Goal: Task Accomplishment & Management: Complete application form

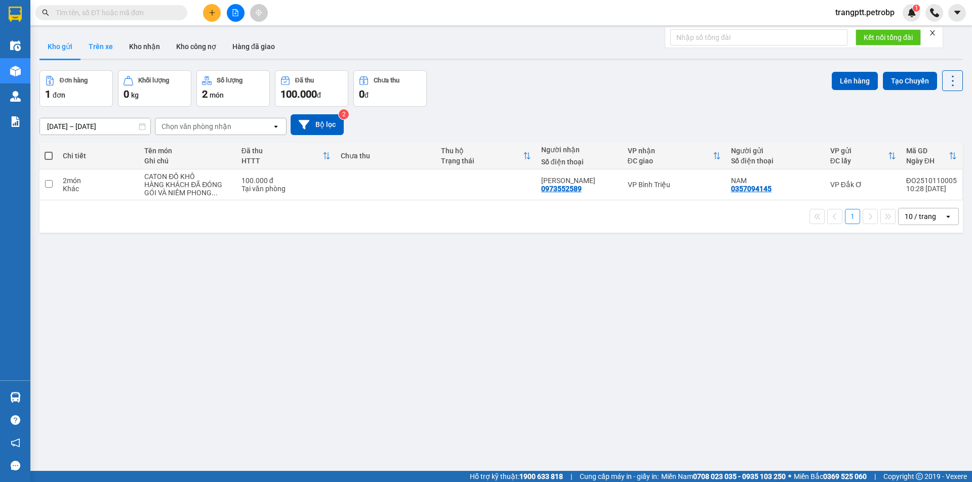
click at [103, 47] on button "Trên xe" at bounding box center [100, 46] width 40 height 24
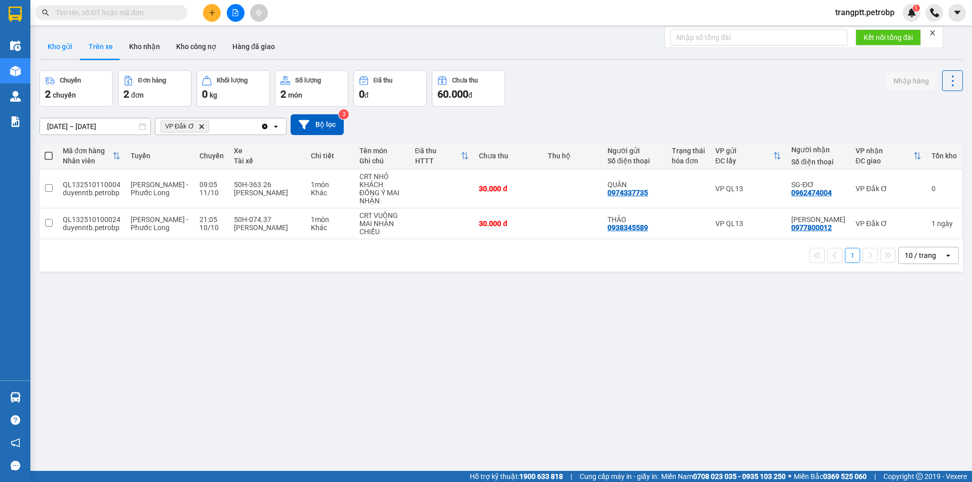
click at [55, 44] on button "Kho gửi" at bounding box center [59, 46] width 41 height 24
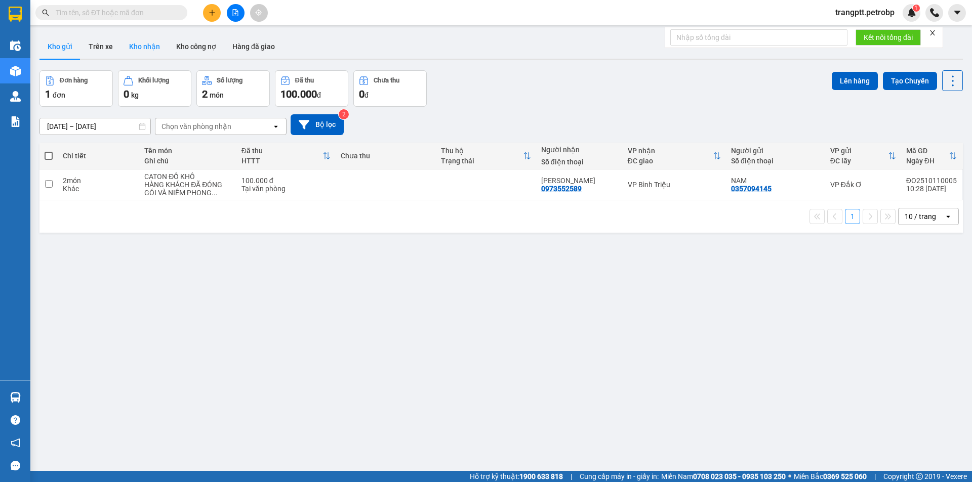
drag, startPoint x: 147, startPoint y: 41, endPoint x: 154, endPoint y: 51, distance: 11.9
click at [148, 42] on button "Kho nhận" at bounding box center [144, 46] width 47 height 24
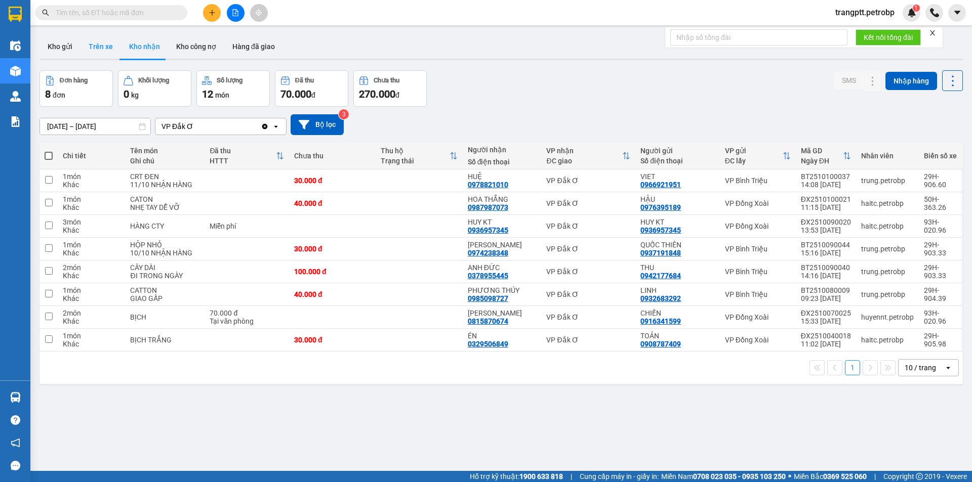
click at [90, 43] on button "Trên xe" at bounding box center [100, 46] width 40 height 24
type input "[DATE] – [DATE]"
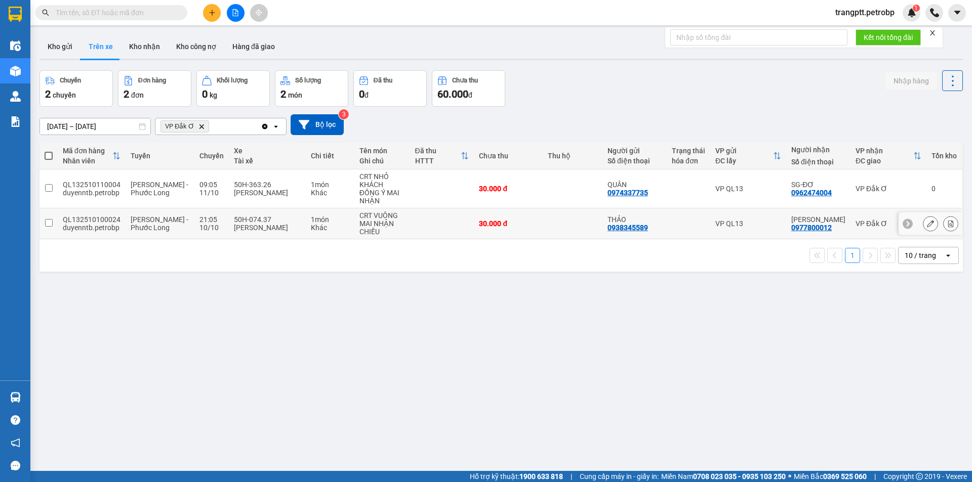
click at [48, 219] on input "checkbox" at bounding box center [49, 223] width 8 height 8
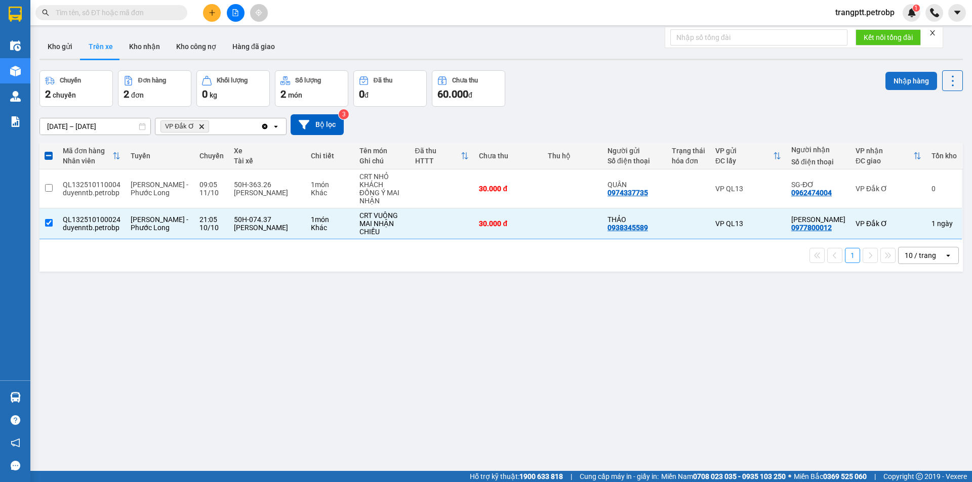
click at [909, 80] on button "Nhập hàng" at bounding box center [911, 81] width 52 height 18
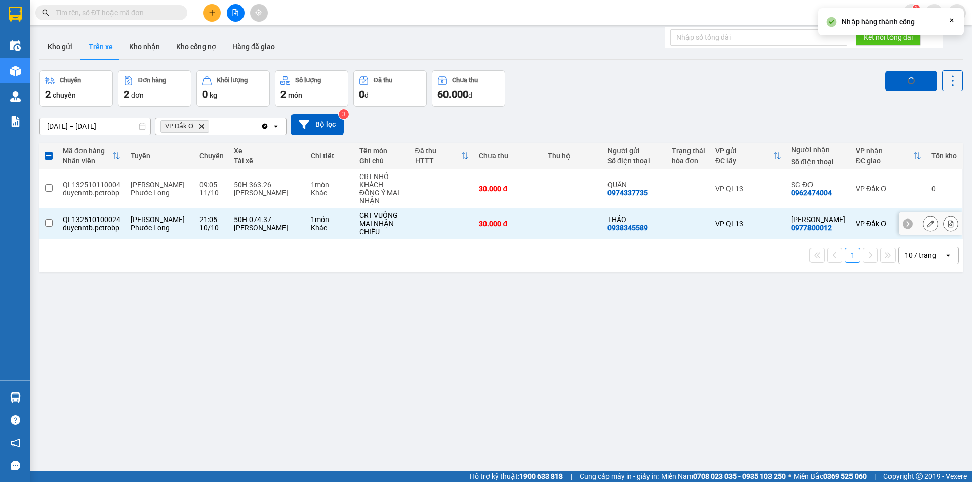
checkbox input "false"
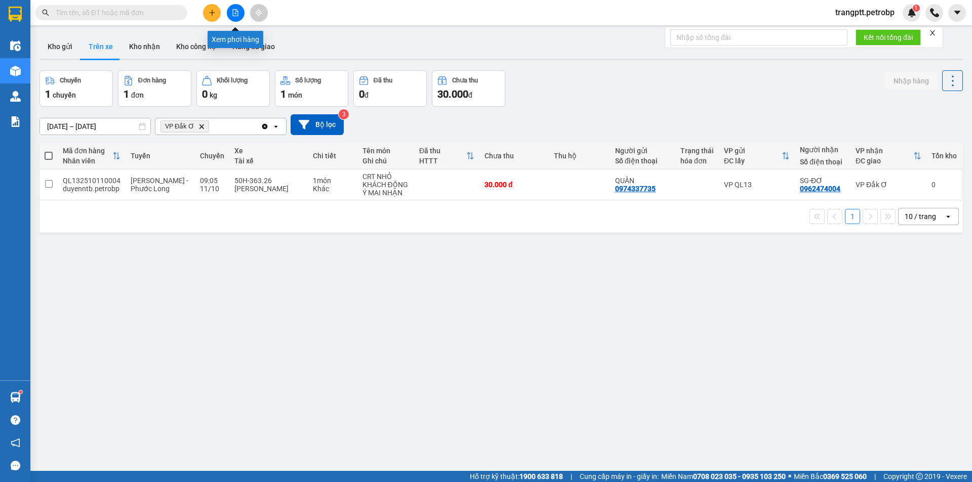
click at [234, 9] on button at bounding box center [236, 13] width 18 height 18
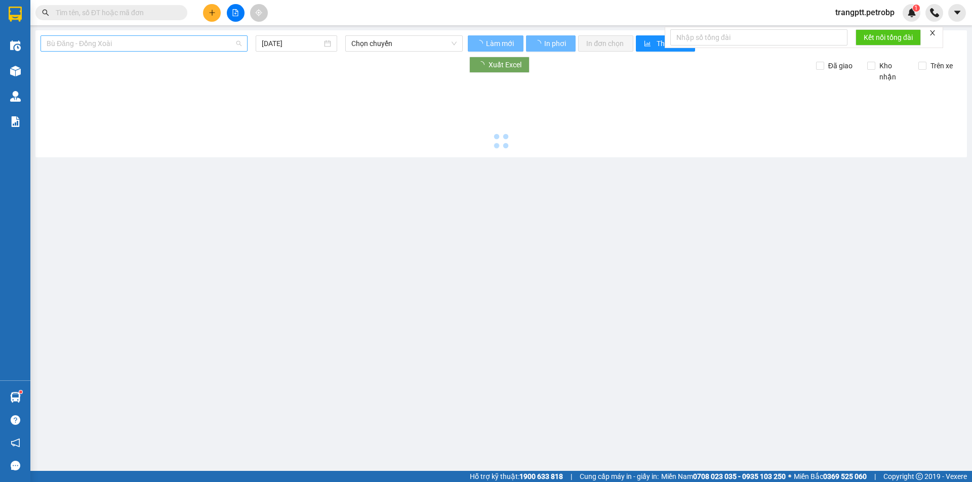
click at [133, 40] on span "Bù Đăng - Đồng Xoài" at bounding box center [144, 43] width 195 height 15
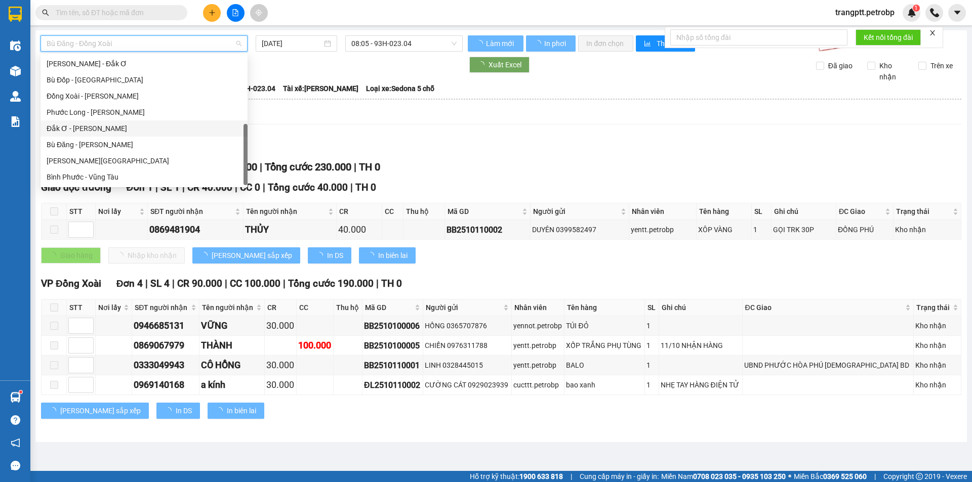
click at [99, 125] on div "Đắk Ơ - [PERSON_NAME]" at bounding box center [144, 128] width 195 height 11
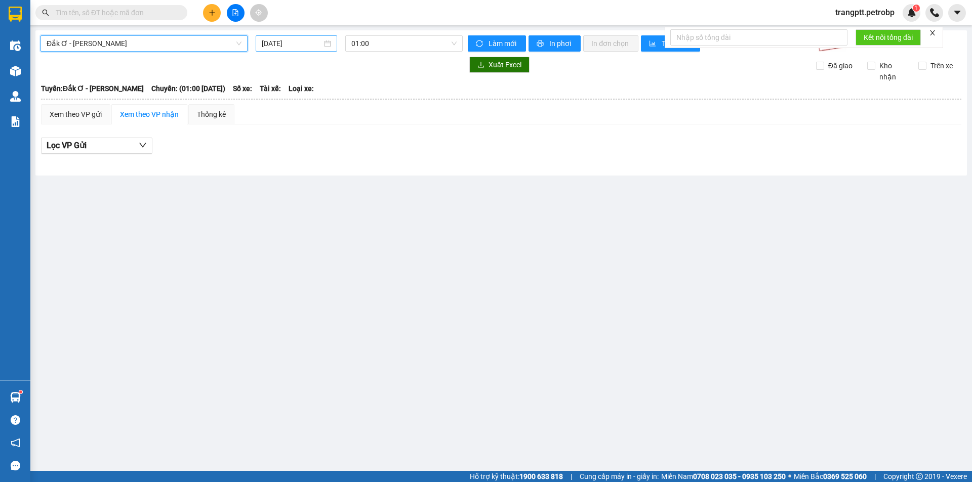
click at [310, 40] on input "[DATE]" at bounding box center [292, 43] width 60 height 11
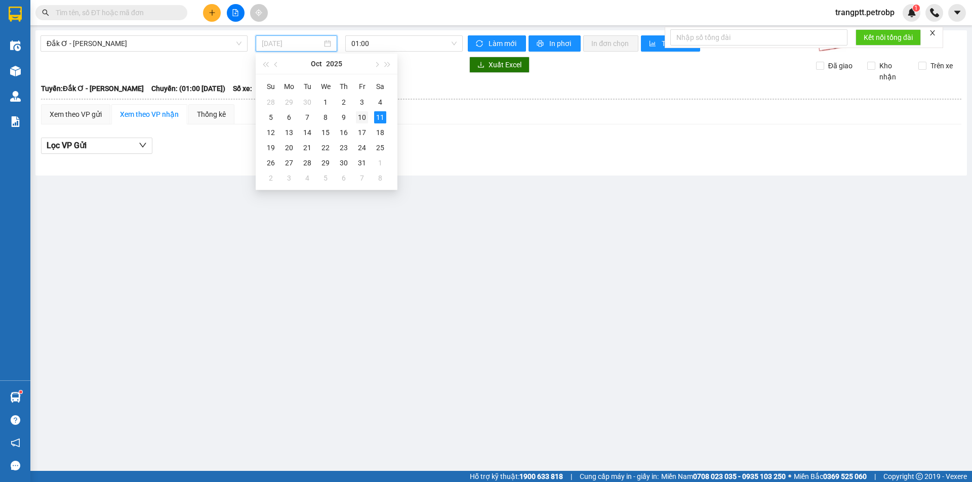
click at [362, 118] on div "10" at bounding box center [362, 117] width 12 height 12
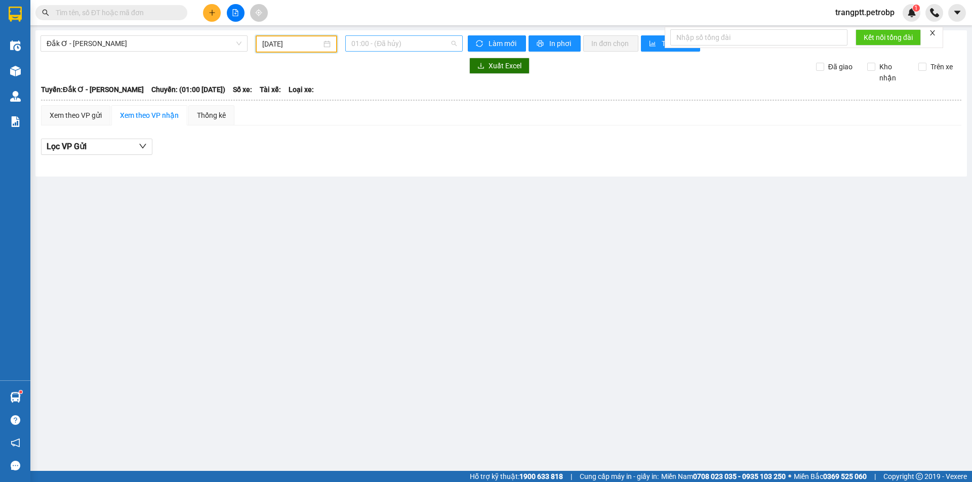
click at [375, 45] on span "01:00 - (Đã hủy)" at bounding box center [403, 43] width 105 height 15
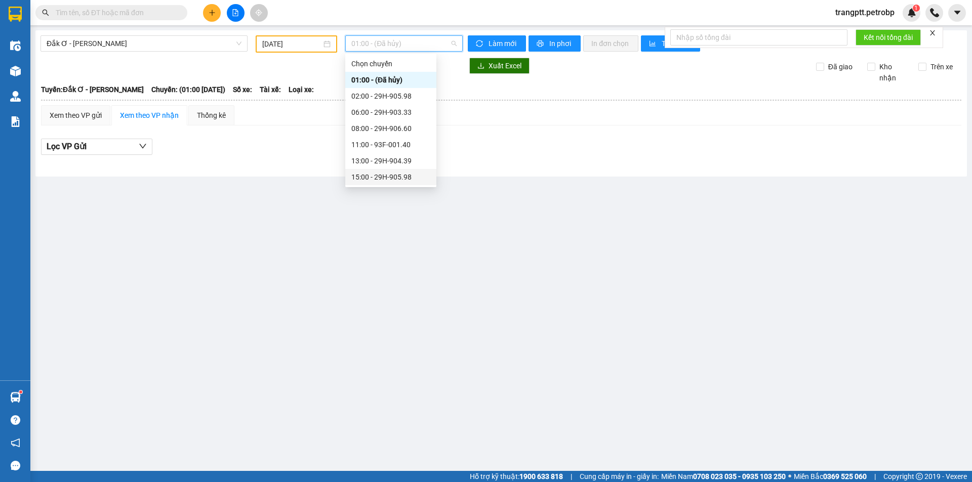
click at [389, 176] on div "15:00 - 29H-905.98" at bounding box center [390, 177] width 79 height 11
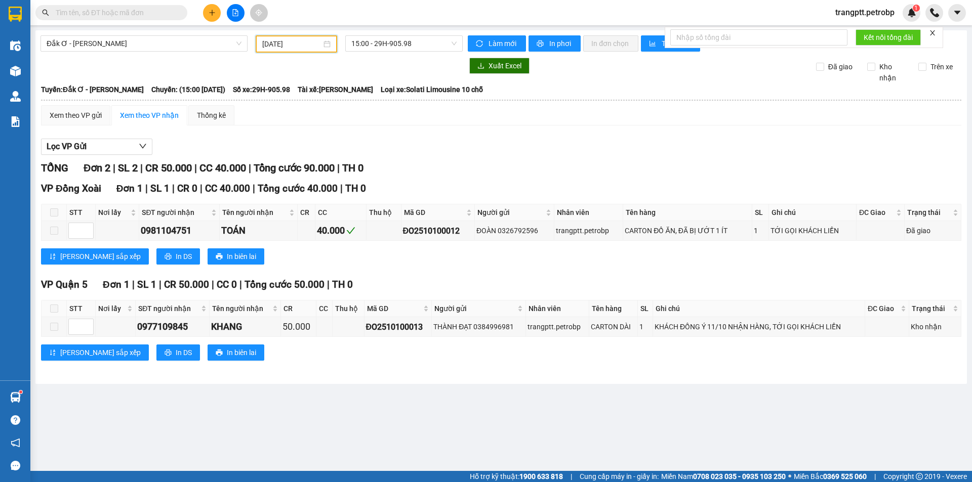
click at [293, 43] on input "[DATE]" at bounding box center [291, 43] width 59 height 11
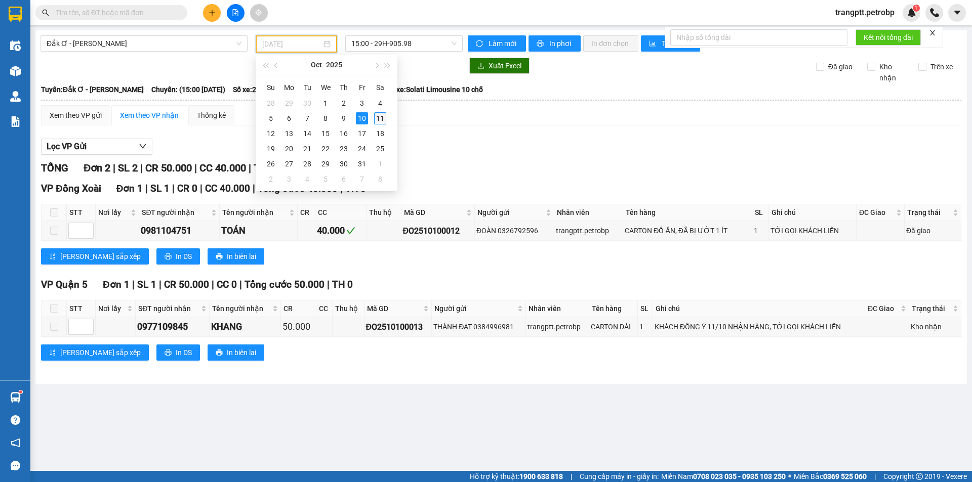
click at [381, 116] on div "11" at bounding box center [380, 118] width 12 height 12
type input "[DATE]"
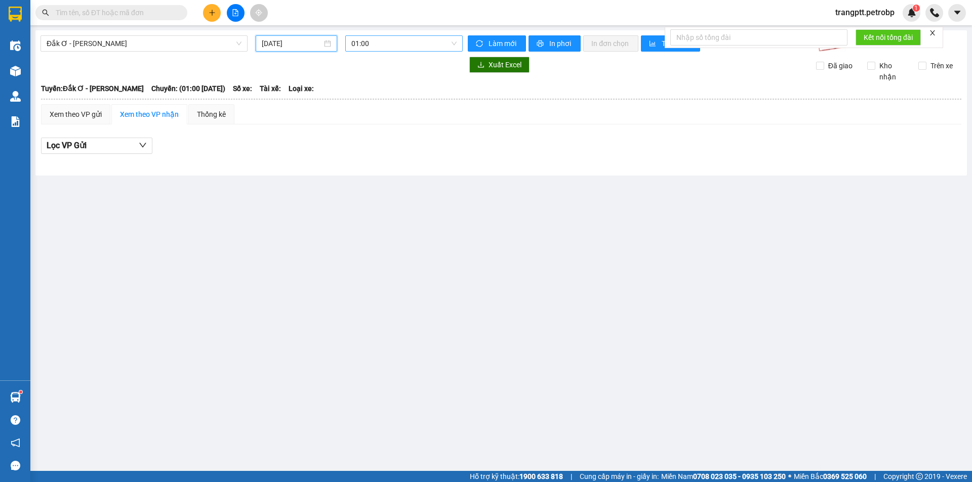
click at [393, 39] on span "01:00" at bounding box center [403, 43] width 105 height 15
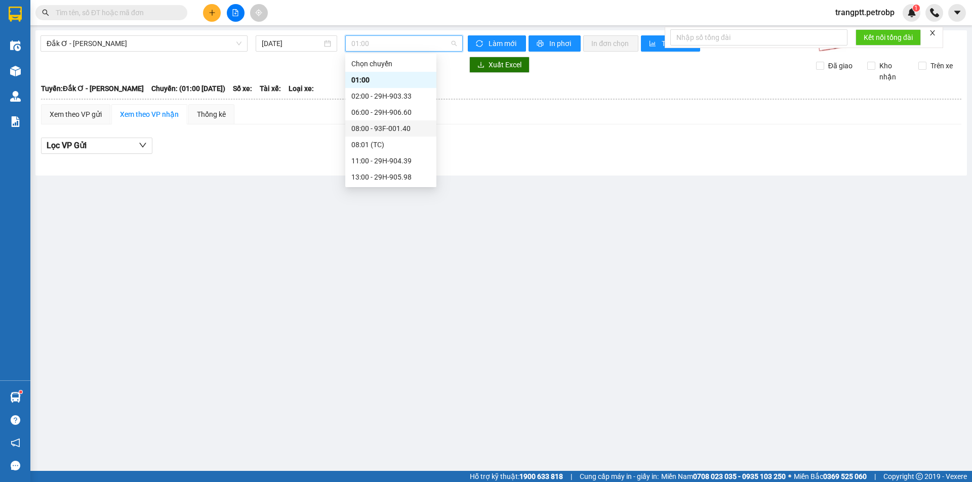
click at [379, 127] on div "08:00 - 93F-001.40" at bounding box center [390, 128] width 79 height 11
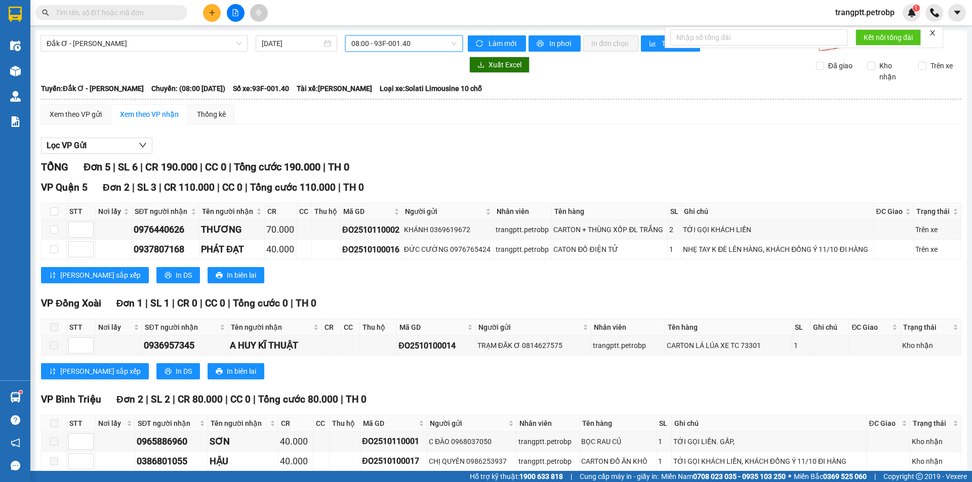
click at [386, 43] on span "08:00 - 93F-001.40" at bounding box center [403, 43] width 105 height 15
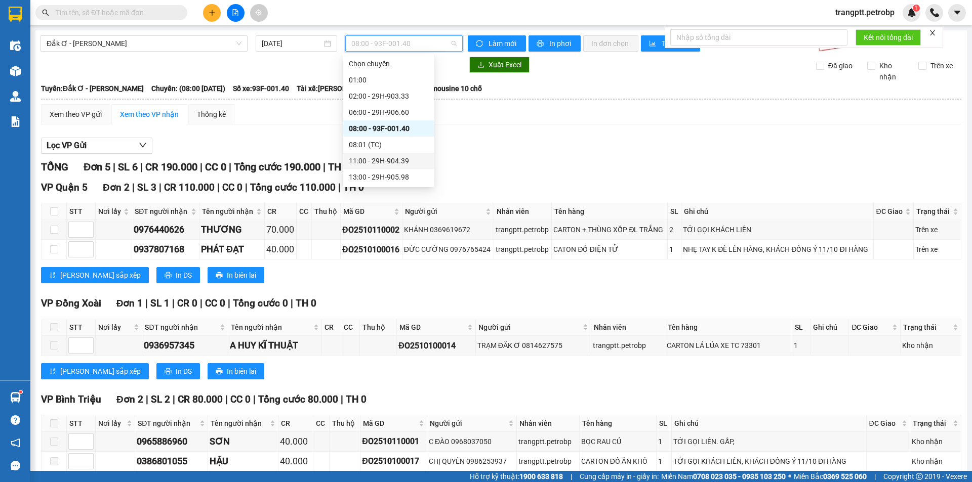
click at [384, 162] on div "11:00 - 29H-904.39" at bounding box center [388, 160] width 79 height 11
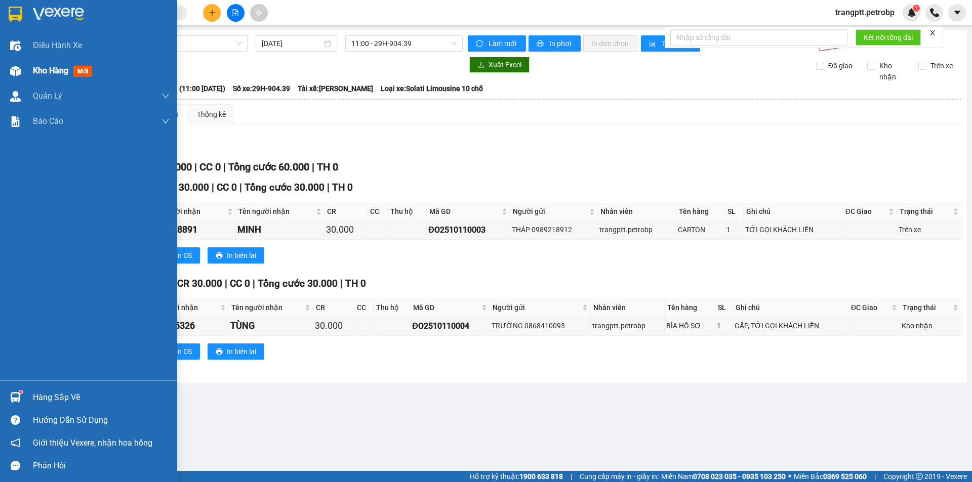
click at [35, 66] on span "Kho hàng" at bounding box center [50, 71] width 35 height 10
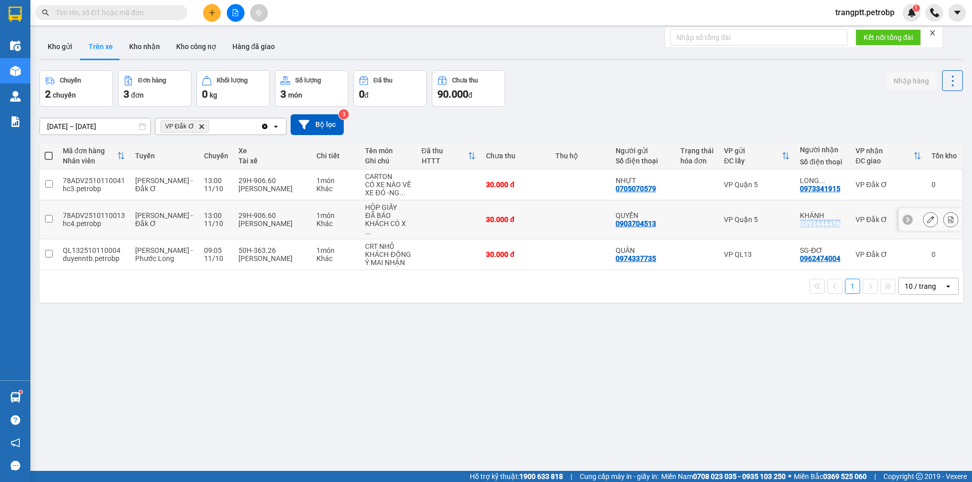
drag, startPoint x: 790, startPoint y: 222, endPoint x: 832, endPoint y: 222, distance: 42.5
click at [832, 222] on td "KHÁNH 0393444456" at bounding box center [823, 219] width 56 height 39
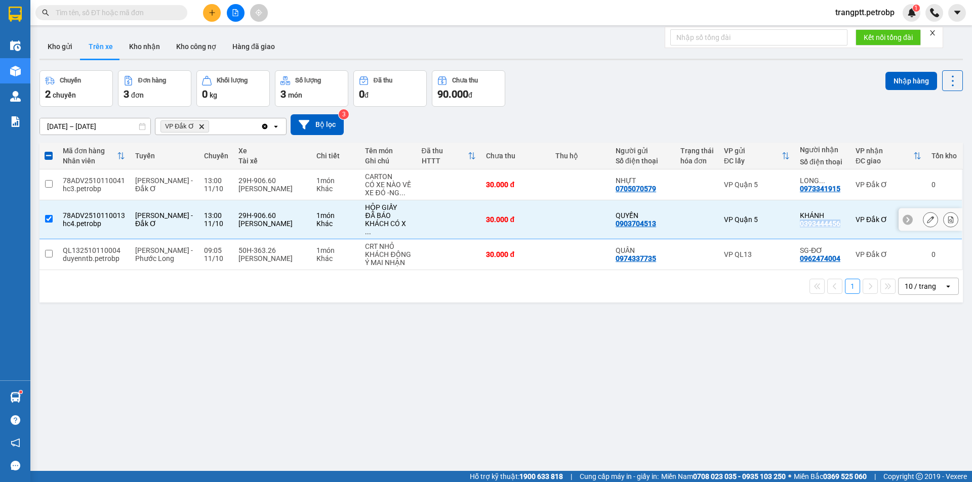
copy div "0393444456"
click at [246, 346] on div "ver 1.8.146 Kho gửi Trên xe Kho nhận Kho công nợ Hàng đã giao Chuyến 2 chuyến Đ…" at bounding box center [500, 271] width 931 height 482
click at [48, 215] on input "checkbox" at bounding box center [49, 219] width 8 height 8
checkbox input "false"
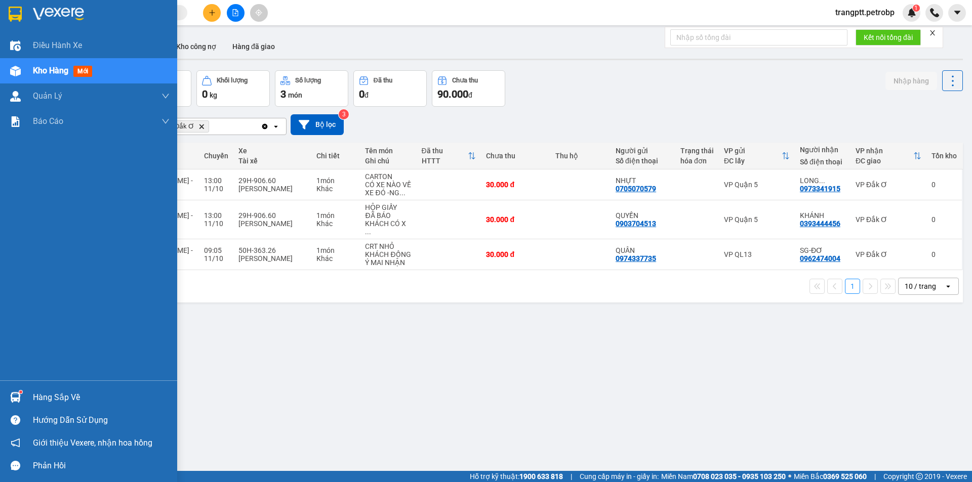
click at [23, 399] on div at bounding box center [16, 398] width 18 height 18
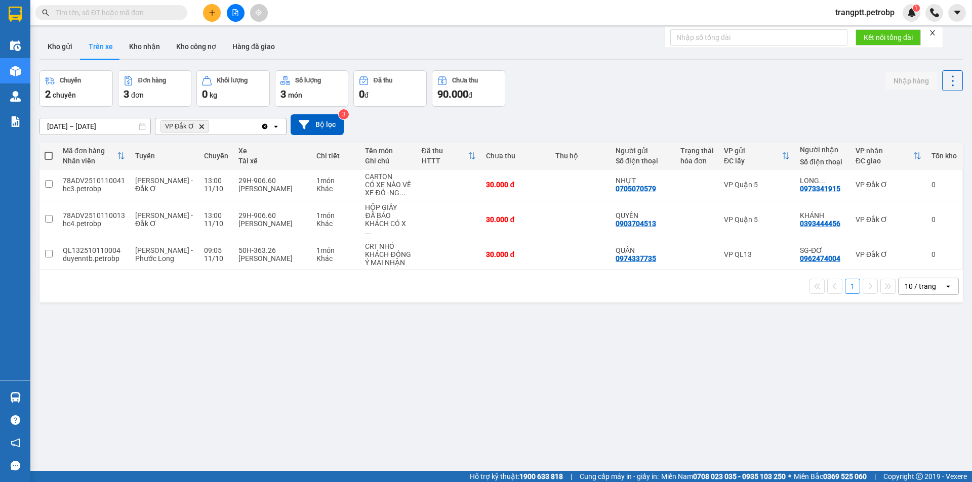
drag, startPoint x: 592, startPoint y: 387, endPoint x: 288, endPoint y: 427, distance: 306.3
click at [591, 387] on section "Kết quả tìm kiếm ( 0 ) Bộ lọc No Data trangptt.petrobp 1 Điều hành xe Kho hàng …" at bounding box center [486, 241] width 972 height 482
click at [238, 10] on icon "file-add" at bounding box center [235, 12] width 7 height 7
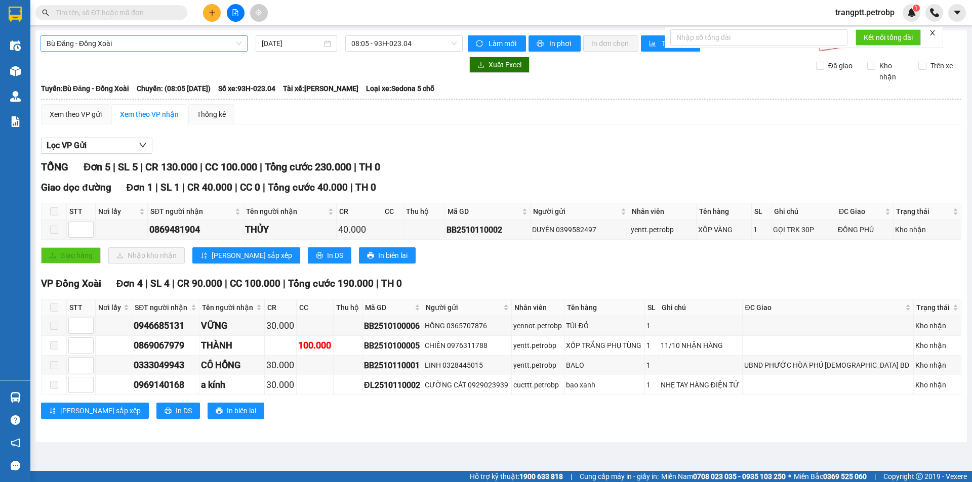
click at [112, 43] on span "Bù Đăng - Đồng Xoài" at bounding box center [144, 43] width 195 height 15
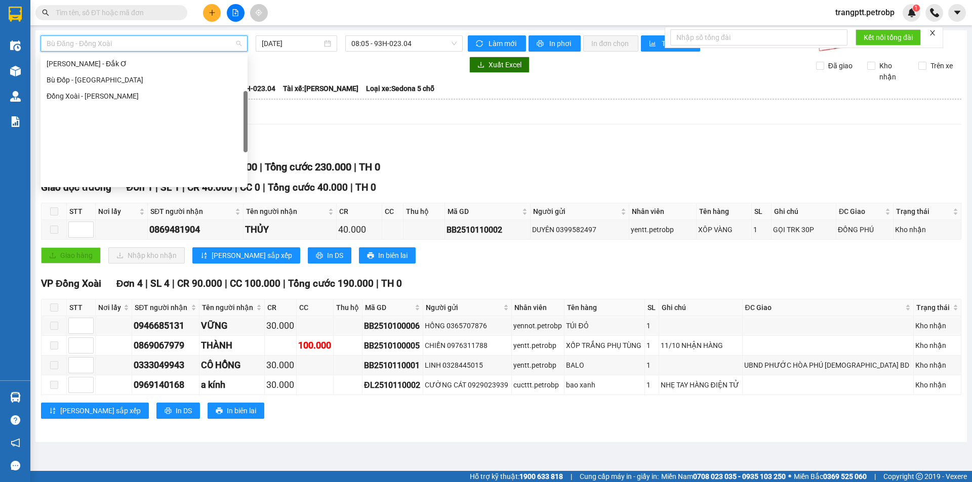
scroll to position [109, 0]
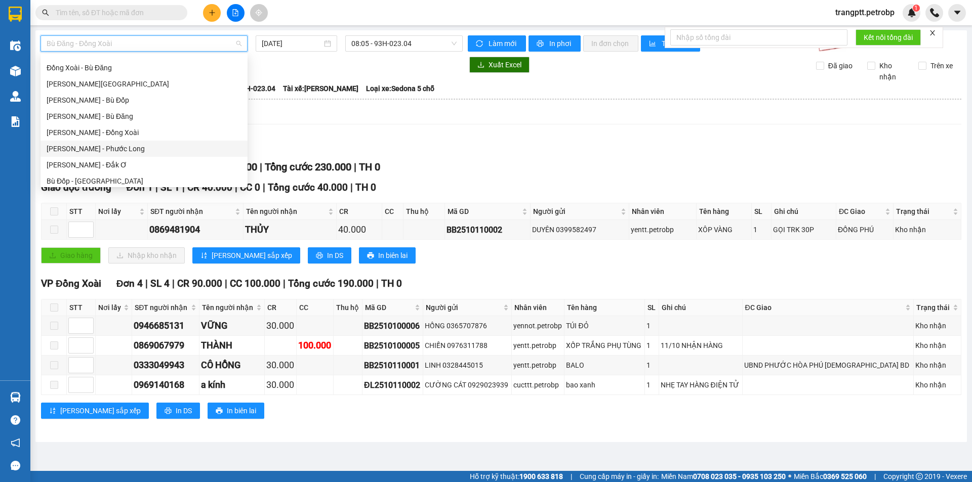
click at [98, 148] on div "[PERSON_NAME] - Phước Long" at bounding box center [144, 148] width 195 height 11
type input "[DATE]"
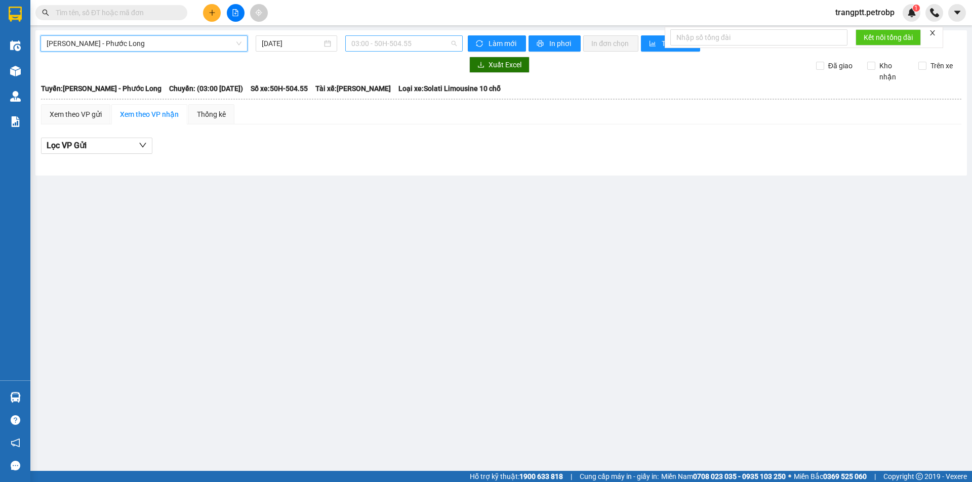
click at [389, 45] on span "03:00 - 50H-504.55" at bounding box center [403, 43] width 105 height 15
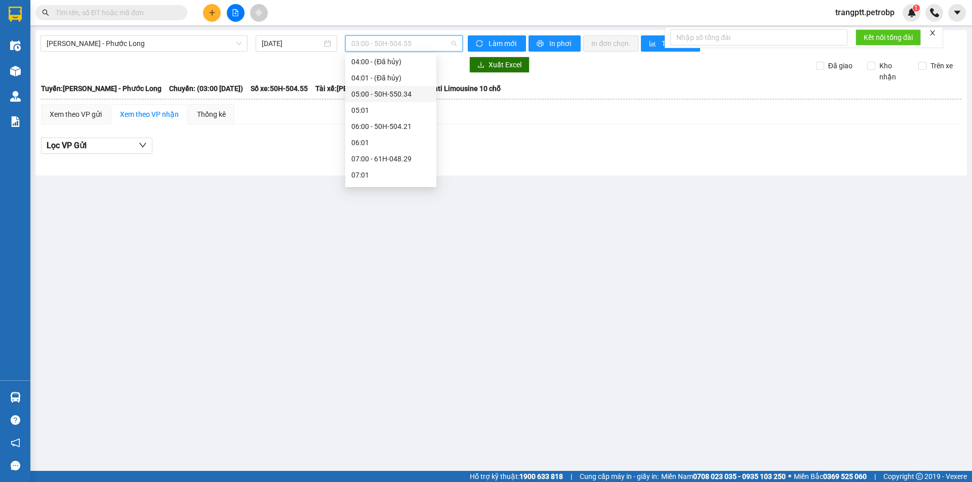
scroll to position [152, 0]
click at [387, 151] on div "09:05 - 50H-363.26" at bounding box center [390, 154] width 79 height 11
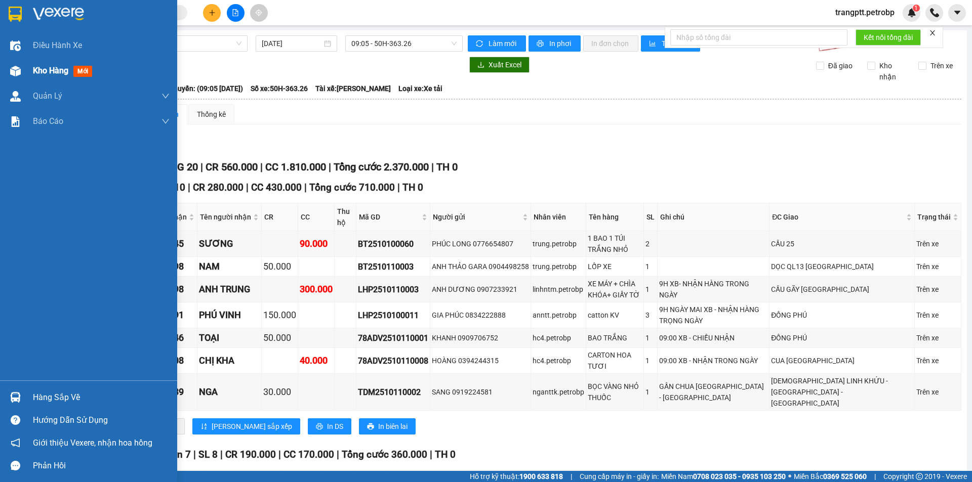
click at [44, 70] on span "Kho hàng" at bounding box center [50, 71] width 35 height 10
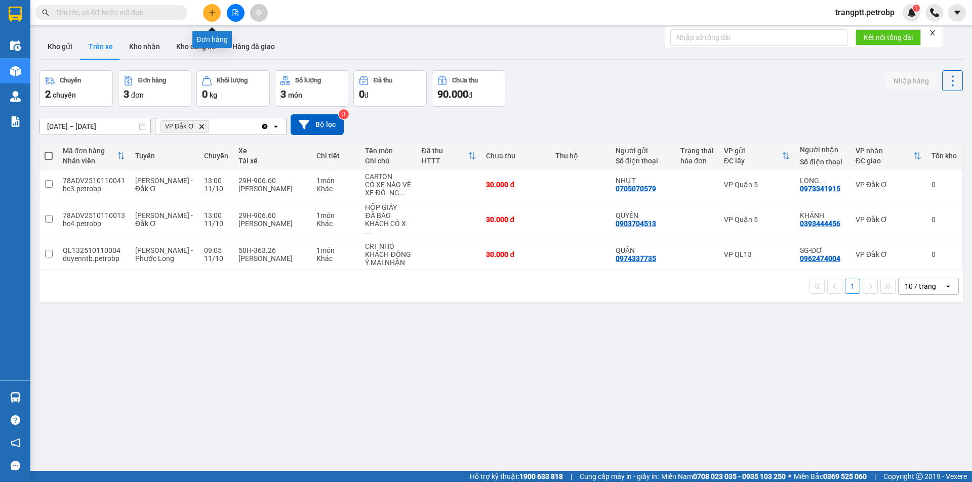
click at [211, 10] on icon "plus" at bounding box center [212, 12] width 7 height 7
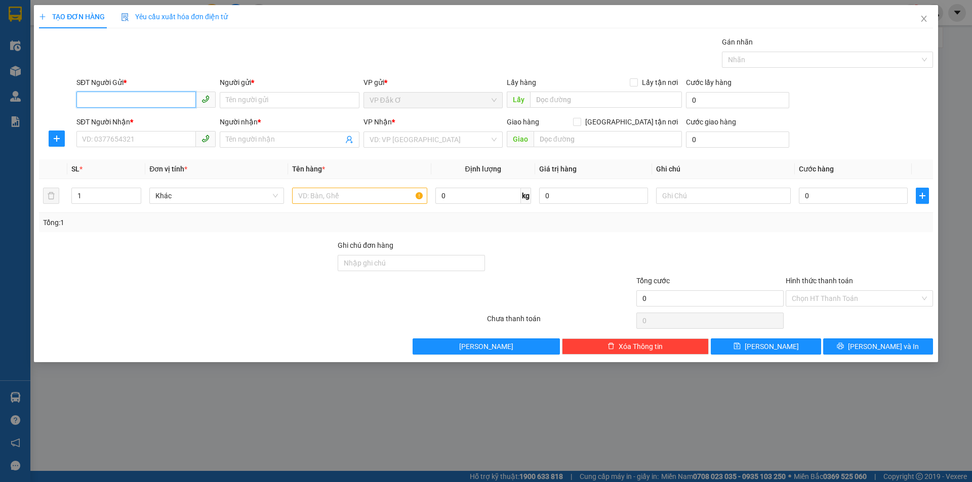
click at [142, 100] on input "SĐT Người Gửi *" at bounding box center [135, 100] width 119 height 16
click at [122, 119] on div "0987460694 - DŨNG" at bounding box center [145, 120] width 127 height 11
type input "0987460694"
type input "DŨNG"
type input "0978536979"
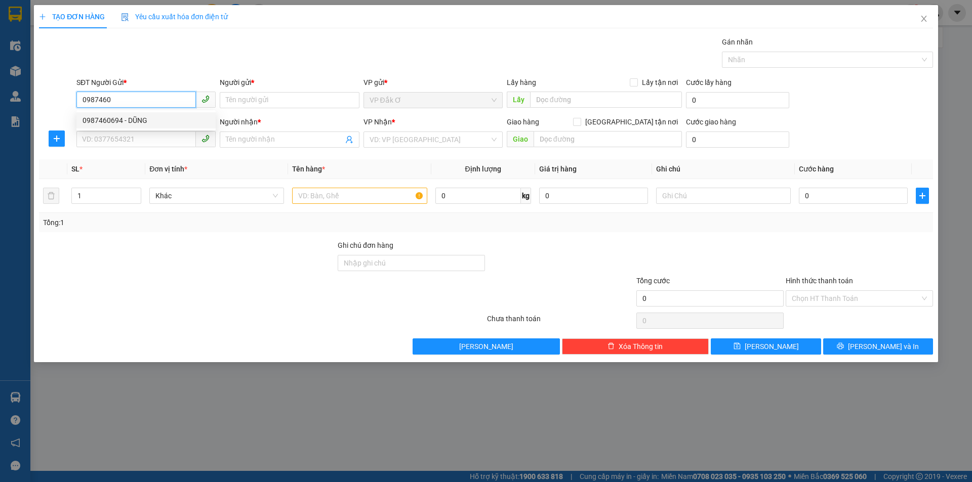
type input "A CHUNG"
type input "30.000"
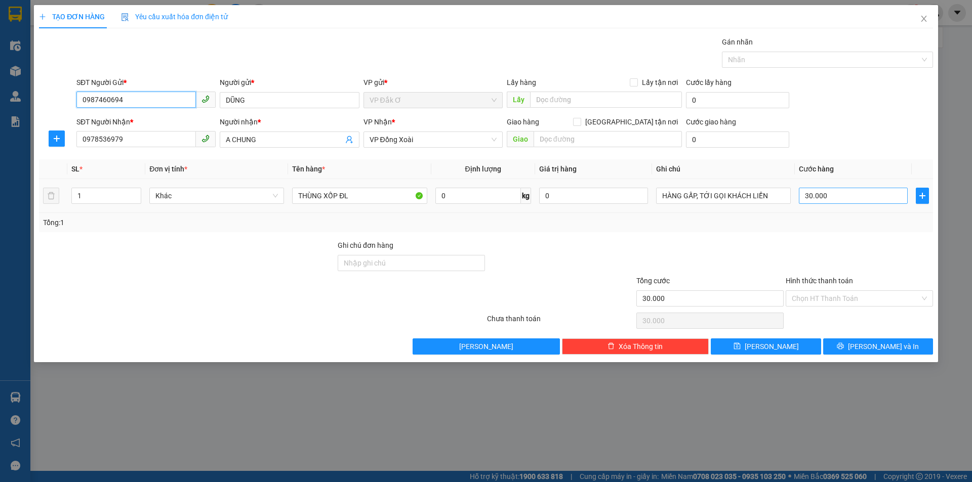
type input "0987460694"
click at [859, 196] on input "30.000" at bounding box center [853, 196] width 109 height 16
type input "6"
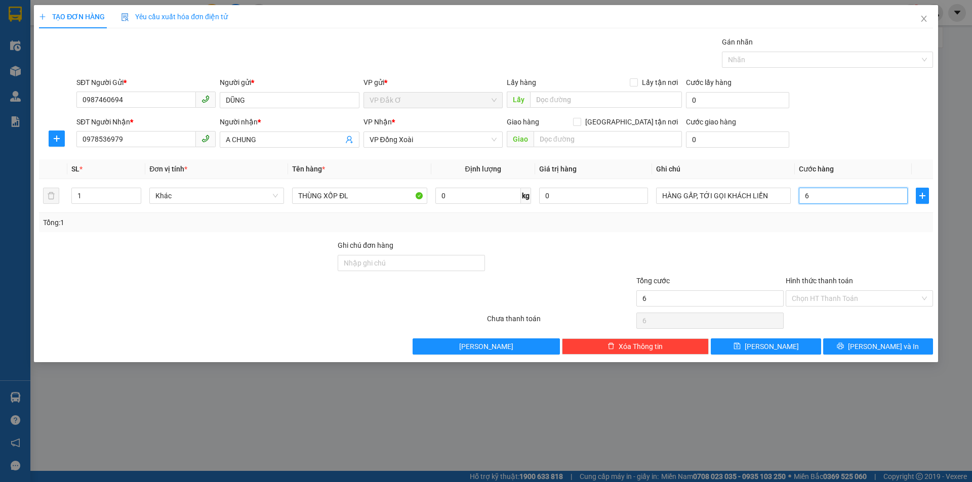
type input "60"
type input "600"
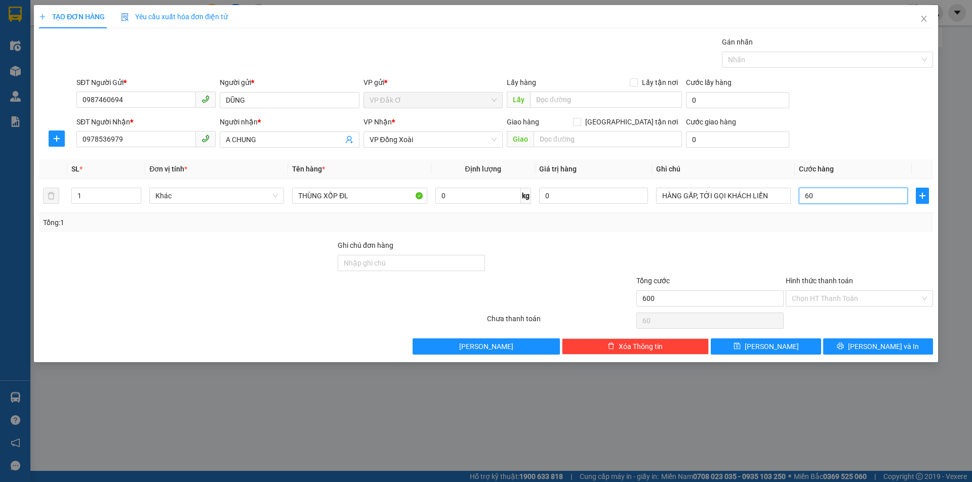
type input "600"
type input "6.000"
type input "60.000"
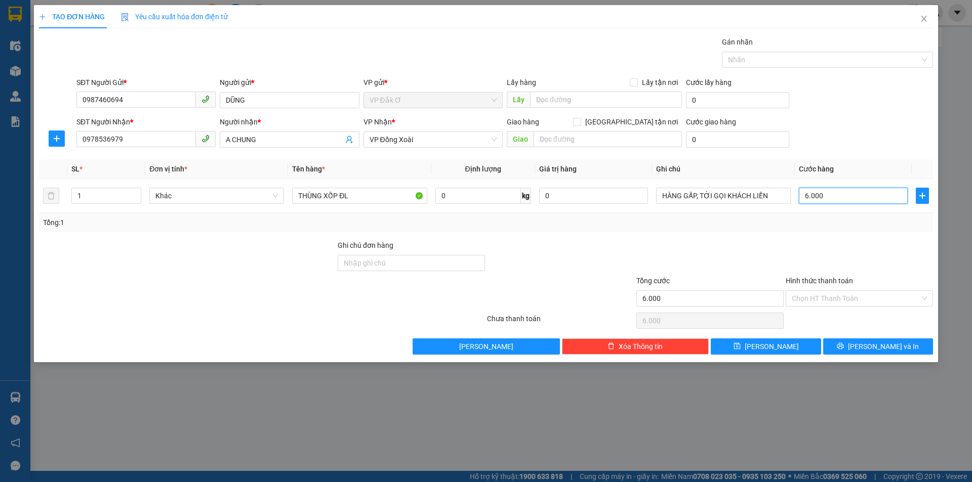
type input "60.000"
click at [874, 345] on span "[PERSON_NAME] và In" at bounding box center [883, 346] width 71 height 11
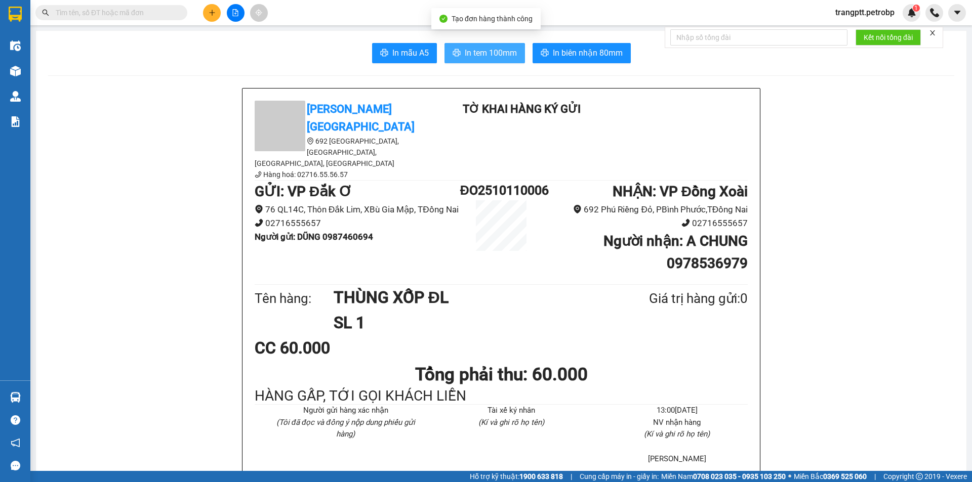
click at [484, 55] on span "In tem 100mm" at bounding box center [491, 53] width 52 height 13
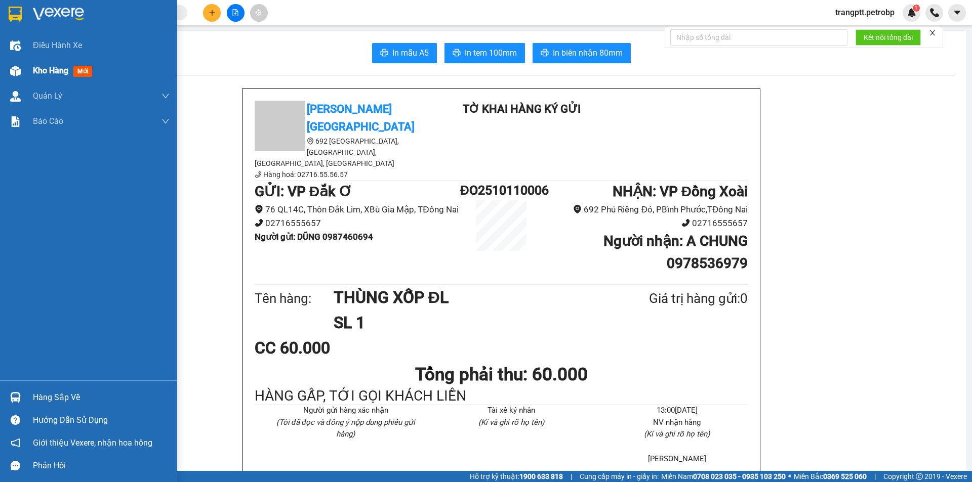
click at [20, 70] on img at bounding box center [15, 71] width 11 height 11
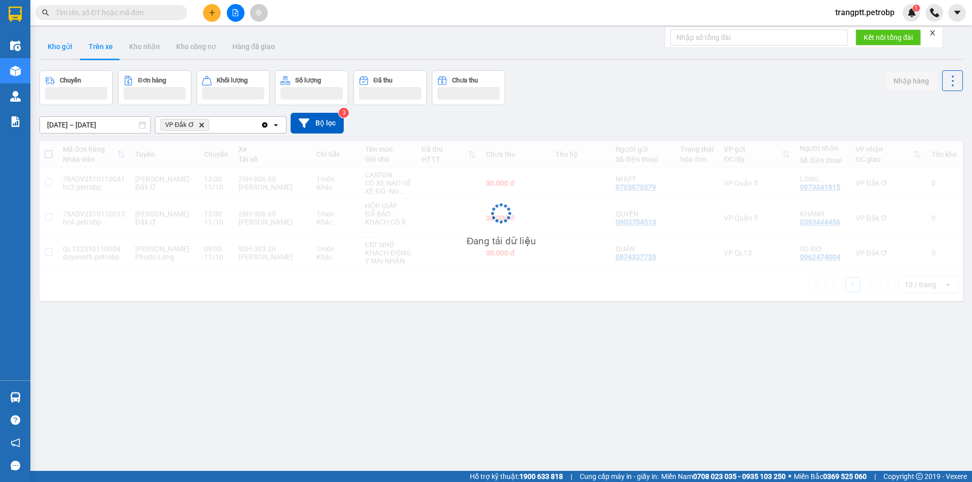
click at [56, 48] on button "Kho gửi" at bounding box center [59, 46] width 41 height 24
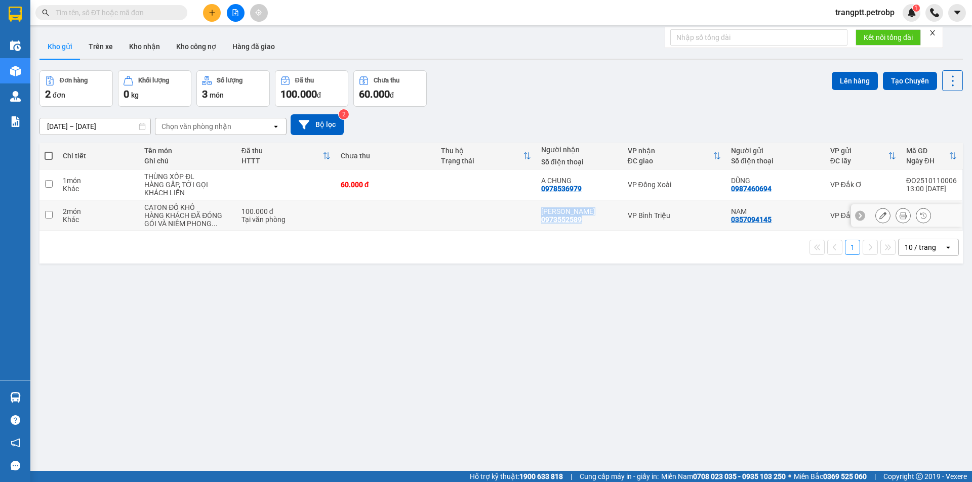
drag, startPoint x: 540, startPoint y: 207, endPoint x: 584, endPoint y: 222, distance: 46.4
click at [584, 222] on td "ANH HÙNG 0973552589" at bounding box center [579, 215] width 87 height 31
checkbox input "true"
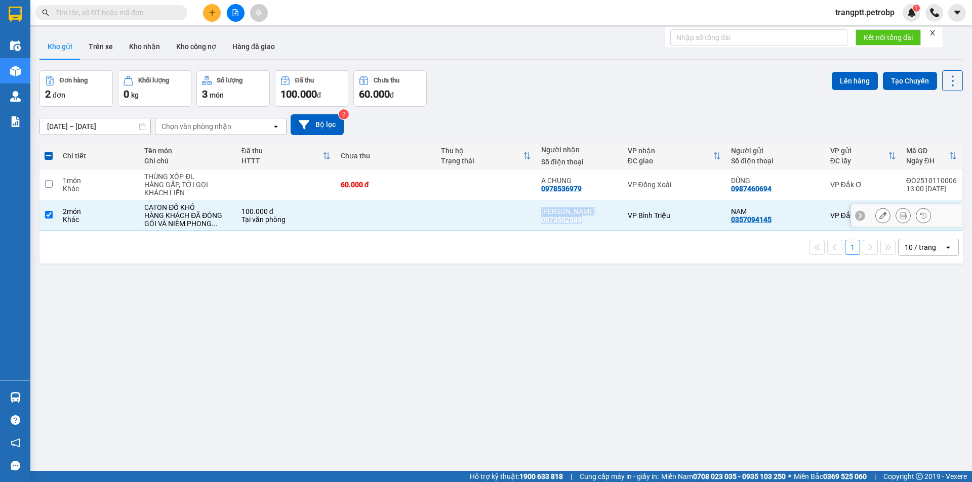
copy div "ANH HÙNG 0973552589"
click at [838, 75] on button "Lên hàng" at bounding box center [855, 81] width 46 height 18
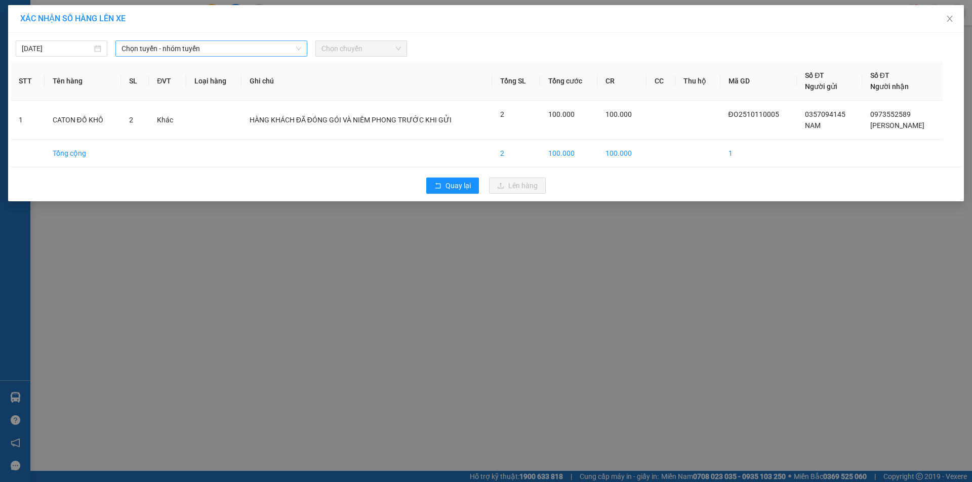
click at [168, 50] on span "Chọn tuyến - nhóm tuyến" at bounding box center [211, 48] width 180 height 15
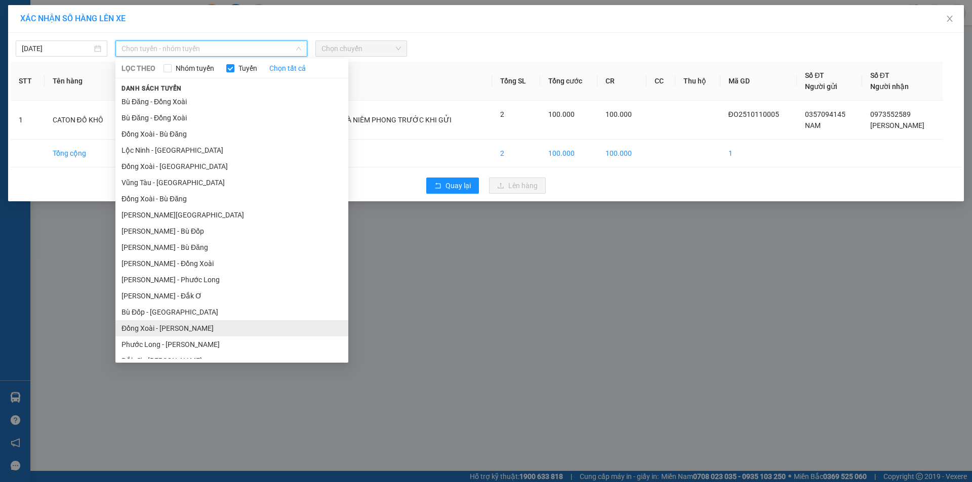
scroll to position [59, 0]
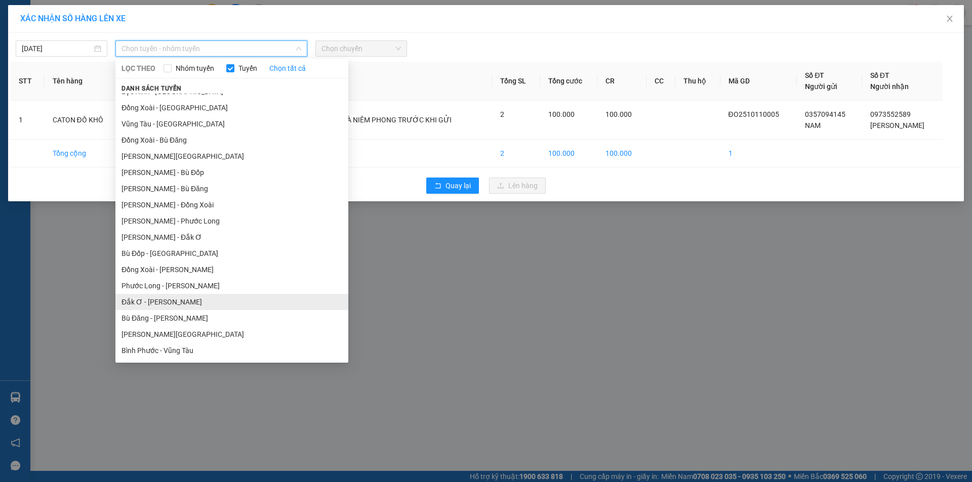
click at [152, 304] on li "Đắk Ơ - [PERSON_NAME]" at bounding box center [231, 302] width 233 height 16
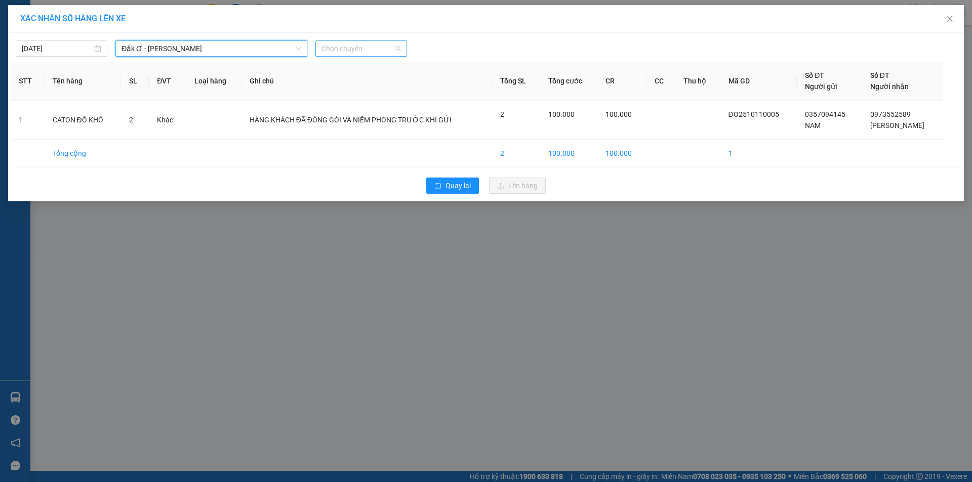
click at [362, 48] on span "Chọn chuyến" at bounding box center [360, 48] width 79 height 15
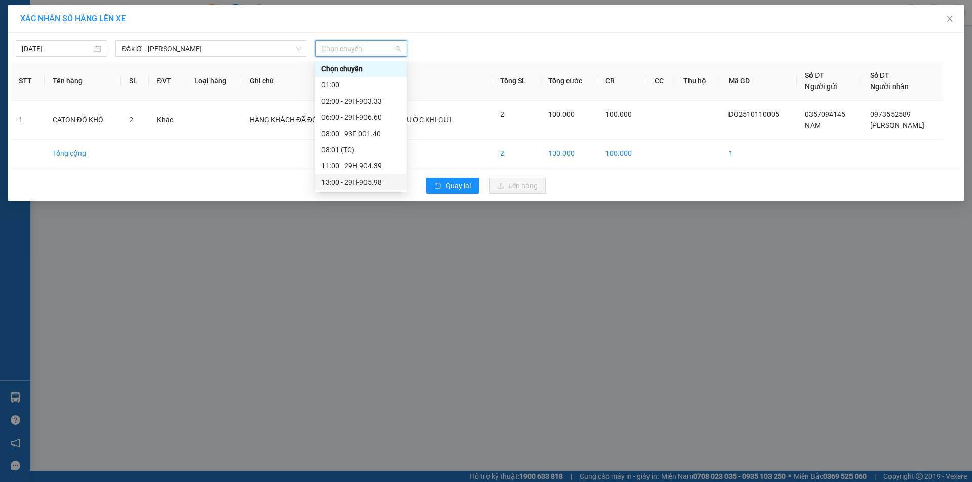
click at [356, 183] on div "13:00 - 29H-905.98" at bounding box center [360, 182] width 79 height 11
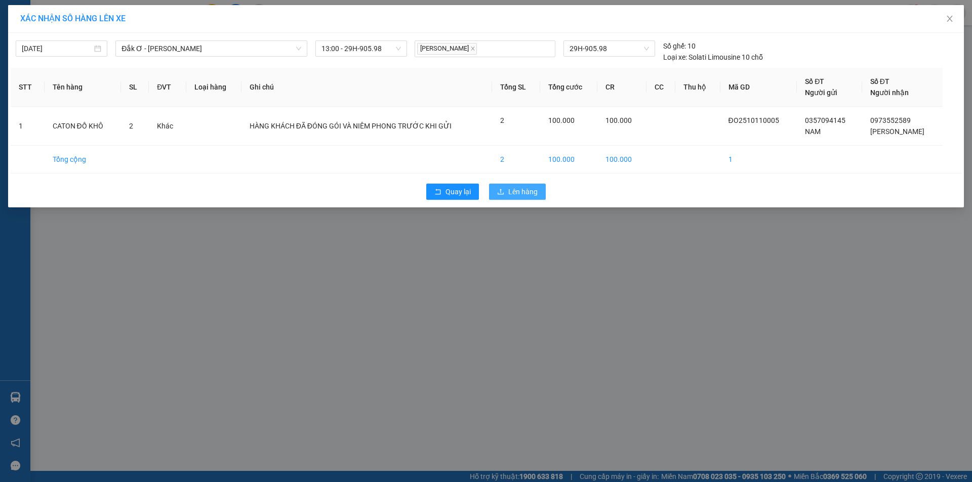
click at [522, 196] on span "Lên hàng" at bounding box center [522, 191] width 29 height 11
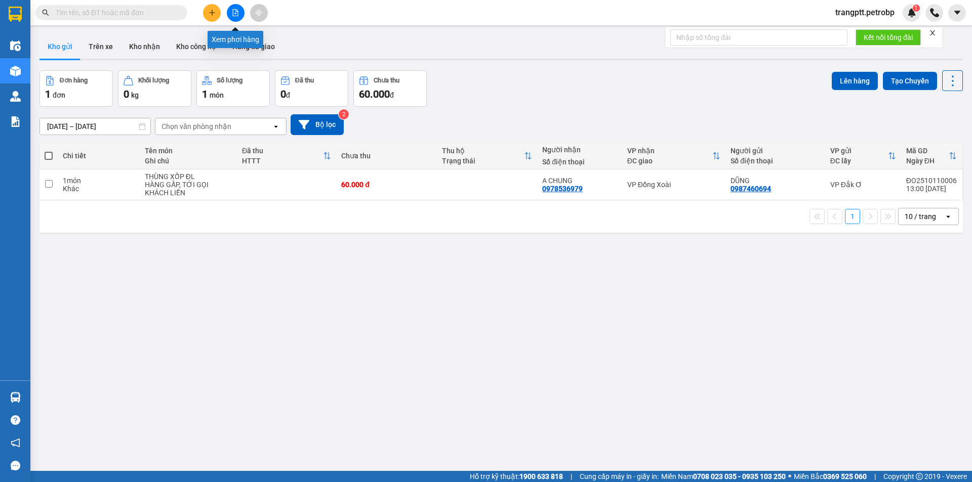
click at [236, 13] on icon "file-add" at bounding box center [235, 12] width 7 height 7
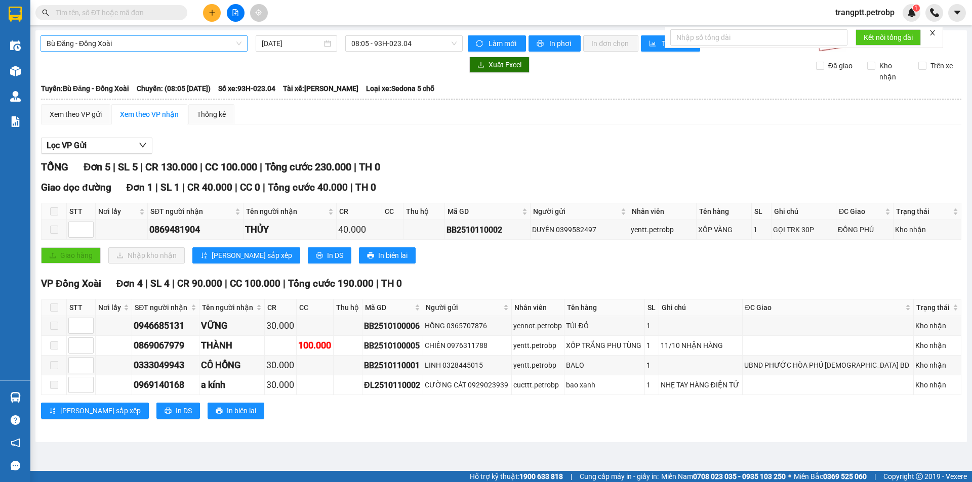
click at [159, 45] on span "Bù Đăng - Đồng Xoài" at bounding box center [144, 43] width 195 height 15
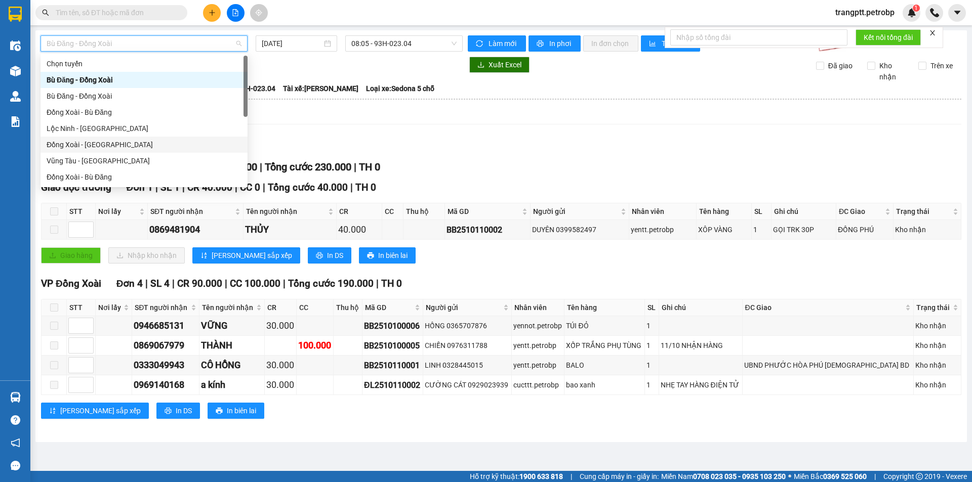
scroll to position [211, 0]
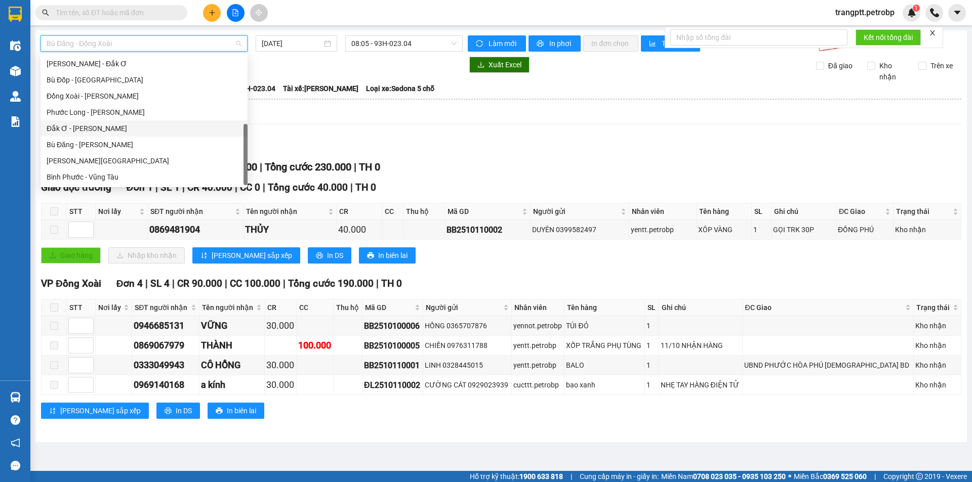
click at [96, 131] on div "Đắk Ơ - [PERSON_NAME]" at bounding box center [144, 128] width 195 height 11
type input "[DATE]"
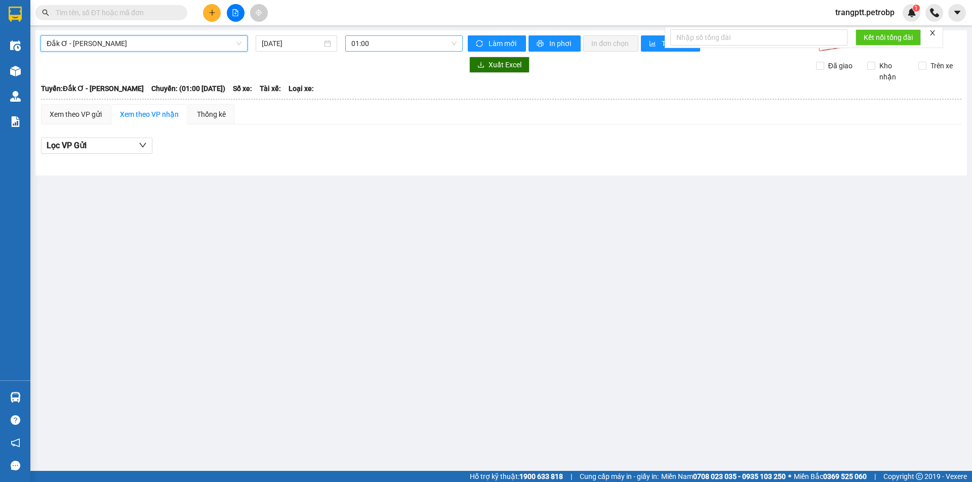
click at [368, 43] on span "01:00" at bounding box center [403, 43] width 105 height 15
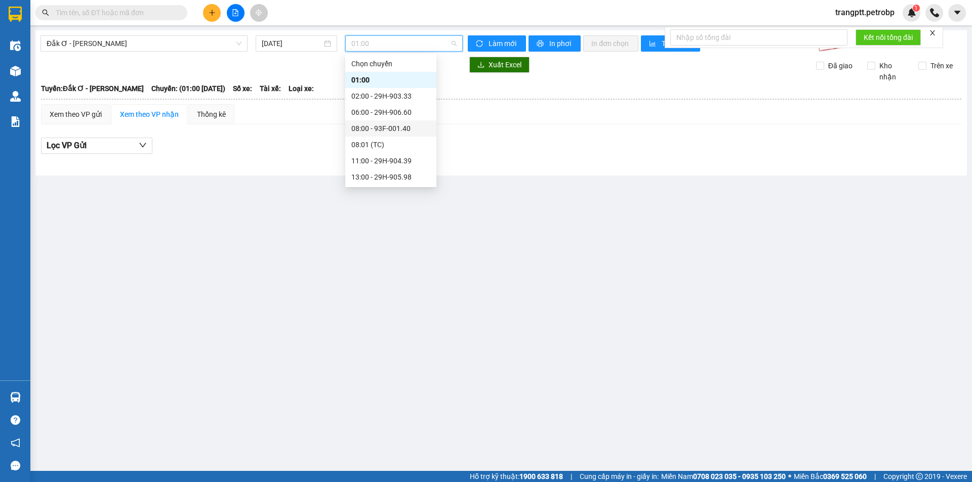
click at [386, 122] on div "08:00 - 93F-001.40" at bounding box center [390, 128] width 91 height 16
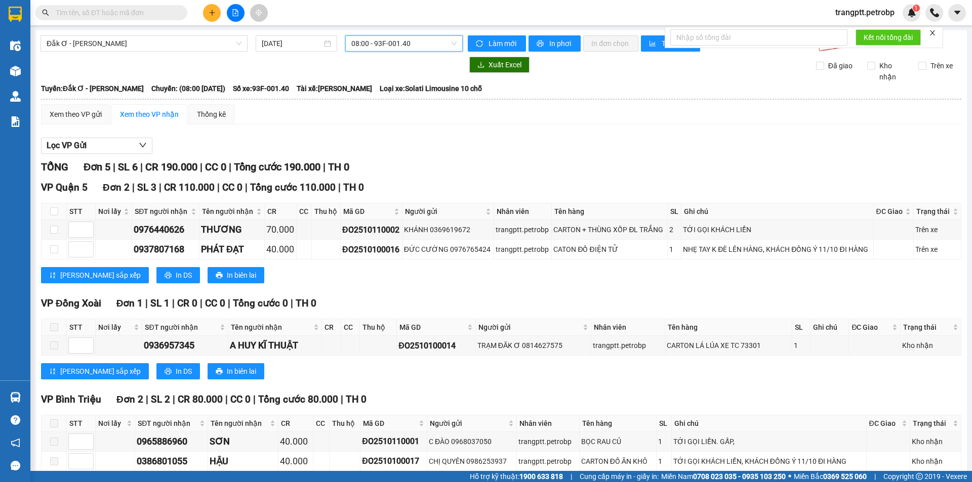
click at [384, 45] on span "08:00 - 93F-001.40" at bounding box center [403, 43] width 105 height 15
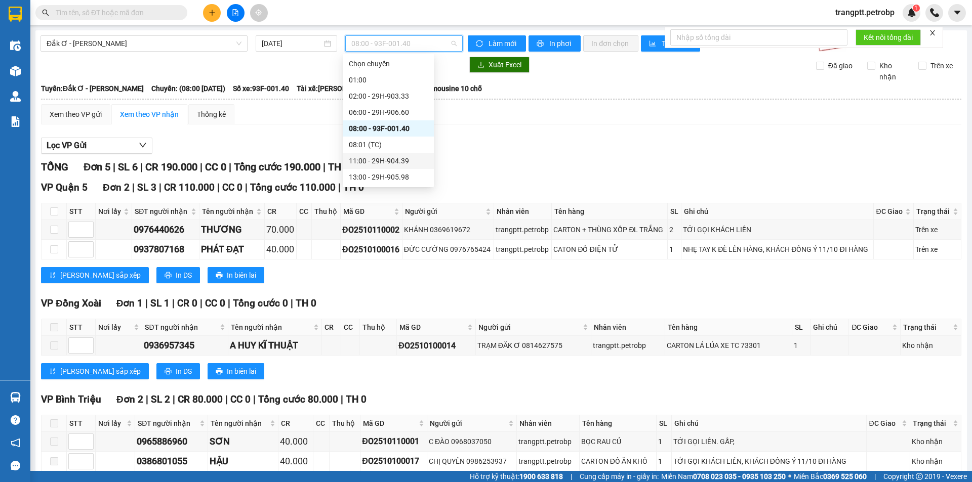
click at [379, 159] on div "11:00 - 29H-904.39" at bounding box center [388, 160] width 79 height 11
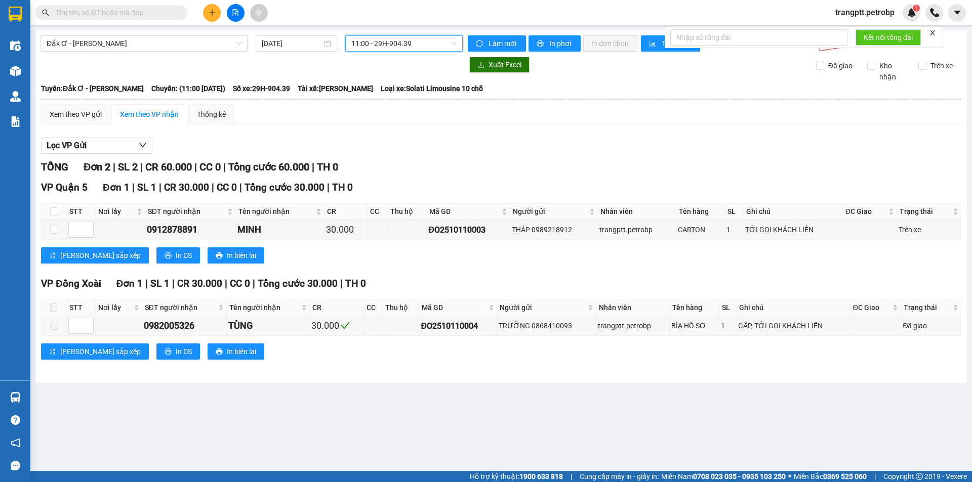
click at [384, 44] on span "11:00 - 29H-904.39" at bounding box center [403, 43] width 105 height 15
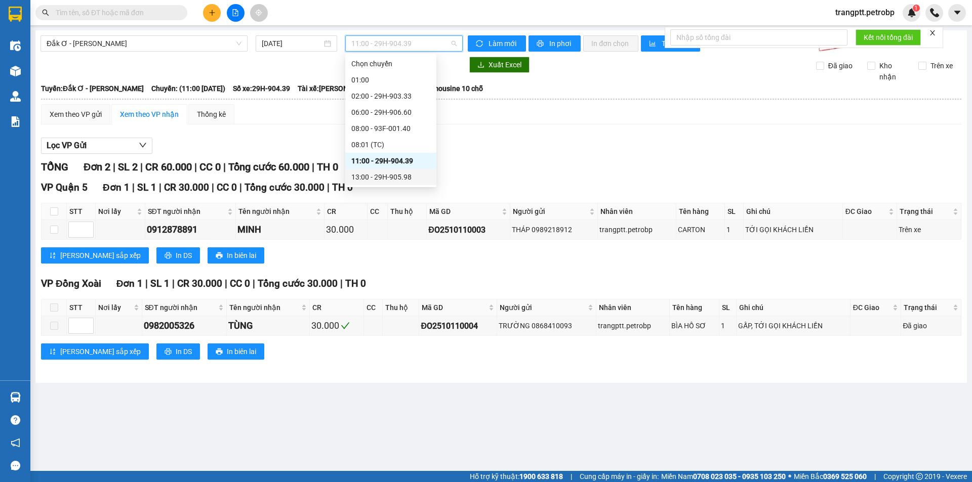
click at [380, 175] on div "13:00 - 29H-905.98" at bounding box center [390, 177] width 79 height 11
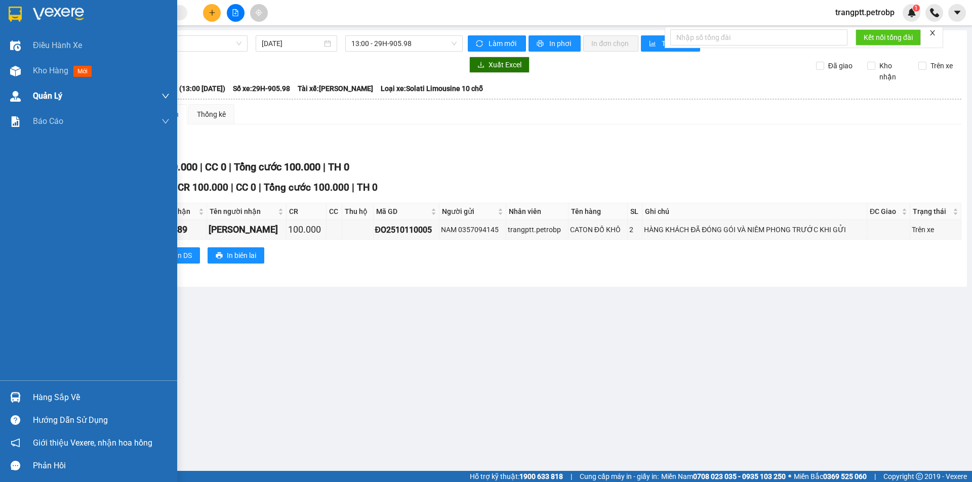
drag, startPoint x: 56, startPoint y: 66, endPoint x: 81, endPoint y: 89, distance: 33.3
click at [57, 66] on span "Kho hàng" at bounding box center [50, 71] width 35 height 10
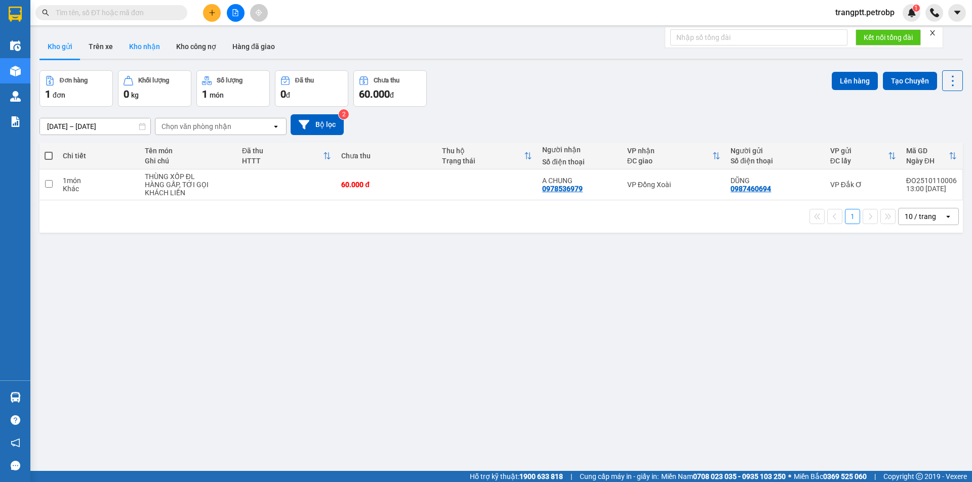
click at [140, 43] on button "Kho nhận" at bounding box center [144, 46] width 47 height 24
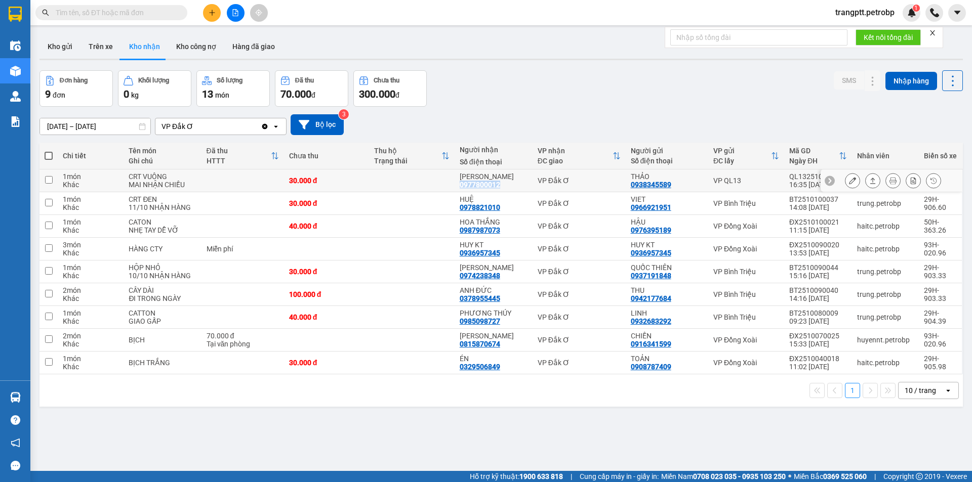
drag, startPoint x: 473, startPoint y: 184, endPoint x: 506, endPoint y: 185, distance: 33.4
click at [506, 185] on div "ANH CƯỜNG 0977800012" at bounding box center [494, 181] width 68 height 16
checkbox input "true"
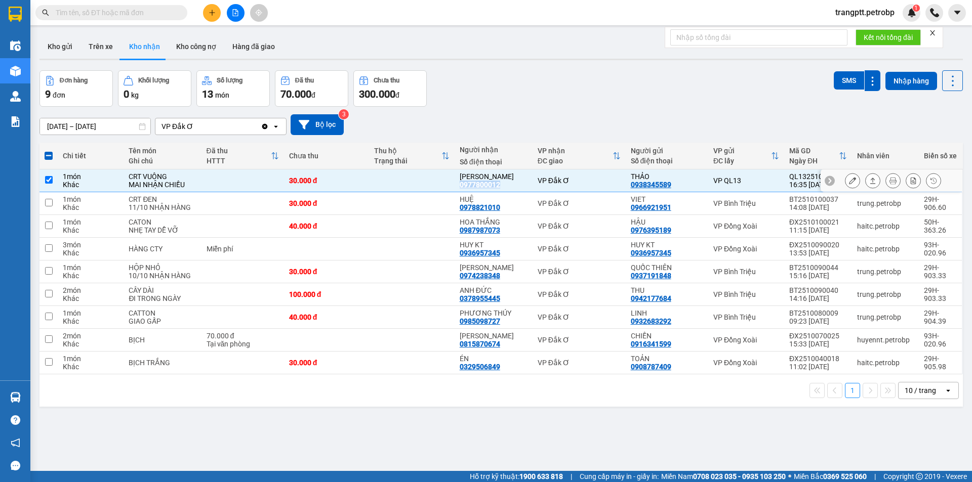
copy div "0977800012"
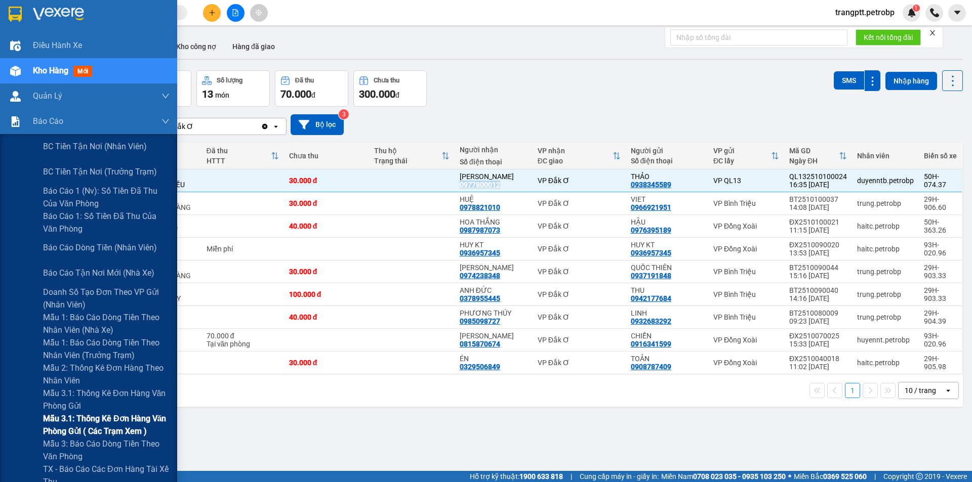
click at [101, 417] on span "Mẫu 3.1: Thống kê đơn hàng văn phòng gửi ( các trạm xem )" at bounding box center [106, 424] width 127 height 25
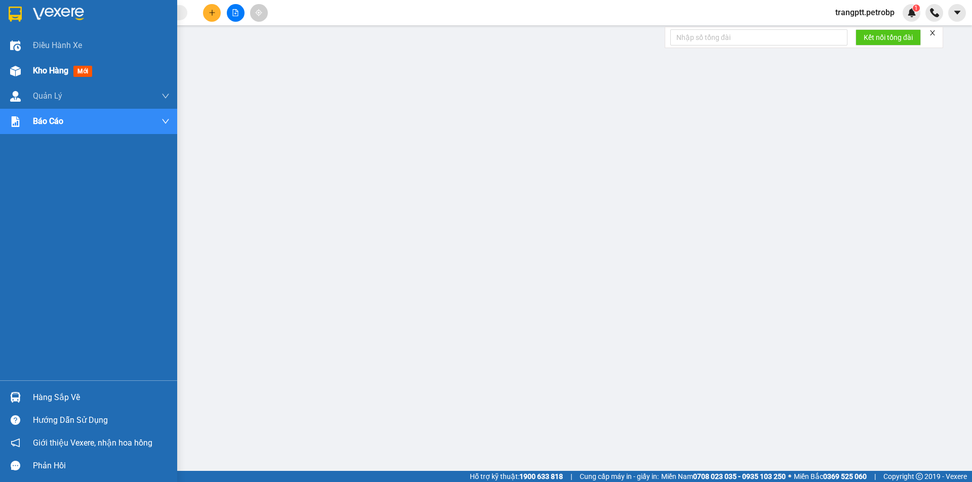
click at [22, 66] on div at bounding box center [16, 71] width 18 height 18
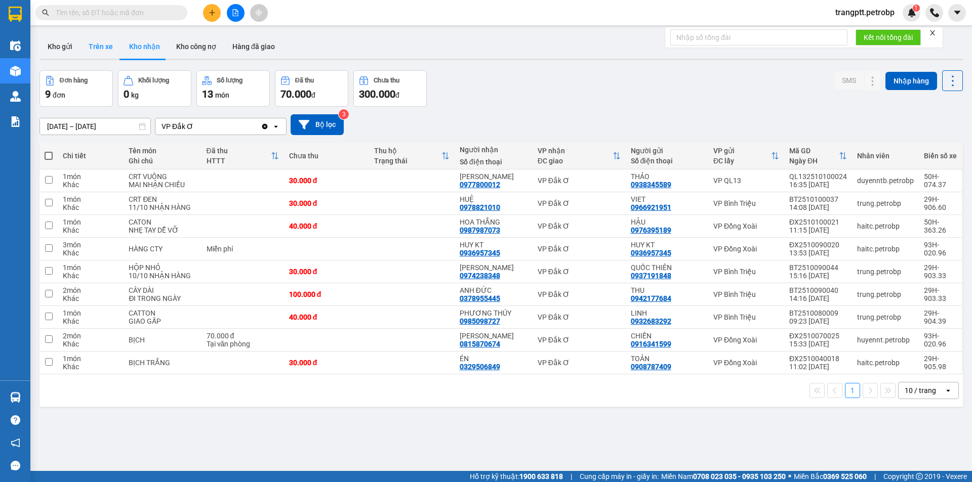
click at [101, 41] on button "Trên xe" at bounding box center [100, 46] width 40 height 24
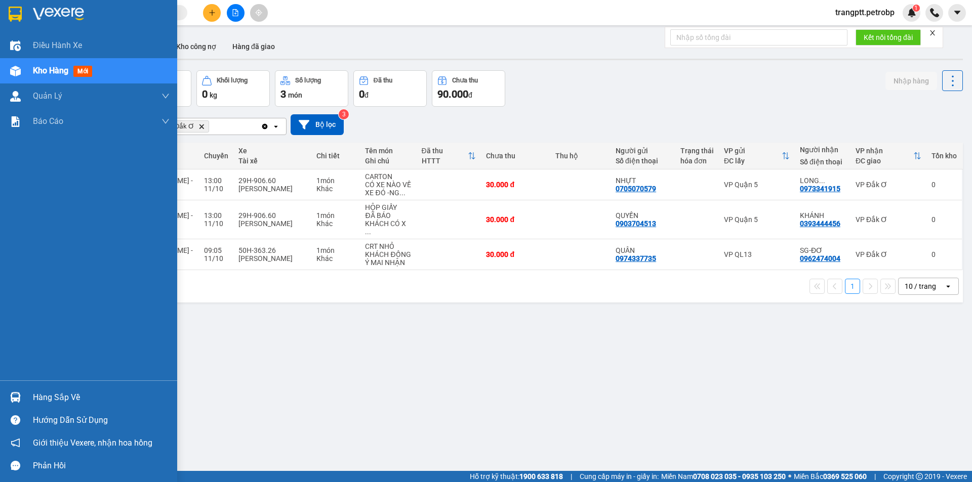
click at [42, 398] on div "Hàng sắp về" at bounding box center [101, 397] width 137 height 15
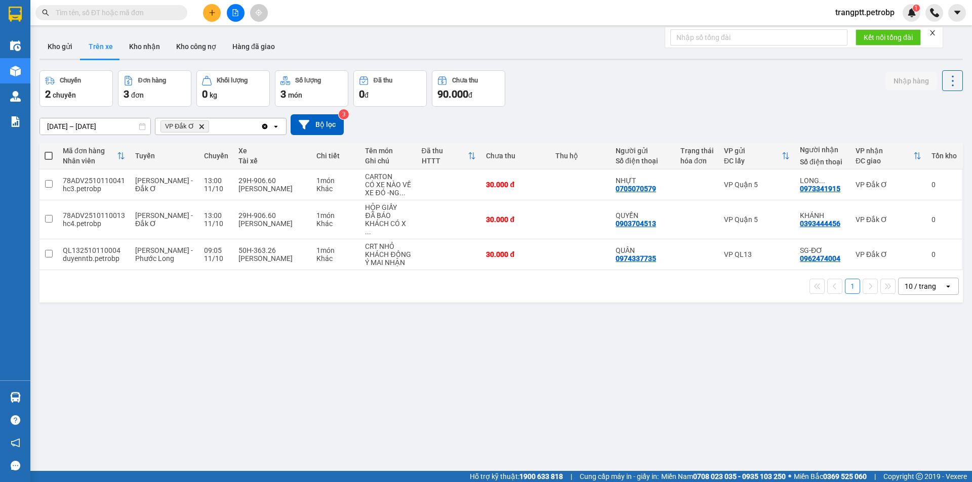
click at [551, 398] on section "Kết quả tìm kiếm ( 0 ) Bộ lọc No Data trangptt.petrobp 1 Điều hành xe Kho hàng …" at bounding box center [486, 241] width 972 height 482
click at [137, 42] on button "Kho nhận" at bounding box center [144, 46] width 47 height 24
type input "[DATE] – [DATE]"
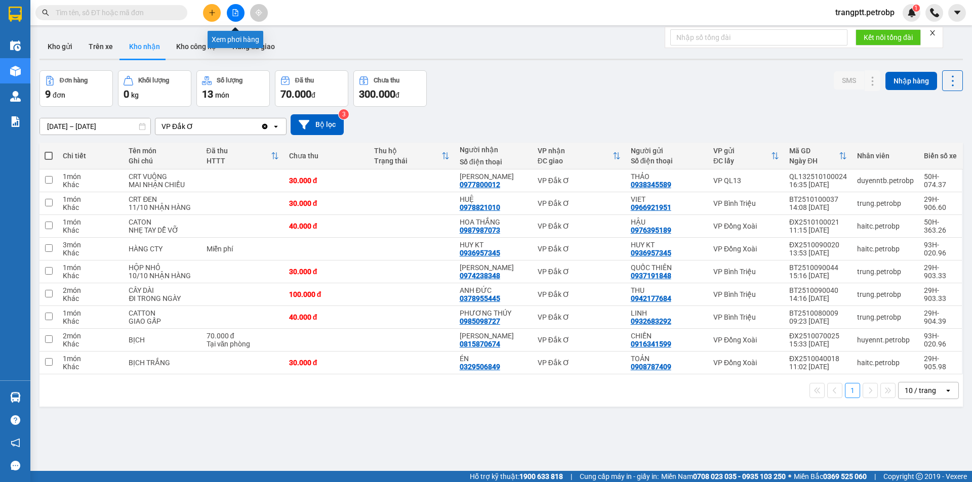
click at [231, 11] on button at bounding box center [236, 13] width 18 height 18
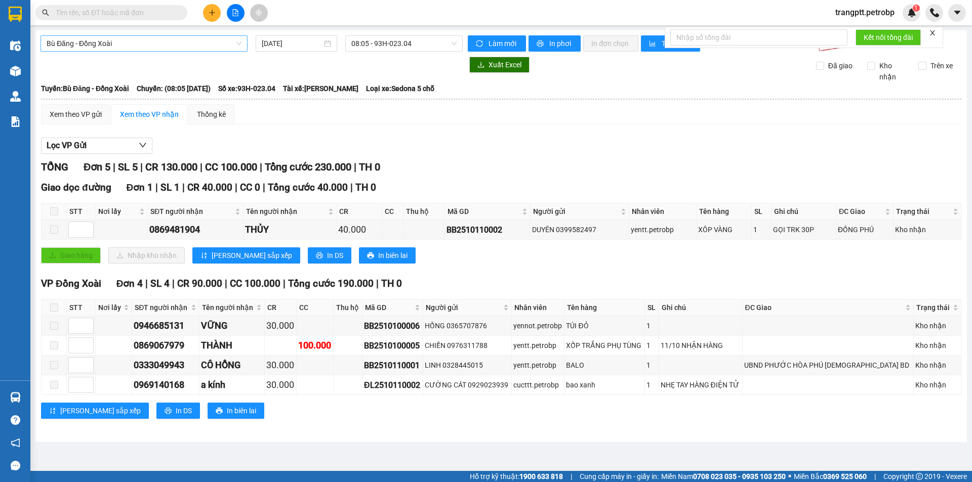
click at [160, 43] on span "Bù Đăng - Đồng Xoài" at bounding box center [144, 43] width 195 height 15
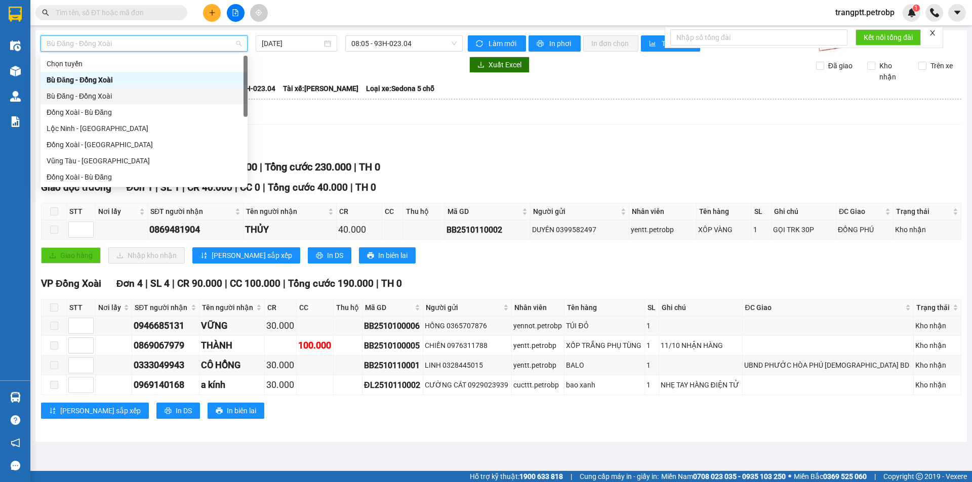
scroll to position [211, 0]
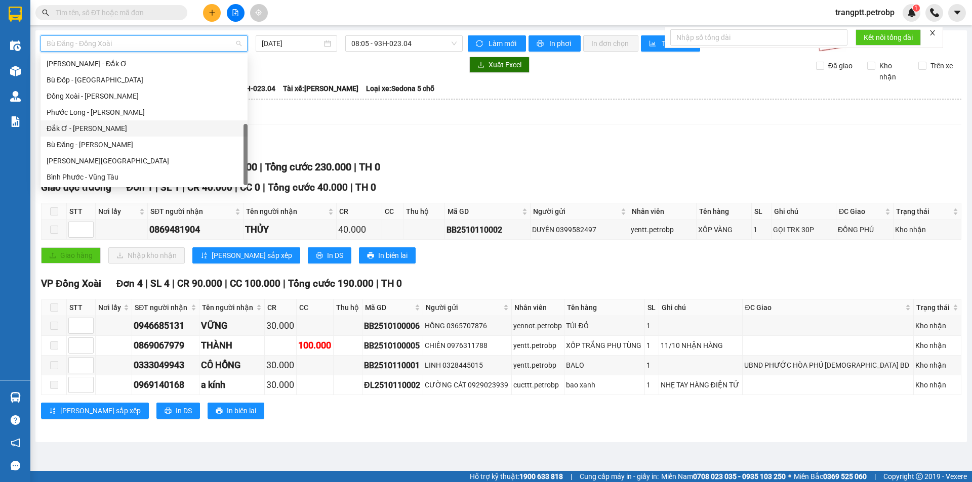
click at [92, 133] on div "Đắk Ơ - [PERSON_NAME]" at bounding box center [144, 128] width 195 height 11
type input "[DATE]"
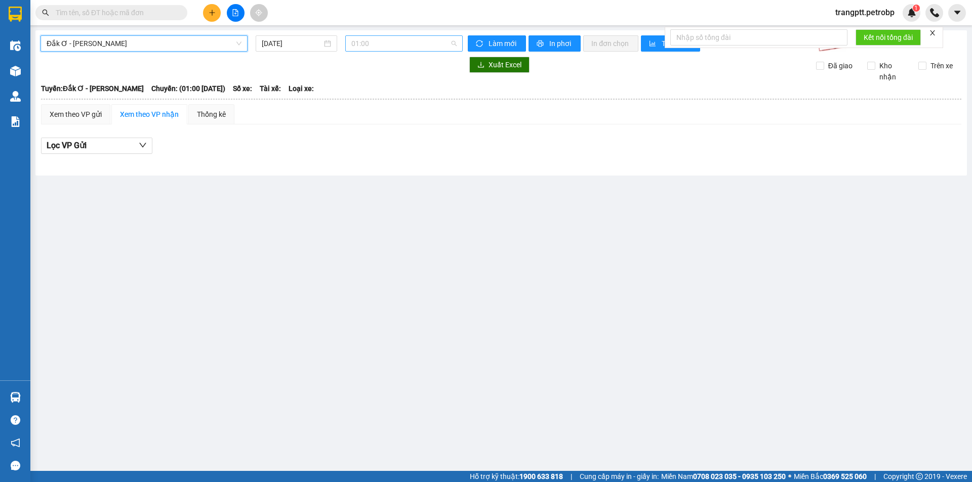
click at [399, 40] on span "01:00" at bounding box center [403, 43] width 105 height 15
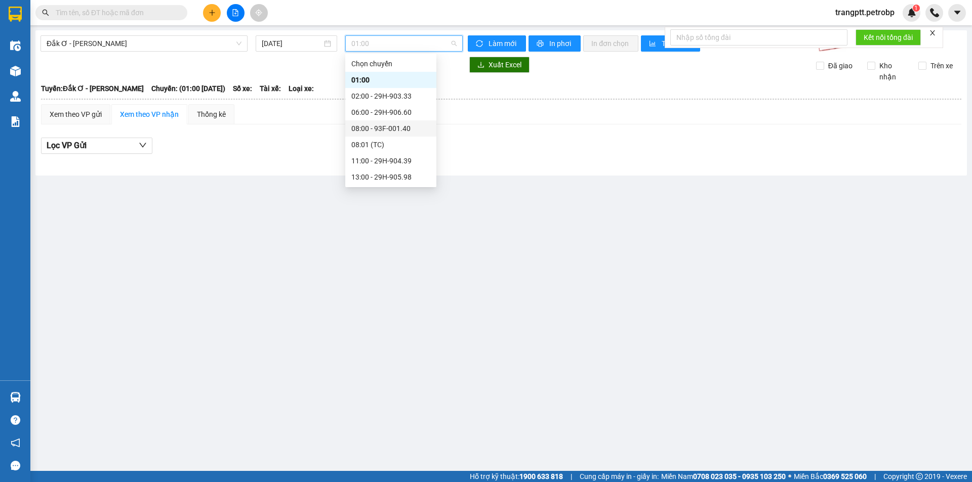
click at [379, 126] on div "08:00 - 93F-001.40" at bounding box center [390, 128] width 79 height 11
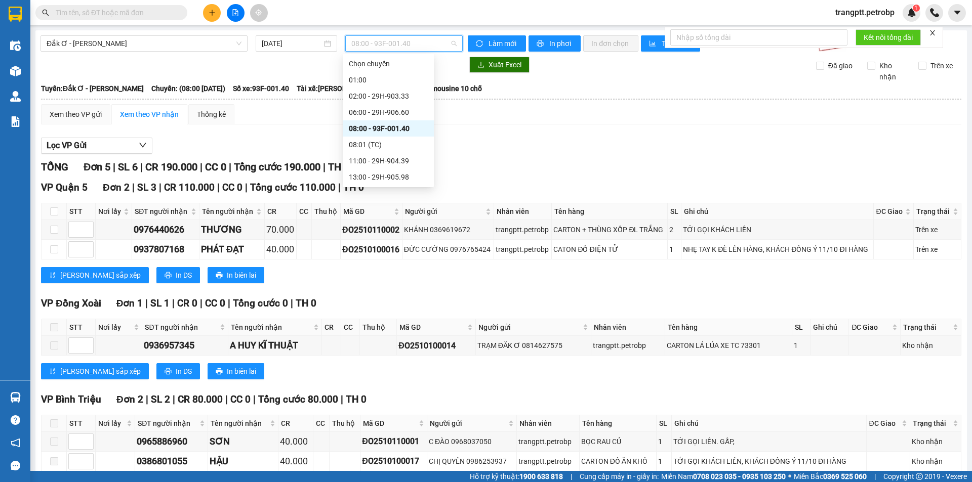
click at [363, 37] on span "08:00 - 93F-001.40" at bounding box center [403, 43] width 105 height 15
click at [381, 161] on div "11:00 - 29H-904.39" at bounding box center [388, 160] width 79 height 11
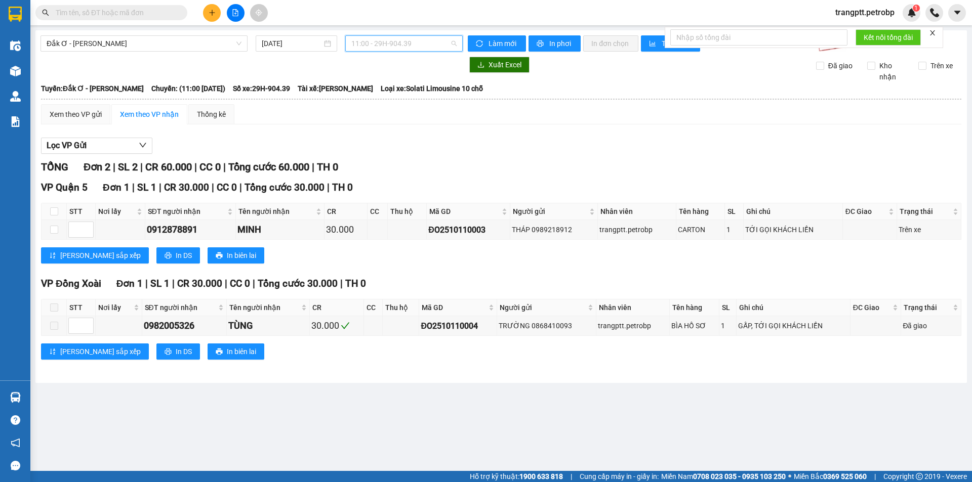
click at [376, 47] on span "11:00 - 29H-904.39" at bounding box center [403, 43] width 105 height 15
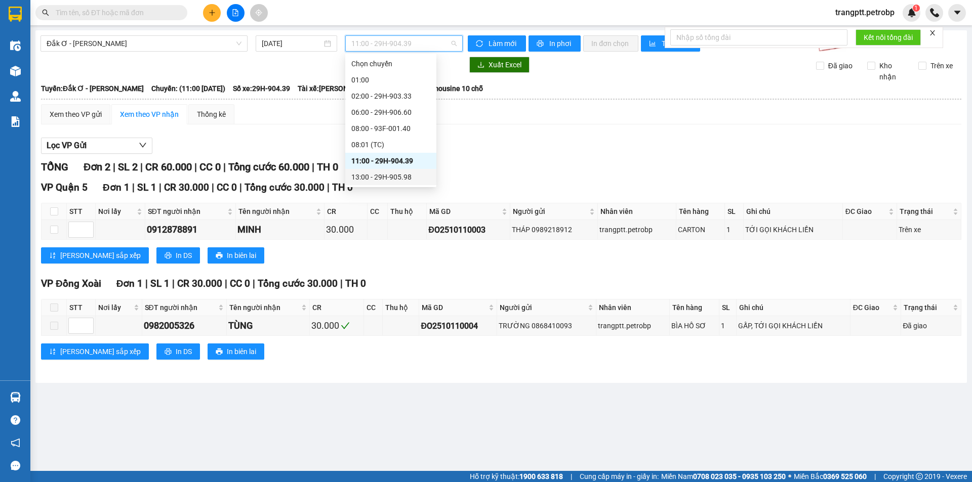
click at [387, 177] on div "13:00 - 29H-905.98" at bounding box center [390, 177] width 79 height 11
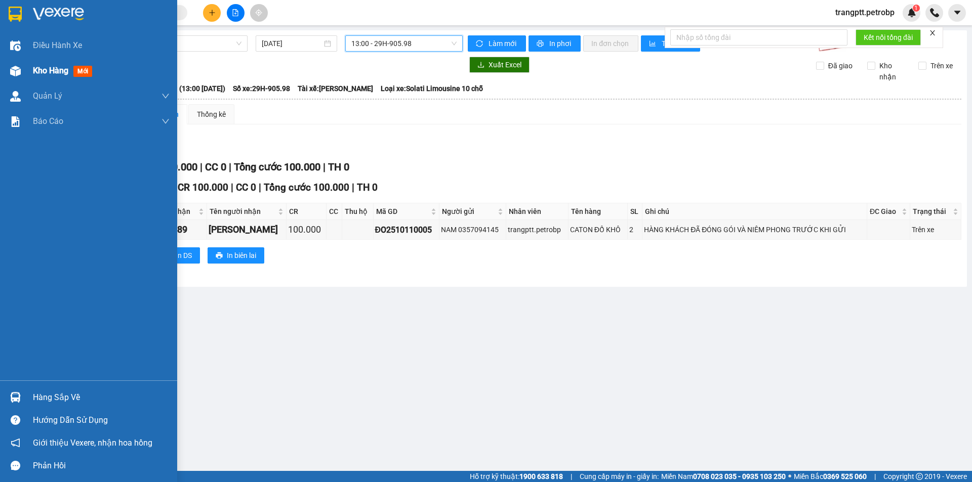
click at [44, 70] on span "Kho hàng" at bounding box center [50, 71] width 35 height 10
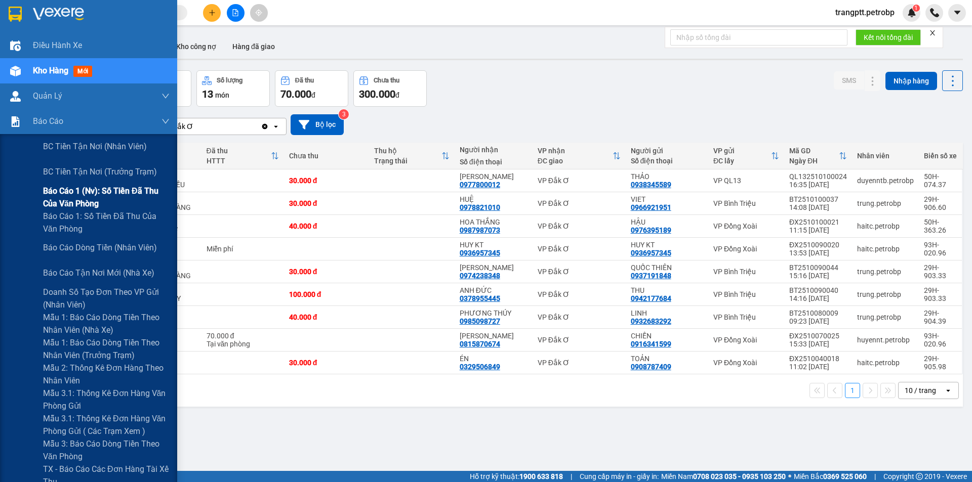
click at [91, 193] on span "Báo cáo 1 (nv): Số tiền đã thu của văn phòng" at bounding box center [106, 197] width 127 height 25
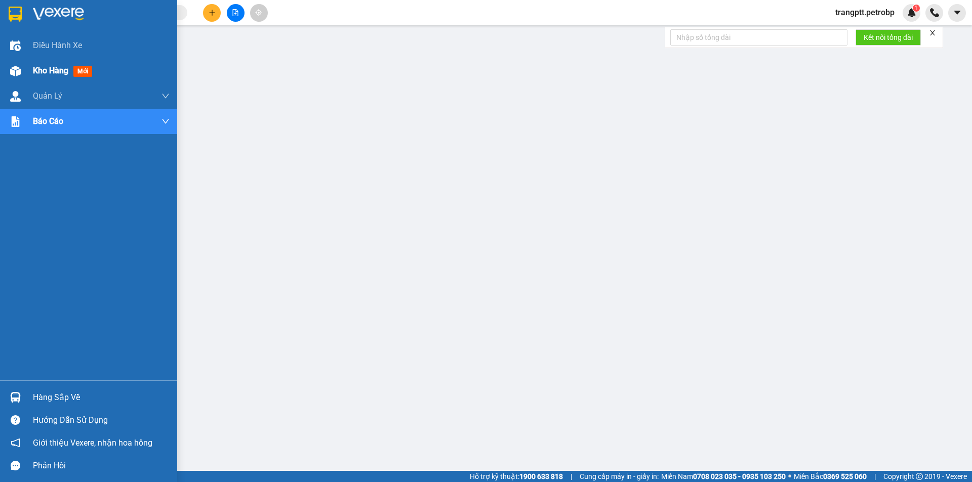
click at [31, 70] on div "Kho hàng mới" at bounding box center [88, 70] width 177 height 25
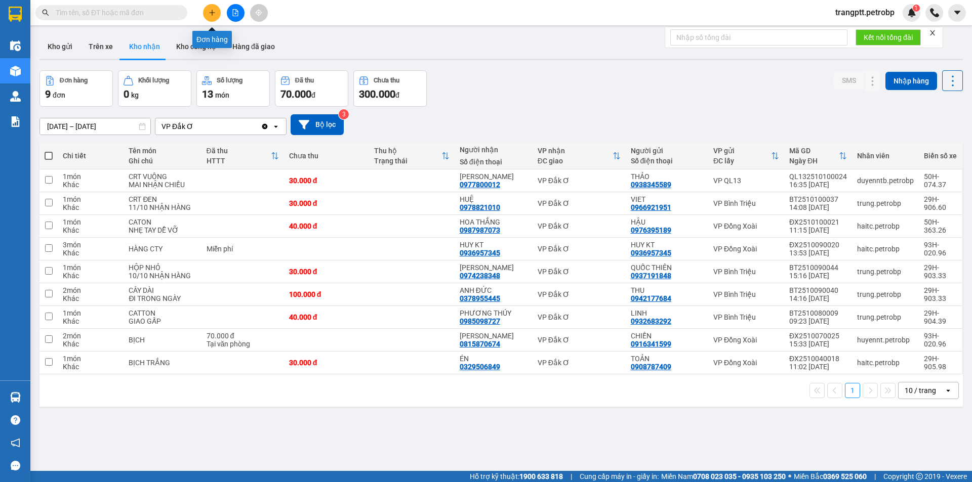
click at [212, 17] on button at bounding box center [212, 13] width 18 height 18
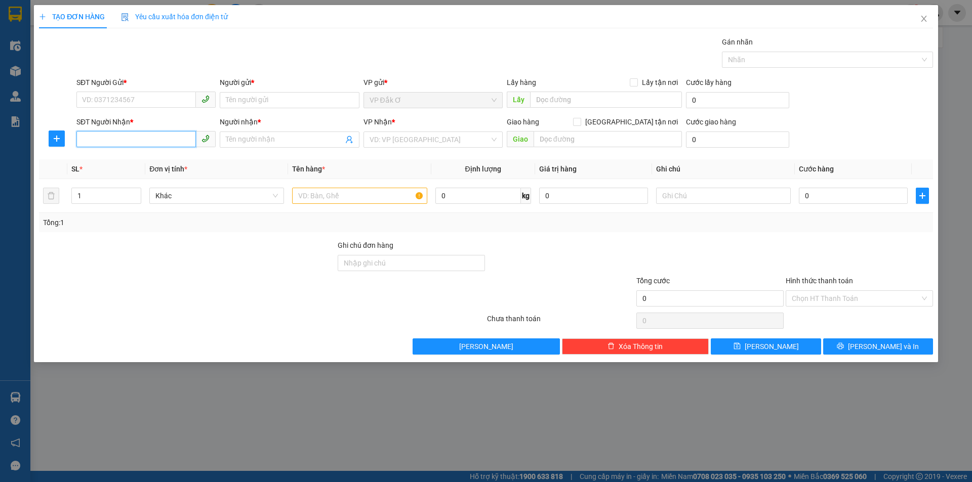
click at [134, 140] on input "SĐT Người Nhận *" at bounding box center [135, 139] width 119 height 16
type input "0966930093"
click at [133, 160] on div "0966930093 - ĐẠI" at bounding box center [145, 159] width 127 height 11
type input "ĐẠI"
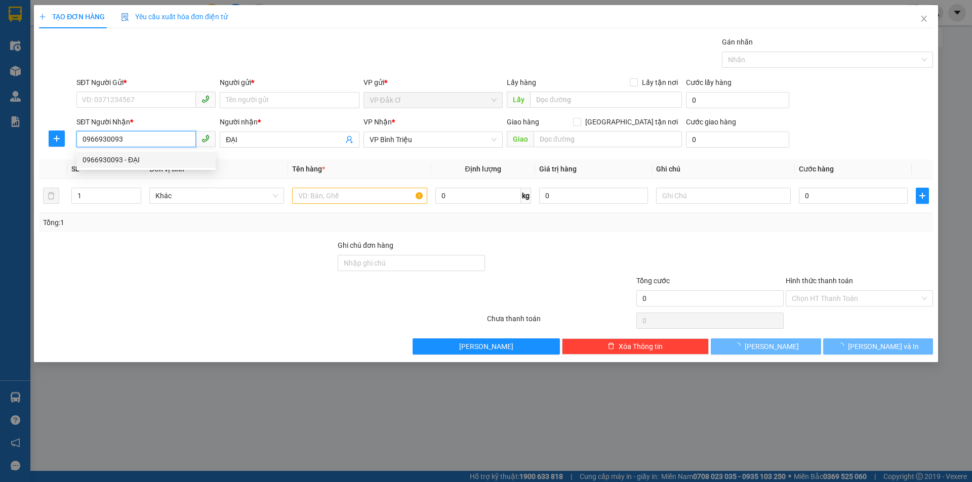
type input "30.000"
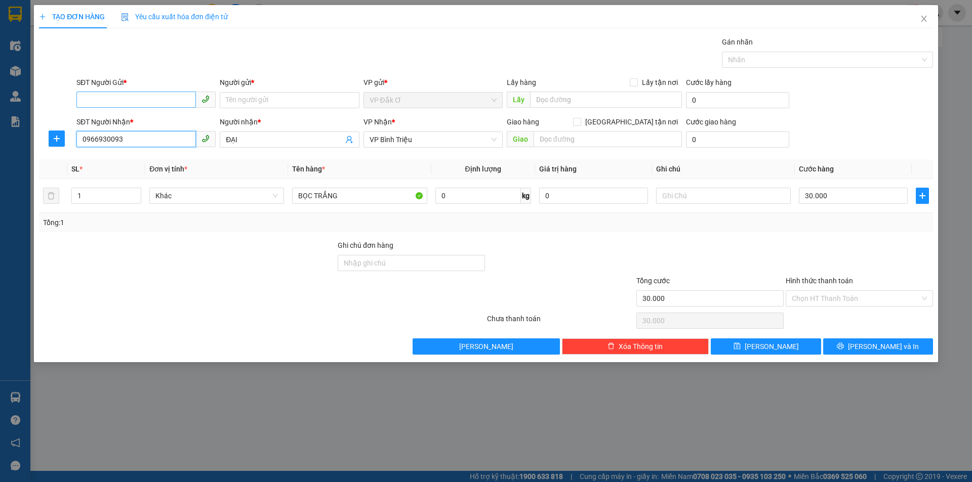
type input "0966930093"
click at [134, 98] on input "SĐT Người Gửi *" at bounding box center [135, 100] width 119 height 16
click at [131, 120] on div "0918101112 - triệu" at bounding box center [145, 120] width 127 height 11
type input "0918101112"
type input "triệu"
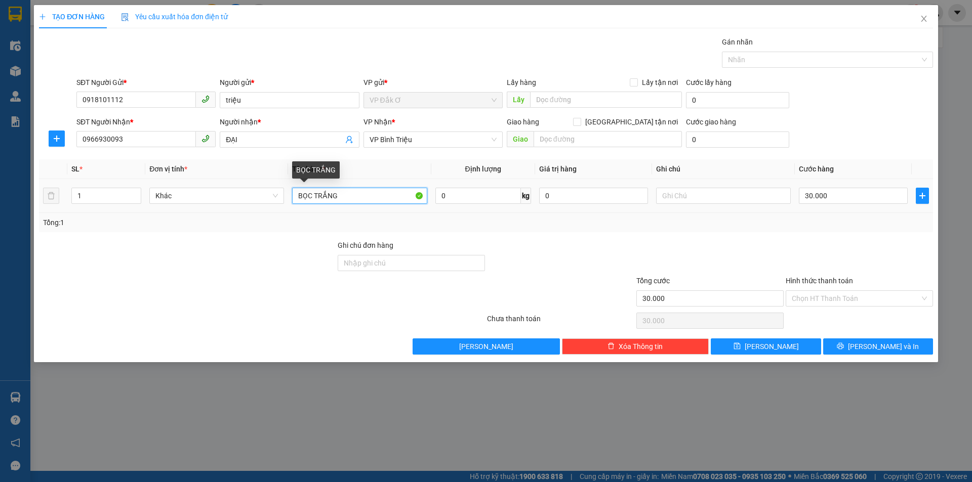
click at [365, 196] on input "BỌC TRẮNG" at bounding box center [359, 196] width 135 height 16
click at [351, 194] on input "BỌC ĐỎ" at bounding box center [359, 196] width 135 height 16
type input "BỌC ĐỎ YẾN KHÔ"
click at [690, 199] on input "text" at bounding box center [723, 196] width 135 height 16
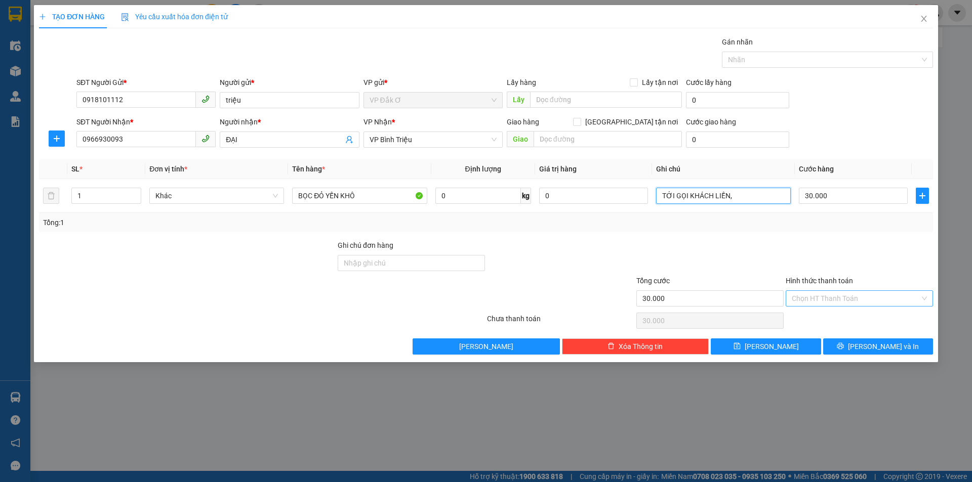
type input "TỚI GỌI KHÁCH LIỀN,"
click at [824, 294] on input "Hình thức thanh toán" at bounding box center [856, 298] width 128 height 15
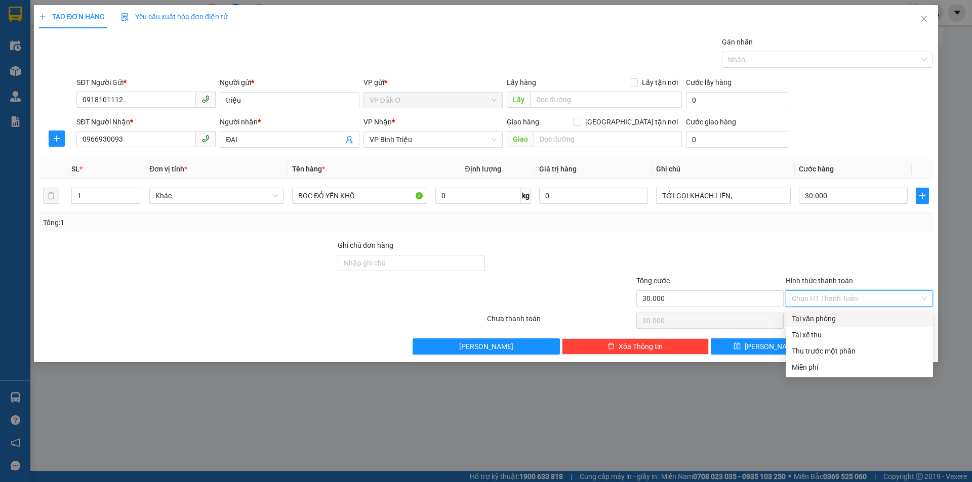
click at [817, 318] on div "Tại văn phòng" at bounding box center [859, 318] width 135 height 11
type input "0"
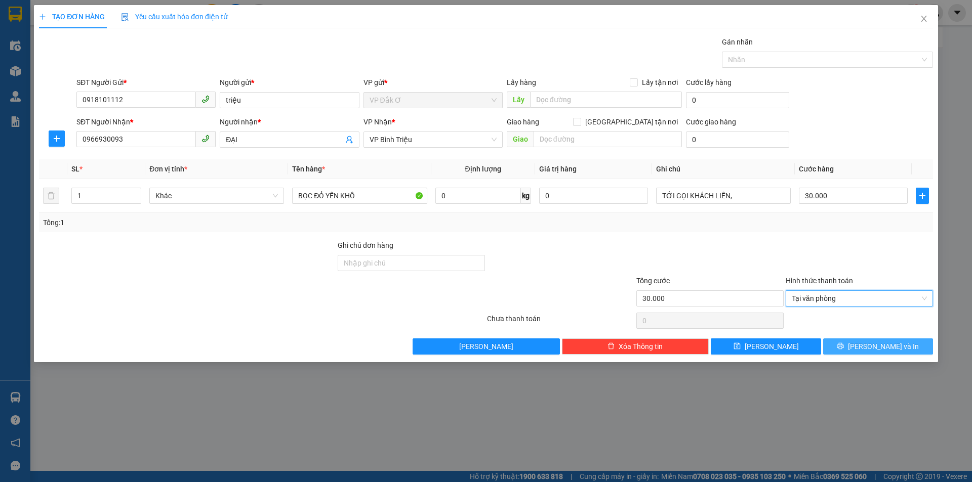
click at [844, 346] on icon "printer" at bounding box center [840, 346] width 7 height 7
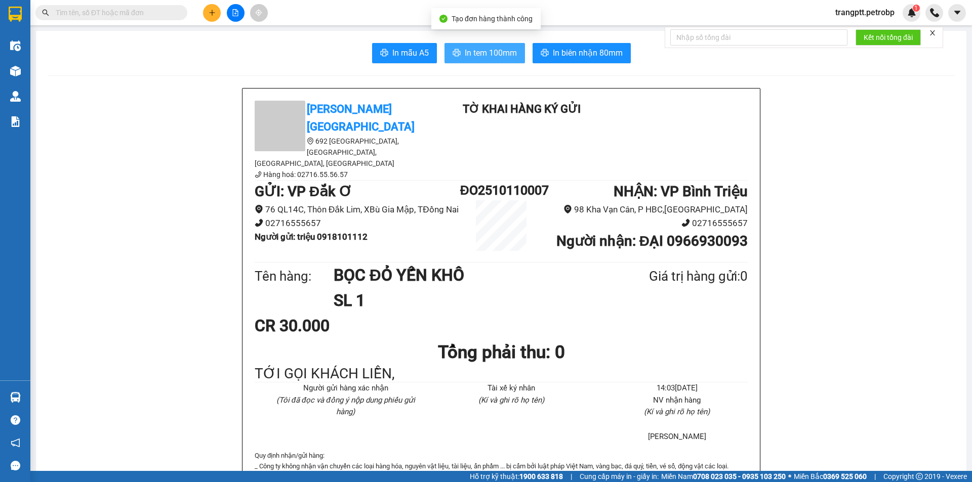
click at [489, 55] on span "In tem 100mm" at bounding box center [491, 53] width 52 height 13
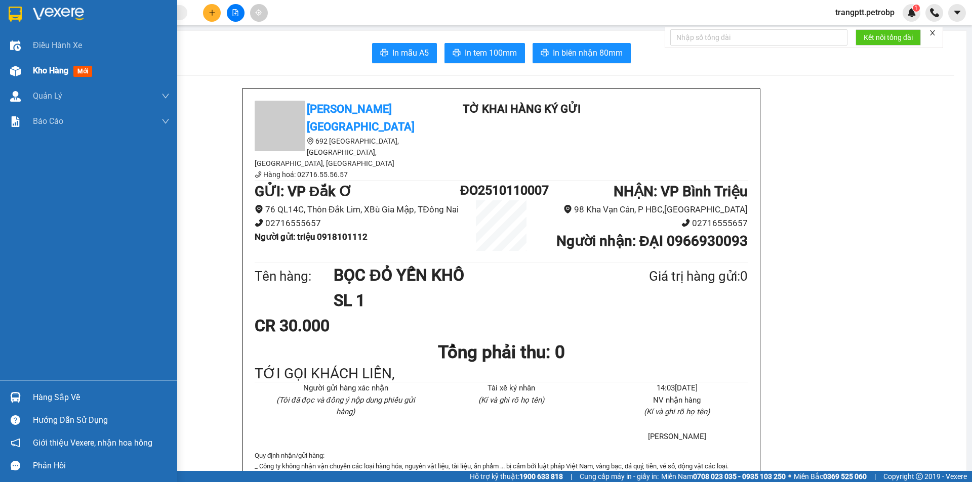
click at [57, 70] on span "Kho hàng" at bounding box center [50, 71] width 35 height 10
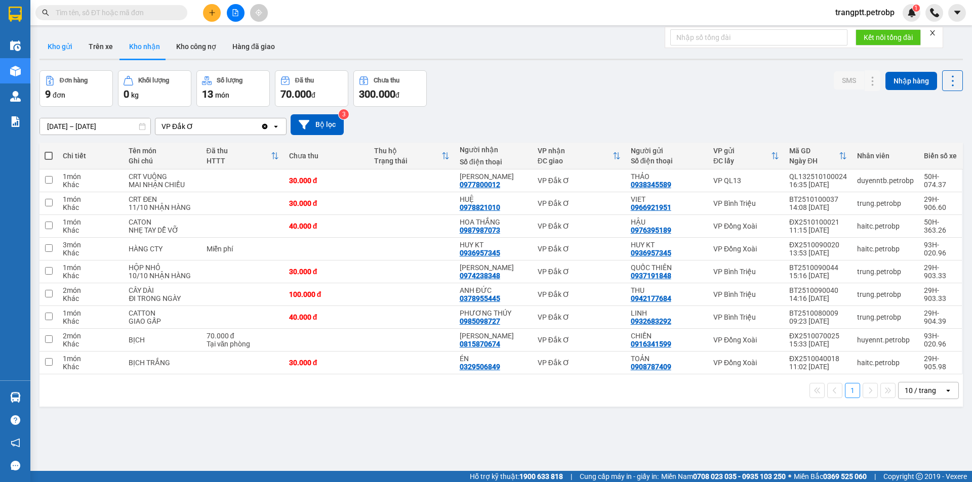
click at [55, 41] on button "Kho gửi" at bounding box center [59, 46] width 41 height 24
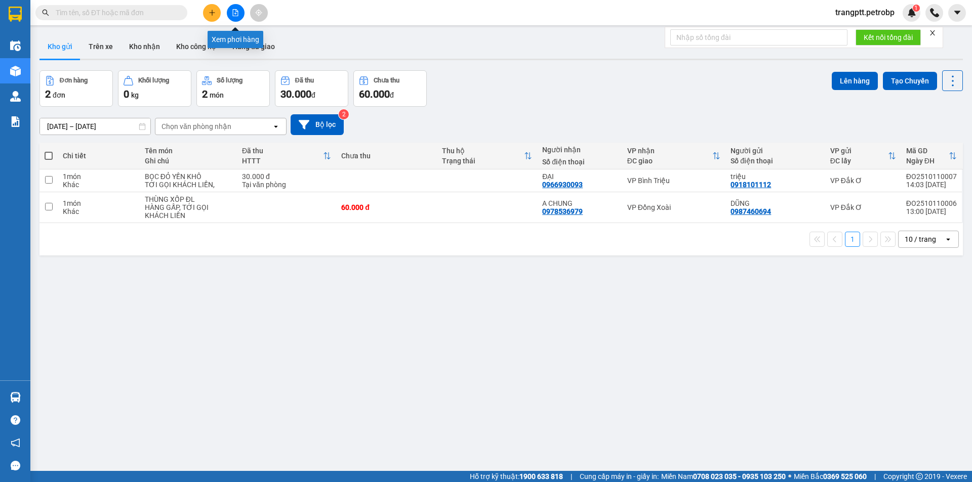
click at [241, 15] on button at bounding box center [236, 13] width 18 height 18
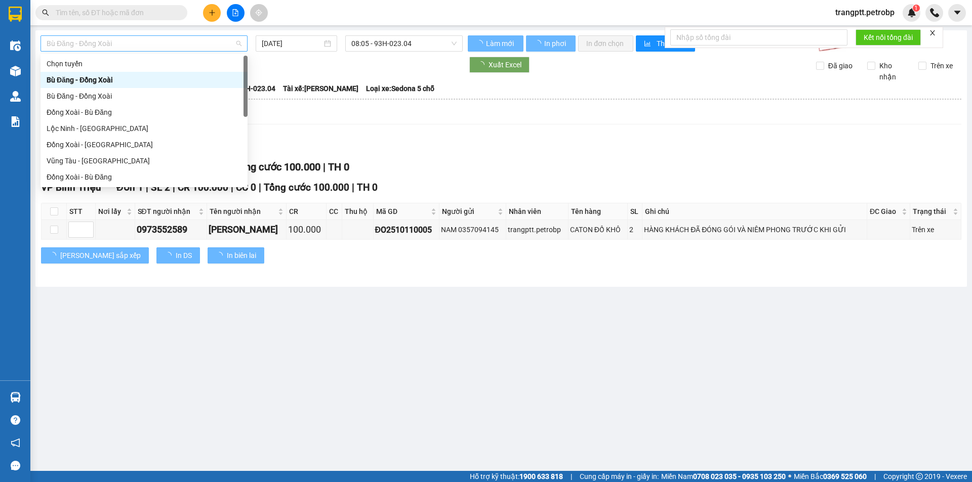
click at [153, 43] on span "Bù Đăng - Đồng Xoài" at bounding box center [144, 43] width 195 height 15
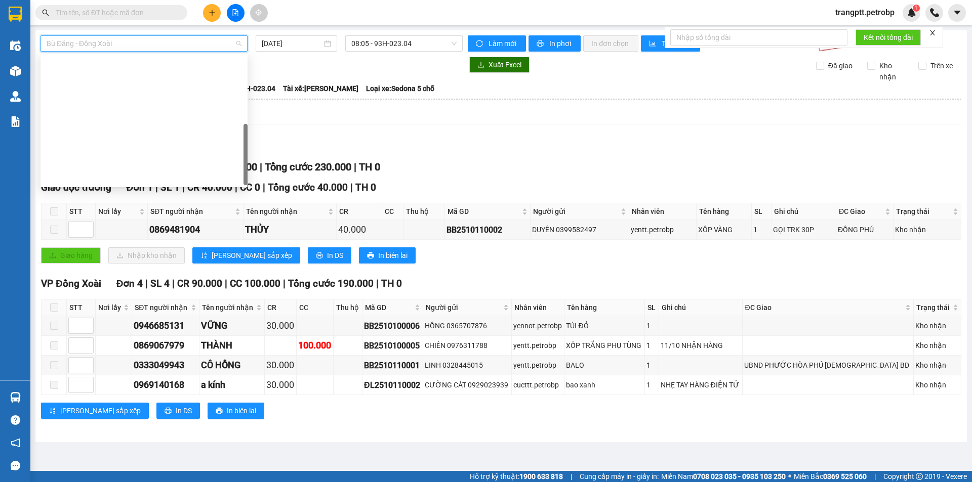
scroll to position [211, 0]
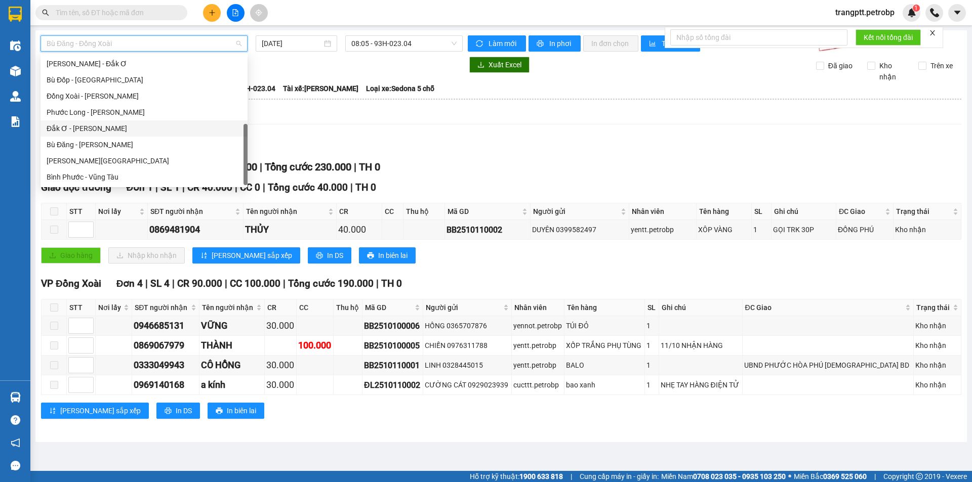
click at [92, 129] on div "Đắk Ơ - [PERSON_NAME]" at bounding box center [144, 128] width 195 height 11
type input "[DATE]"
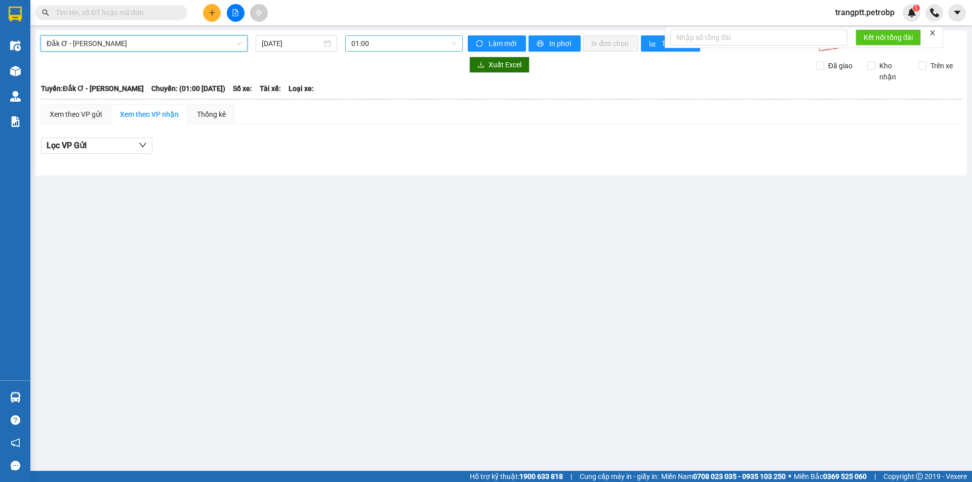
click at [369, 42] on span "01:00" at bounding box center [403, 43] width 105 height 15
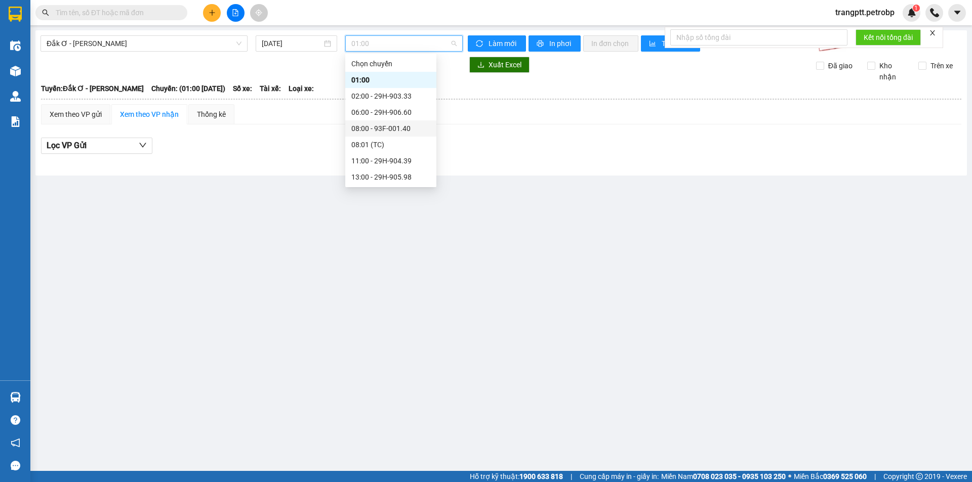
click at [373, 128] on div "08:00 - 93F-001.40" at bounding box center [390, 128] width 79 height 11
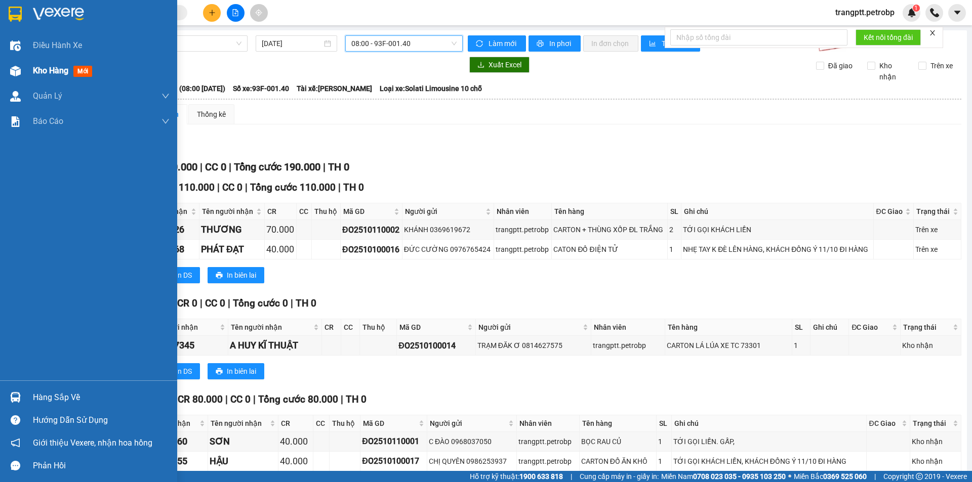
click at [47, 70] on span "Kho hàng" at bounding box center [50, 71] width 35 height 10
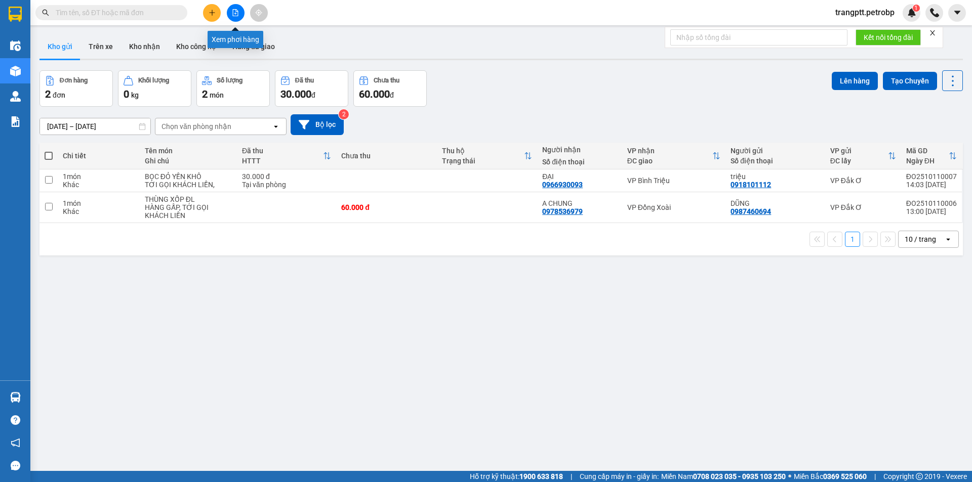
click at [236, 12] on icon "file-add" at bounding box center [236, 12] width 6 height 7
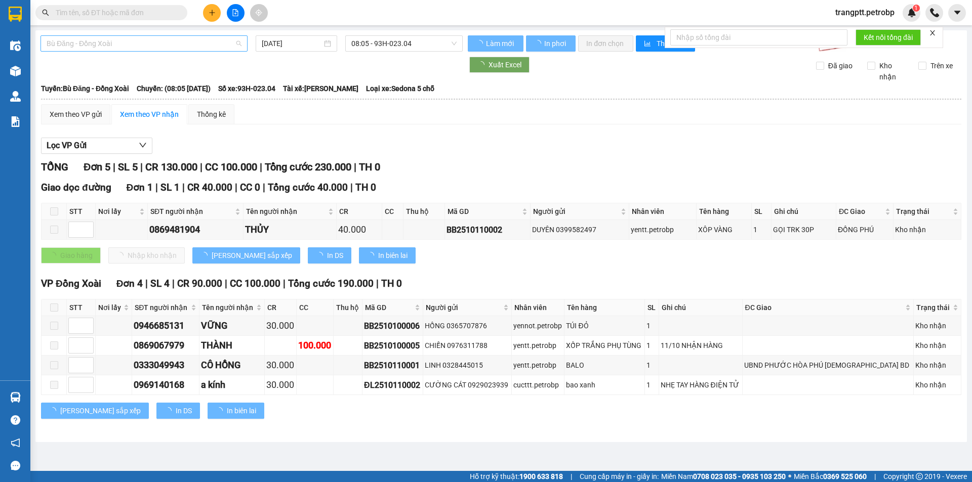
click at [86, 43] on span "Bù Đăng - Đồng Xoài" at bounding box center [144, 43] width 195 height 15
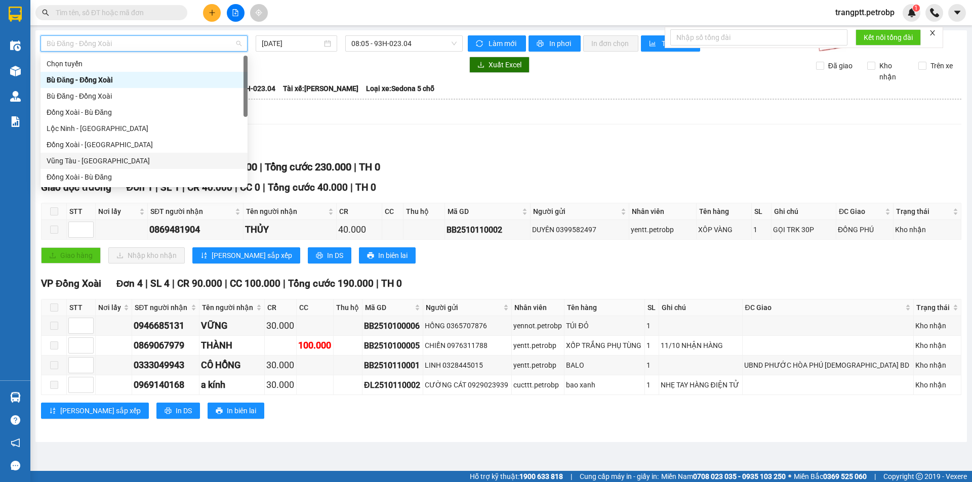
scroll to position [211, 0]
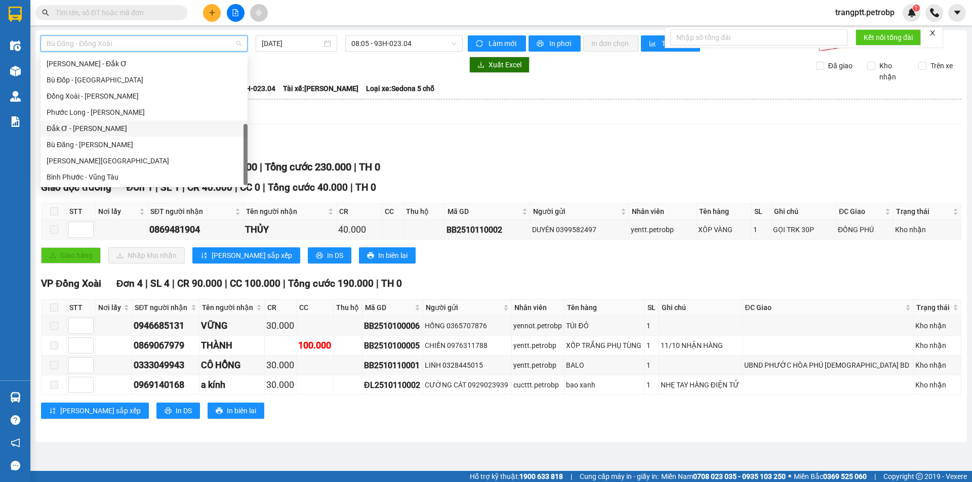
click at [80, 127] on div "Đắk Ơ - [PERSON_NAME]" at bounding box center [144, 128] width 195 height 11
type input "[DATE]"
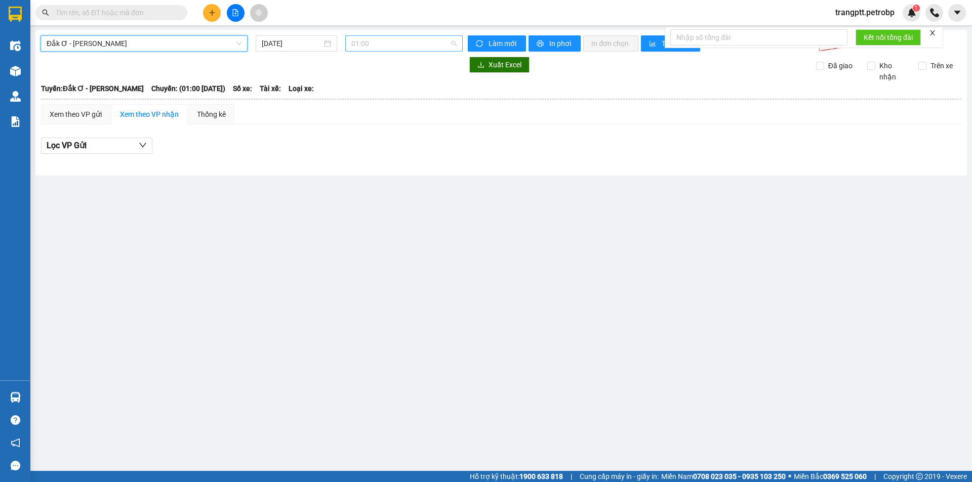
click at [378, 46] on span "01:00" at bounding box center [403, 43] width 105 height 15
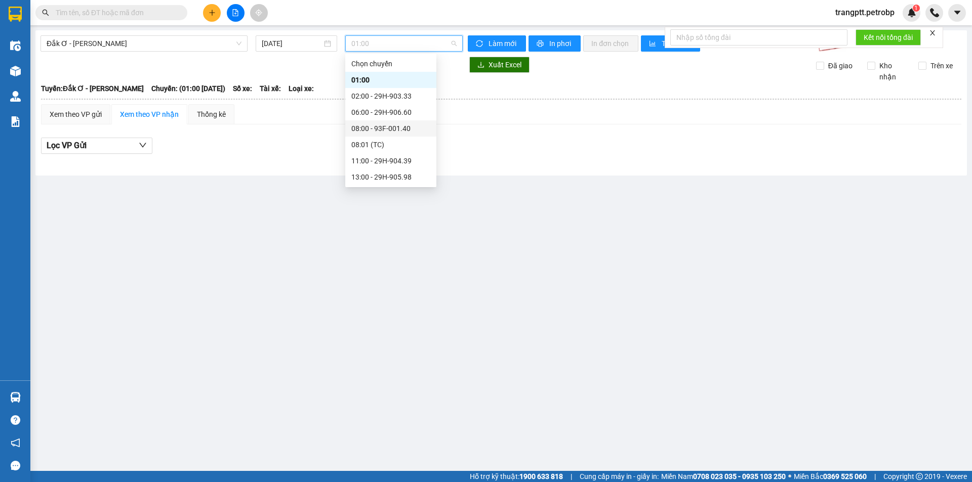
click at [375, 124] on div "08:00 - 93F-001.40" at bounding box center [390, 128] width 79 height 11
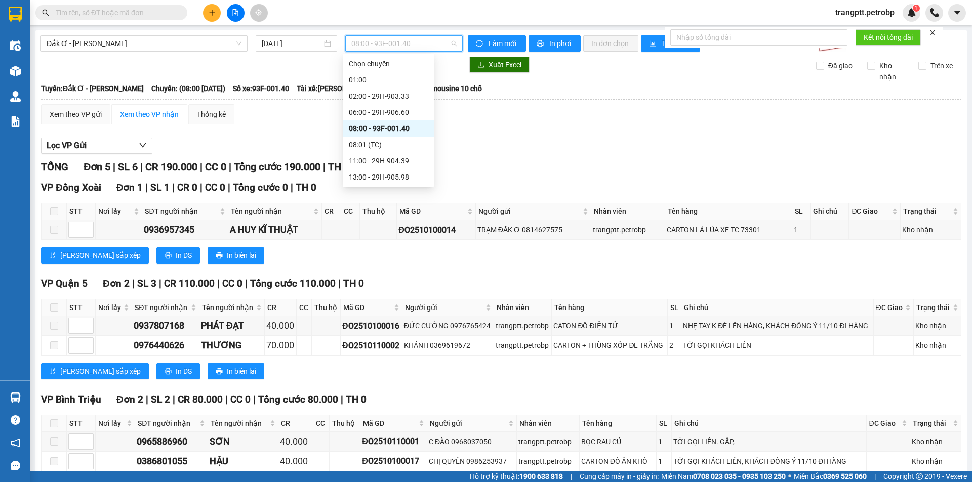
click at [376, 41] on span "08:00 - 93F-001.40" at bounding box center [403, 43] width 105 height 15
click at [358, 161] on div "11:00 - 29H-904.39" at bounding box center [388, 160] width 79 height 11
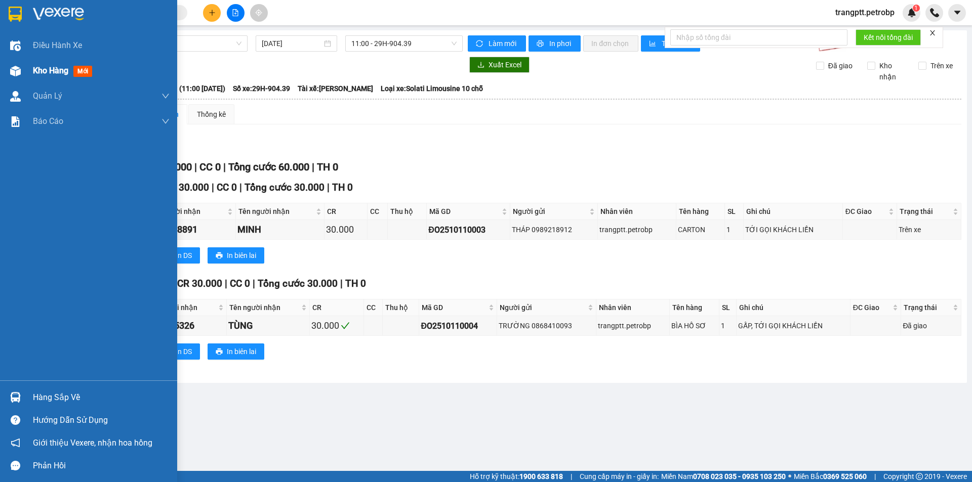
click at [49, 68] on span "Kho hàng" at bounding box center [50, 71] width 35 height 10
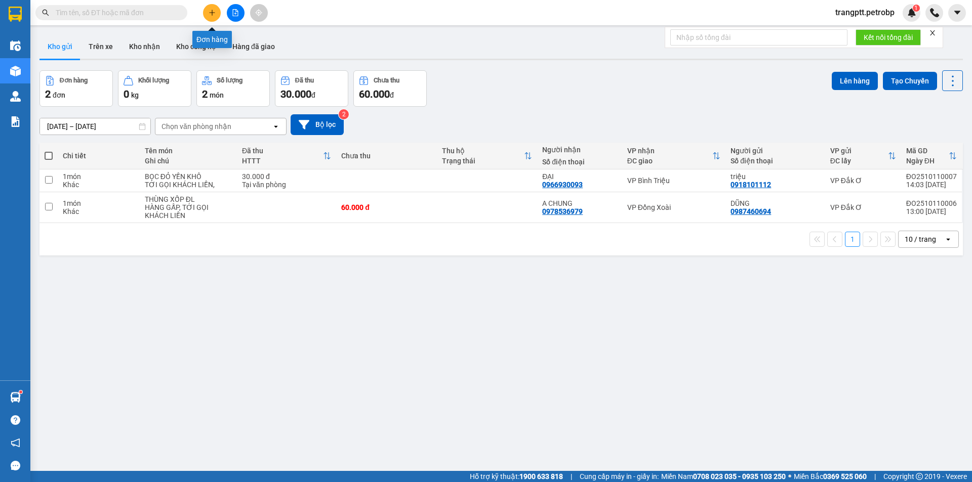
click at [211, 12] on icon "plus" at bounding box center [212, 12] width 7 height 7
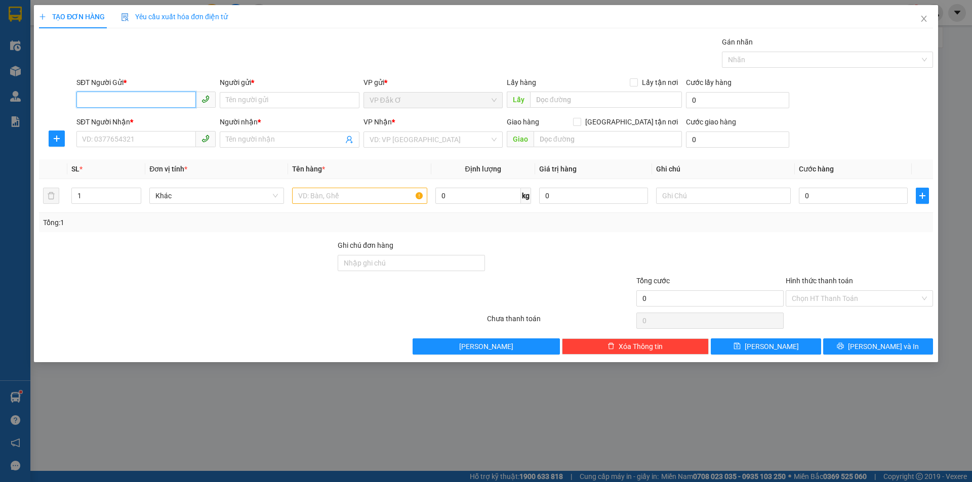
click at [142, 99] on input "SĐT Người Gửi *" at bounding box center [135, 100] width 119 height 16
click at [139, 117] on div "0983743768 - dũng" at bounding box center [145, 120] width 127 height 11
type input "0983743768"
type input "dũng"
type input "0967977786"
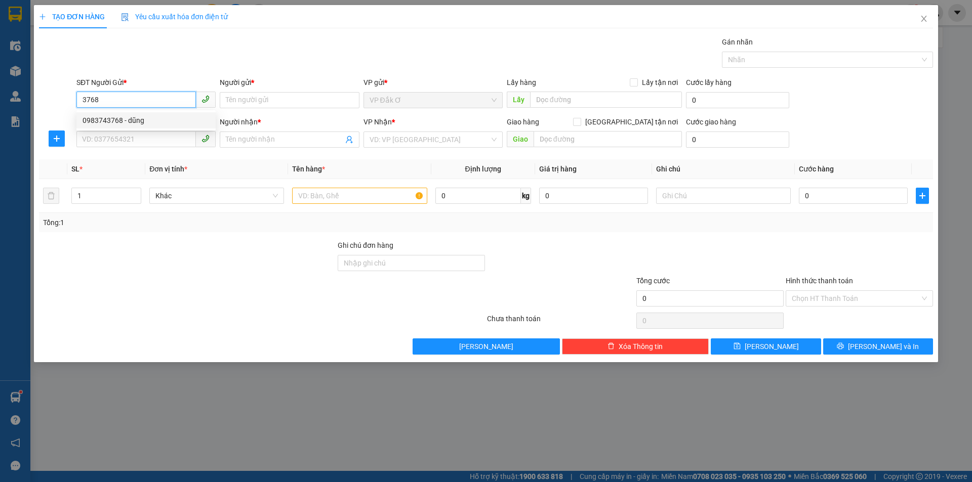
type input "[PERSON_NAME]"
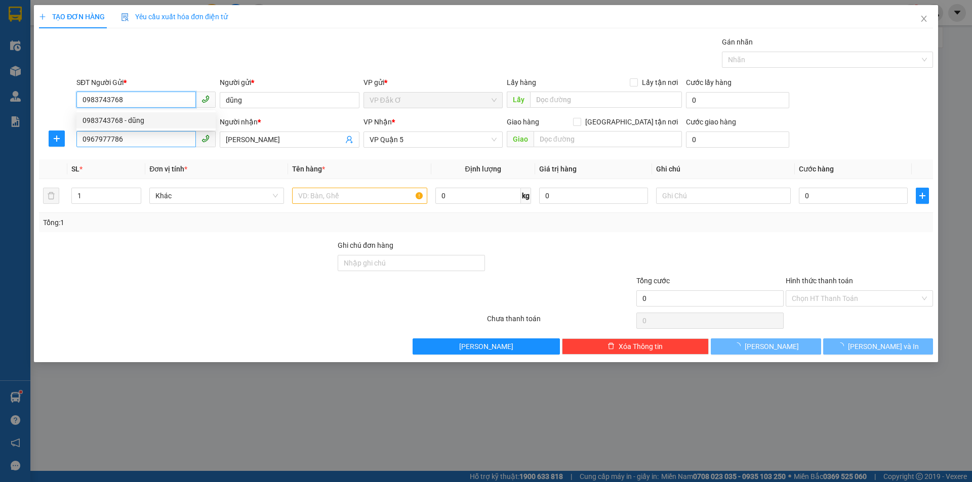
type input "50.000"
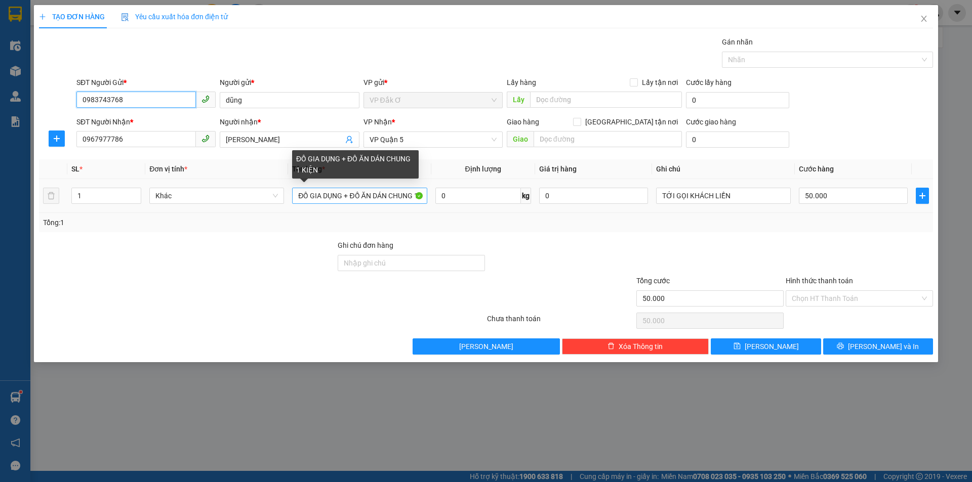
type input "0983743768"
click at [350, 195] on input "ĐỒ GIA DỤNG + ĐỒ ĂN DÁN CHUNG 1 KIỆN" at bounding box center [359, 196] width 135 height 16
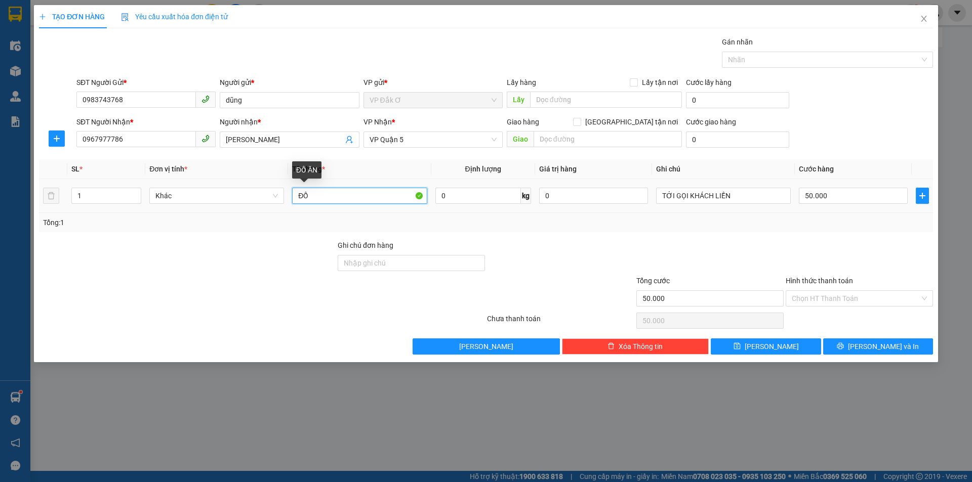
type input "Đ"
click at [397, 192] on input "text" at bounding box center [359, 196] width 135 height 16
type input "BỌC ĐỒ ĂN XANH"
click at [835, 191] on input "50.000" at bounding box center [853, 196] width 109 height 16
type input "0"
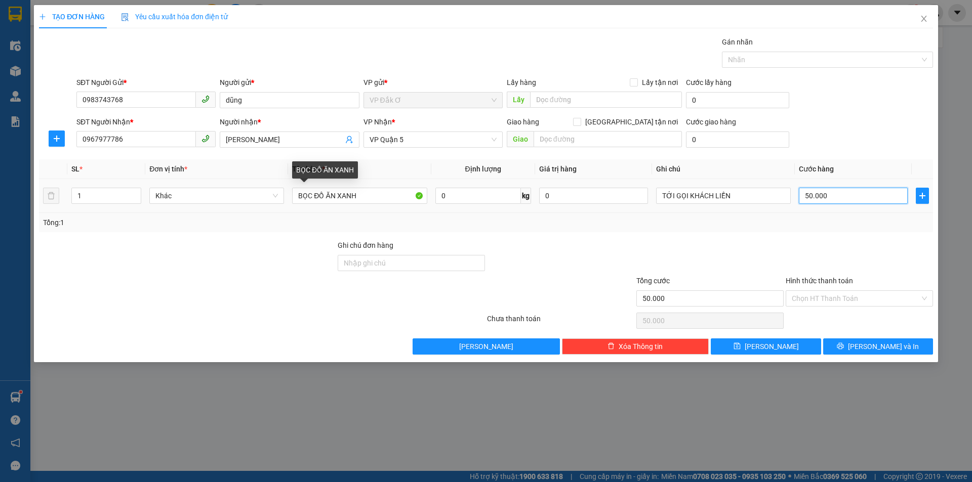
type input "0"
type input "4"
type input "04"
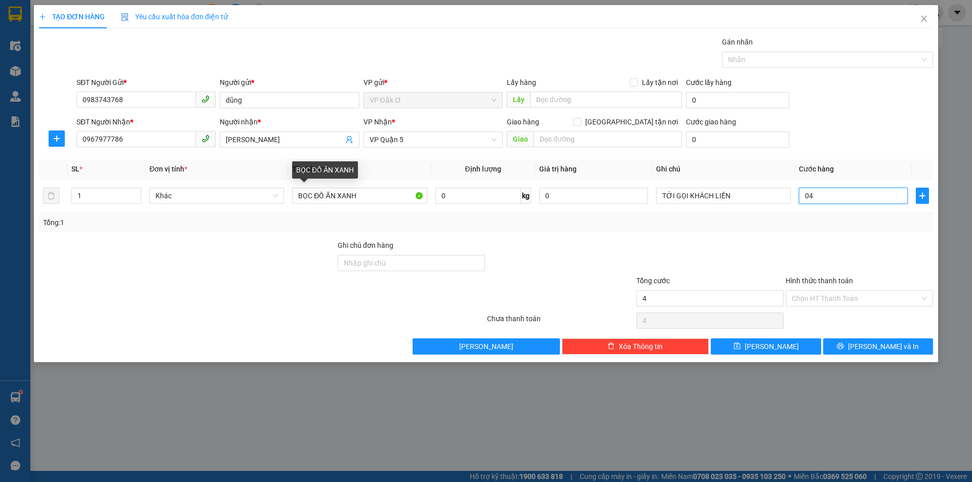
type input "40"
type input "040"
type input "400"
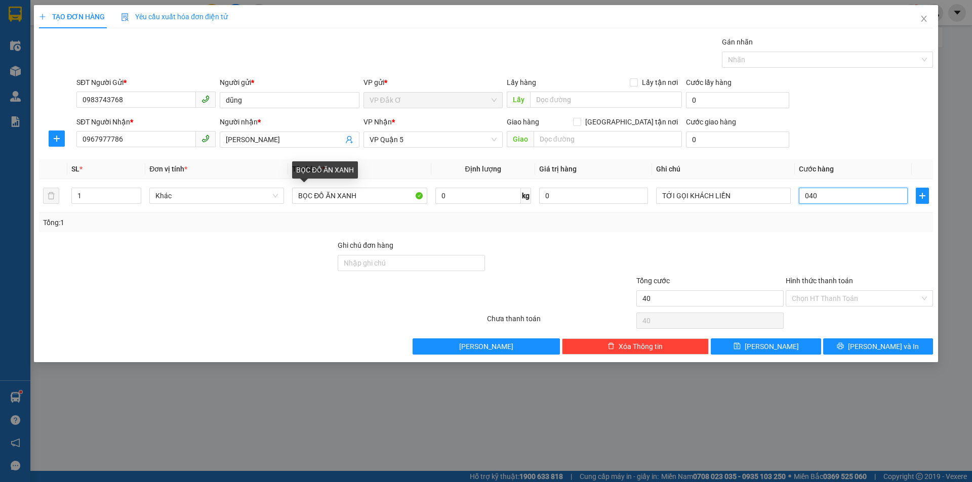
type input "0.400"
type input "4.000"
type input "04.000"
type input "40.000"
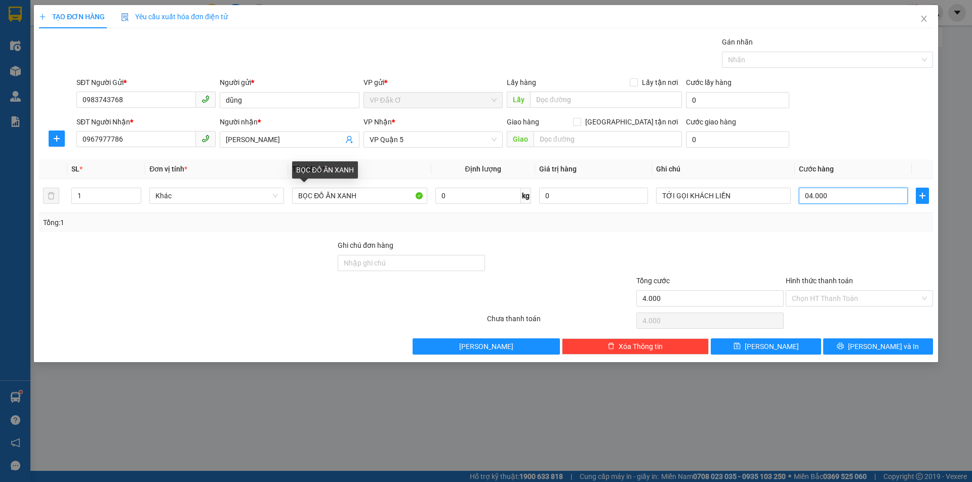
type input "40.000"
drag, startPoint x: 826, startPoint y: 298, endPoint x: 832, endPoint y: 308, distance: 11.3
click at [830, 303] on input "Hình thức thanh toán" at bounding box center [856, 298] width 128 height 15
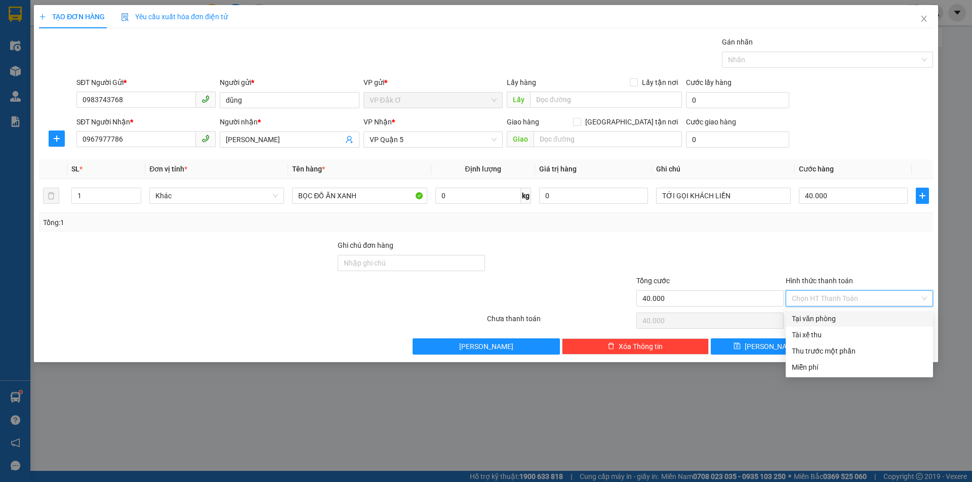
click at [830, 314] on div "Tại văn phòng" at bounding box center [859, 318] width 135 height 11
type input "0"
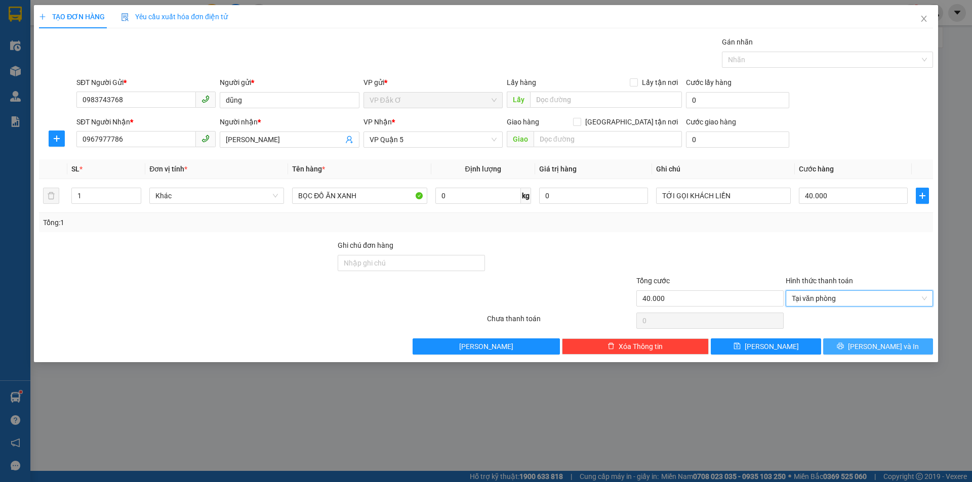
click at [886, 350] on span "[PERSON_NAME] và In" at bounding box center [883, 346] width 71 height 11
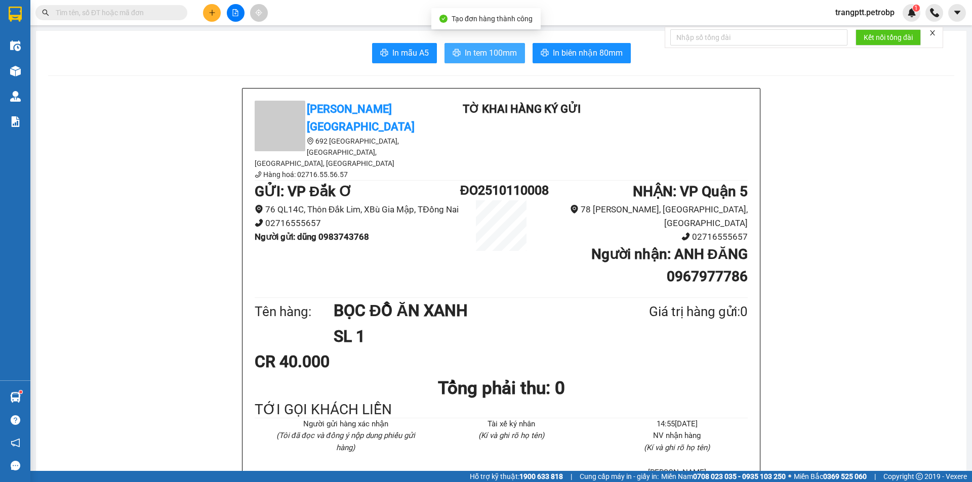
click at [477, 53] on span "In tem 100mm" at bounding box center [491, 53] width 52 height 13
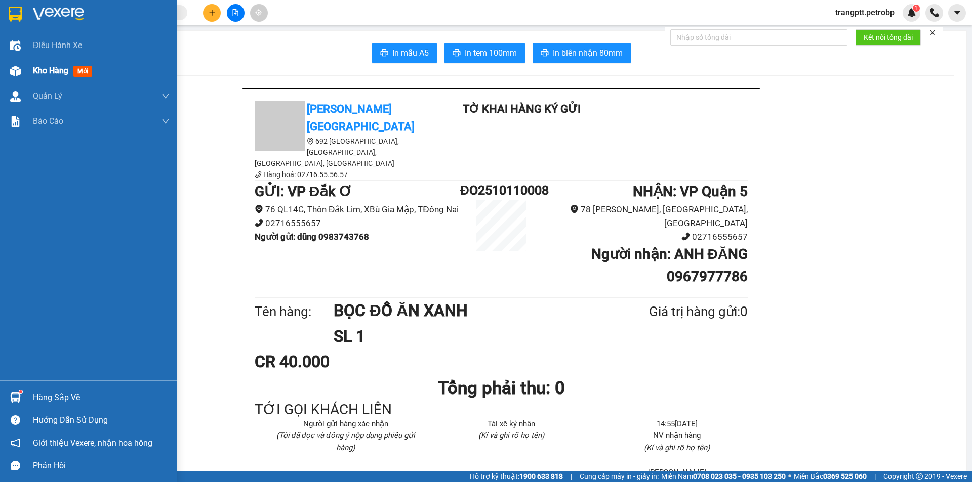
click at [59, 71] on span "Kho hàng" at bounding box center [50, 71] width 35 height 10
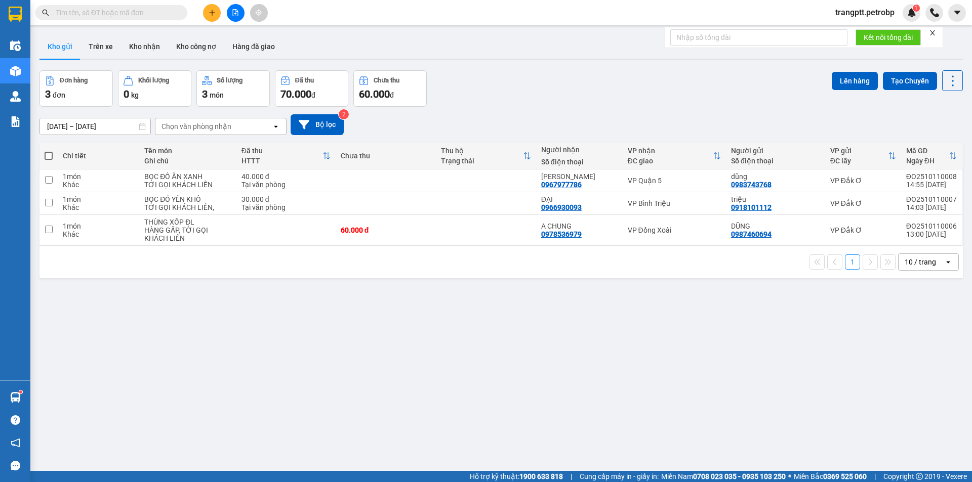
click at [40, 399] on div "ver 1.8.146 Kho gửi Trên xe Kho nhận Kho công nợ Hàng đã giao Đơn hàng 3 đơn Kh…" at bounding box center [500, 271] width 931 height 482
click at [50, 155] on span at bounding box center [49, 156] width 8 height 8
click at [49, 151] on input "checkbox" at bounding box center [49, 151] width 0 height 0
checkbox input "true"
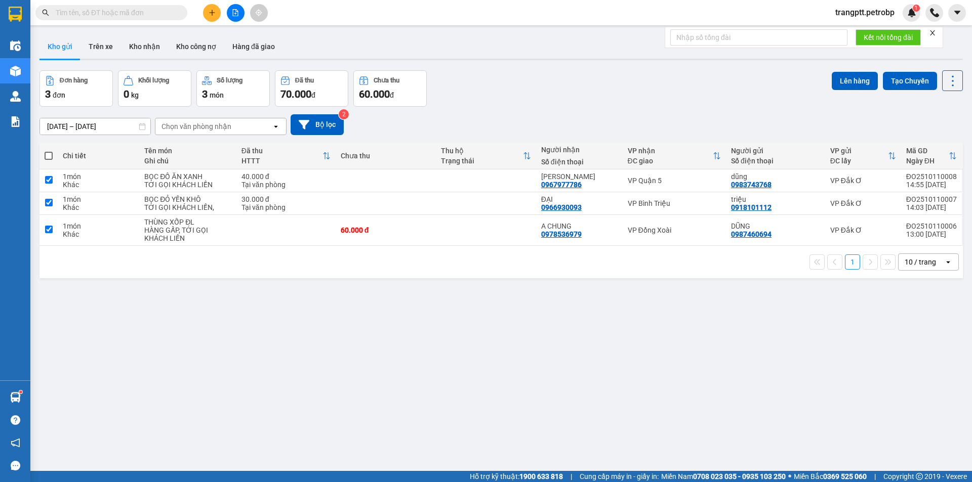
checkbox input "true"
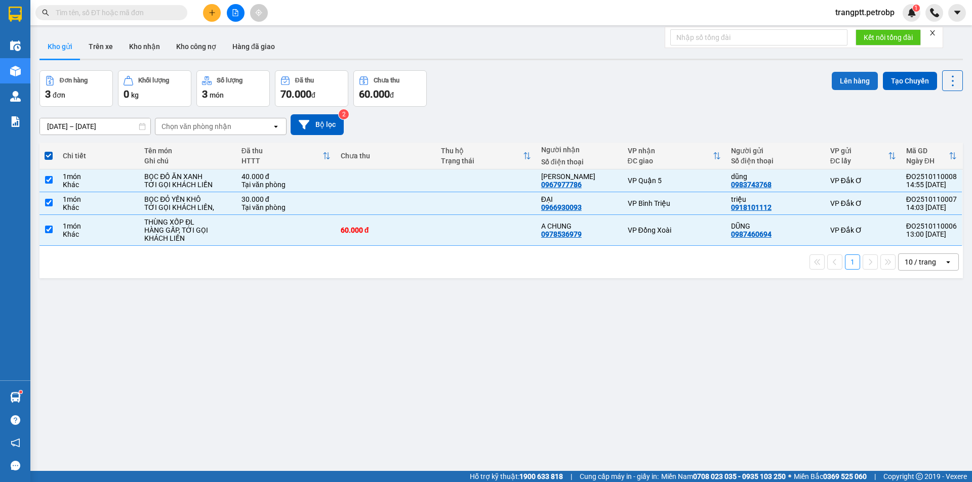
click at [852, 80] on button "Lên hàng" at bounding box center [855, 81] width 46 height 18
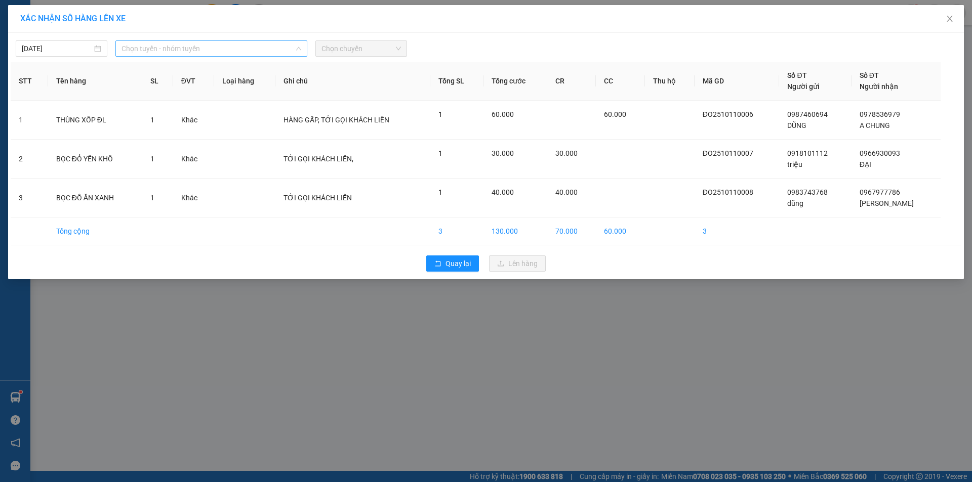
click at [192, 48] on span "Chọn tuyến - nhóm tuyến" at bounding box center [211, 48] width 180 height 15
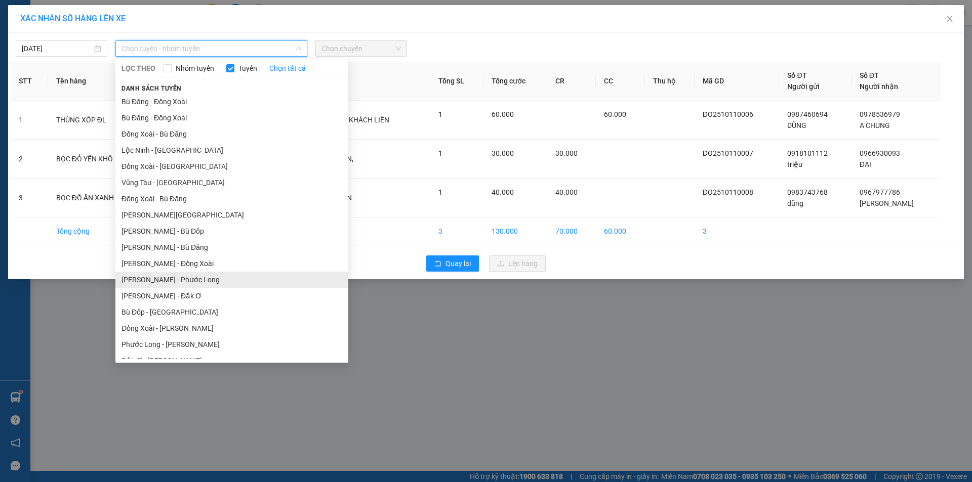
scroll to position [59, 0]
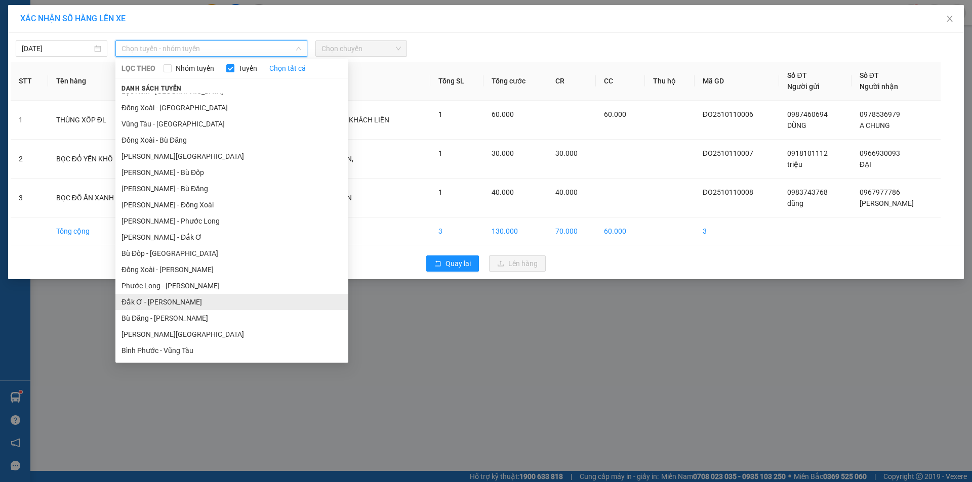
click at [140, 304] on li "Đắk Ơ - [PERSON_NAME]" at bounding box center [231, 302] width 233 height 16
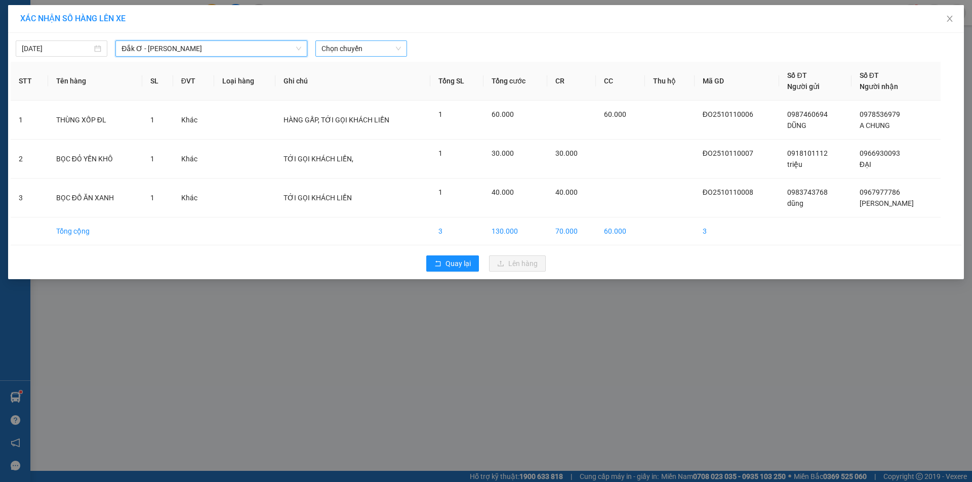
click at [347, 52] on span "Chọn chuyến" at bounding box center [360, 48] width 79 height 15
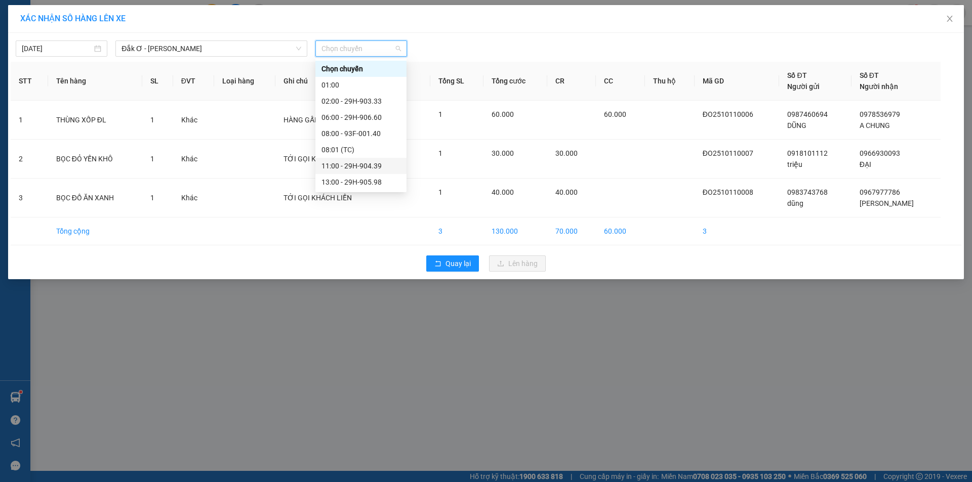
scroll to position [49, 0]
click at [351, 162] on div "15:00 - 29H-903.33" at bounding box center [360, 165] width 79 height 11
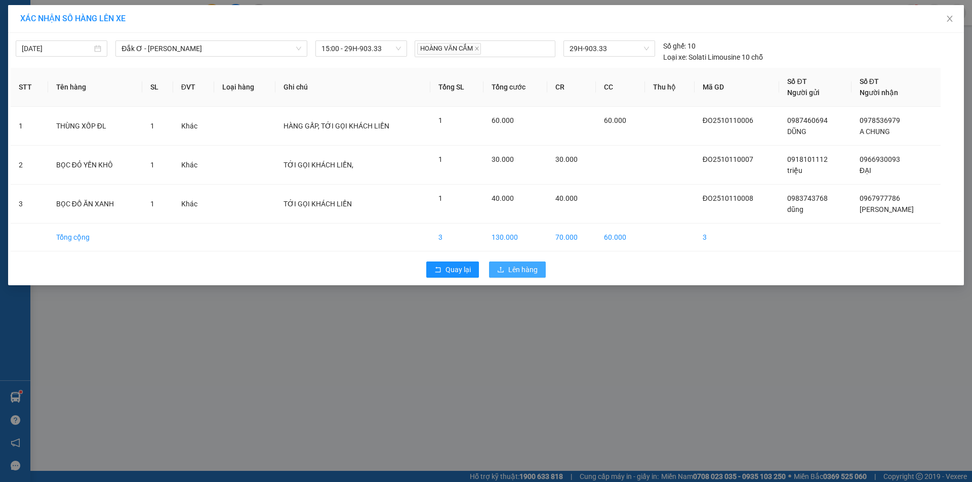
click at [523, 269] on span "Lên hàng" at bounding box center [522, 269] width 29 height 11
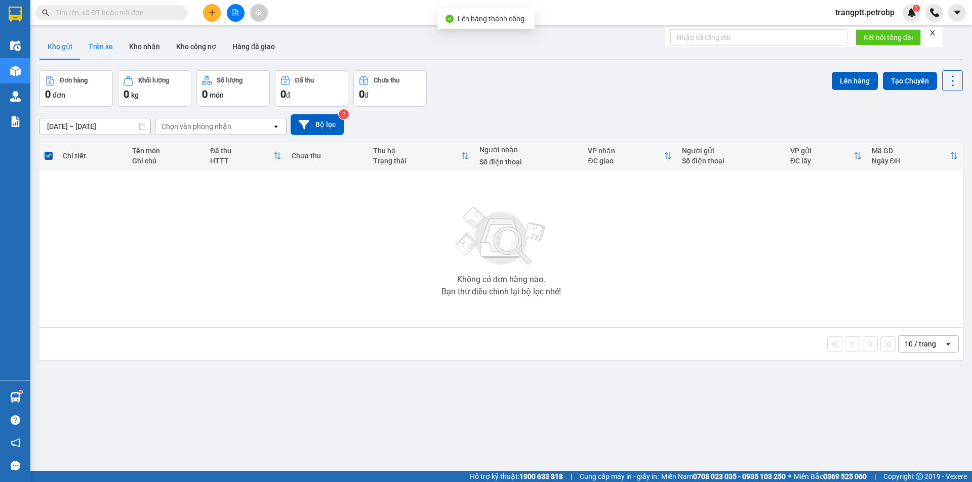
click at [99, 40] on button "Trên xe" at bounding box center [100, 46] width 40 height 24
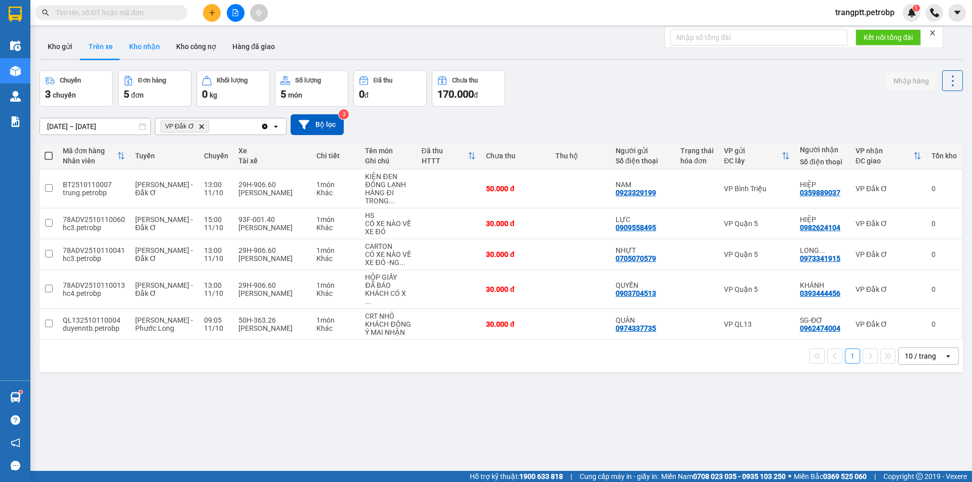
click at [138, 45] on button "Kho nhận" at bounding box center [144, 46] width 47 height 24
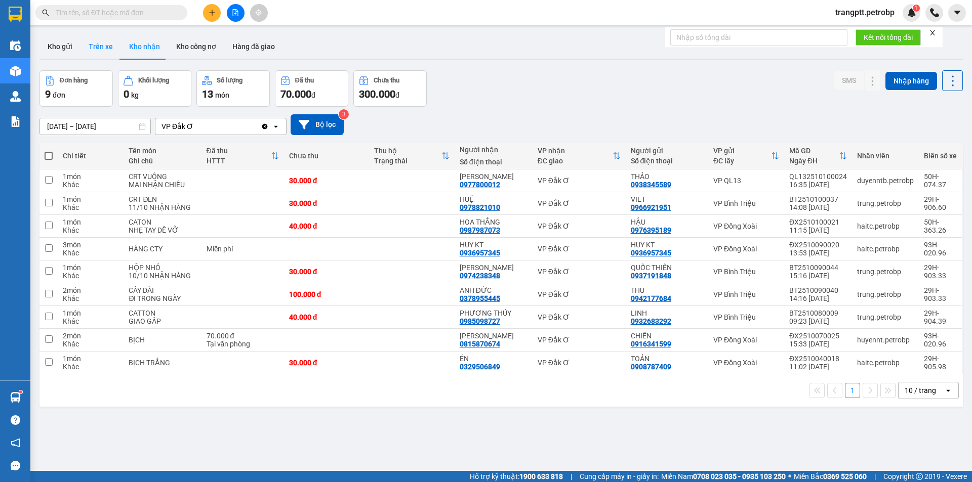
click at [95, 42] on button "Trên xe" at bounding box center [100, 46] width 40 height 24
type input "[DATE] – [DATE]"
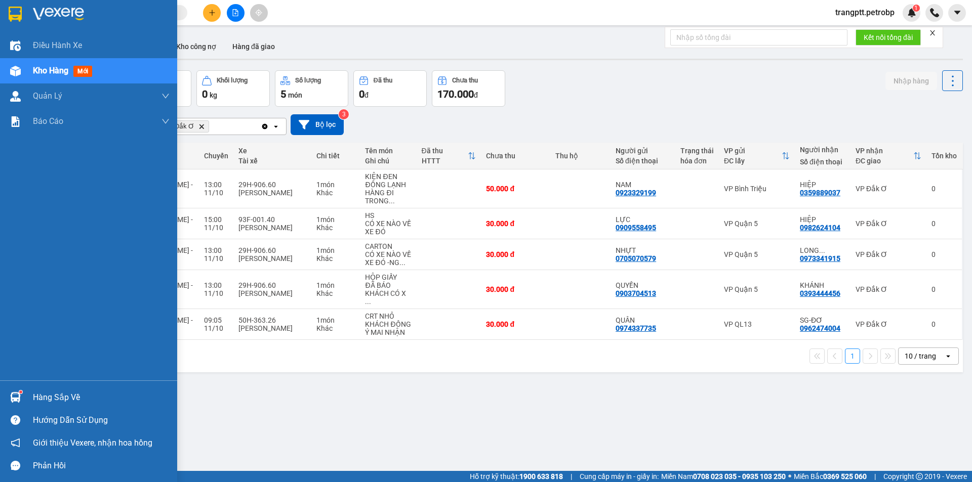
click at [34, 396] on div "Hàng sắp về" at bounding box center [101, 397] width 137 height 15
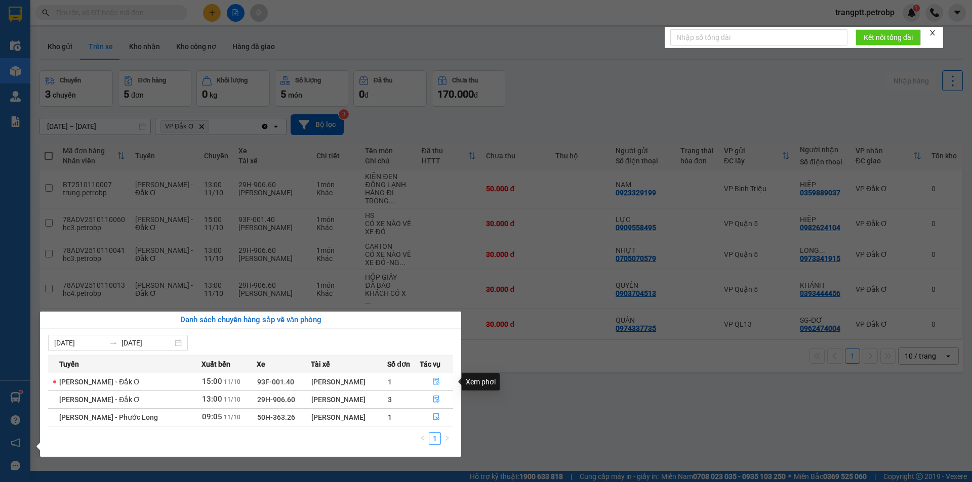
click at [436, 380] on icon "file-done" at bounding box center [436, 381] width 7 height 7
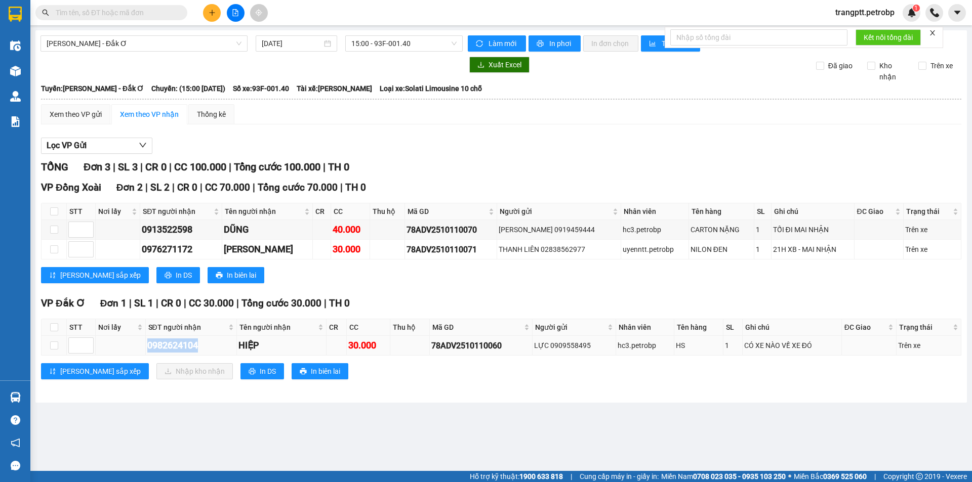
drag, startPoint x: 147, startPoint y: 346, endPoint x: 204, endPoint y: 346, distance: 56.7
click at [204, 346] on div "0982624104" at bounding box center [191, 346] width 88 height 14
copy div "0982624104"
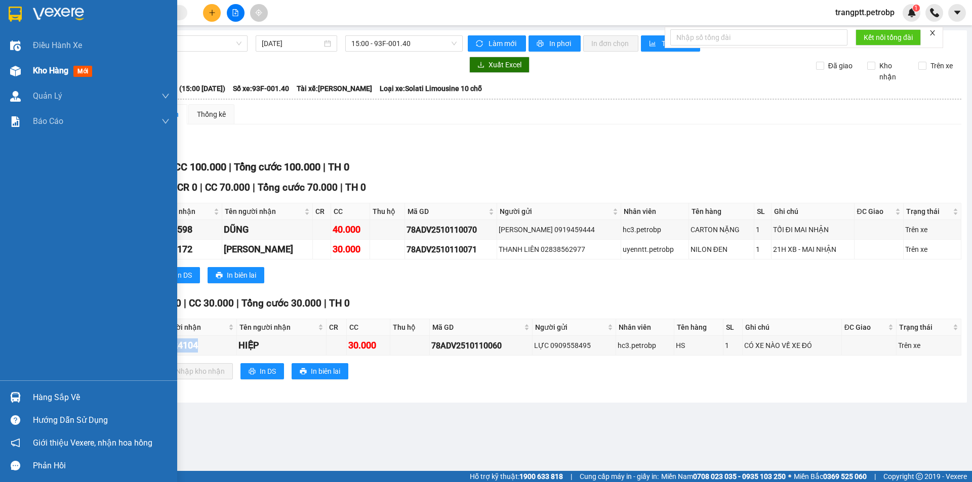
click at [42, 72] on span "Kho hàng" at bounding box center [50, 71] width 35 height 10
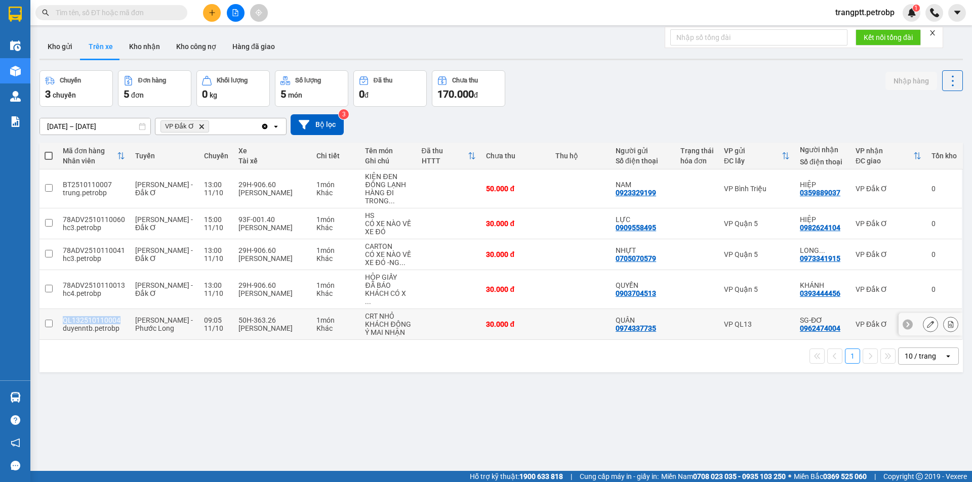
drag, startPoint x: 62, startPoint y: 311, endPoint x: 116, endPoint y: 311, distance: 54.2
click at [116, 311] on td "QL132510110004 duyenntb.petrobp" at bounding box center [94, 324] width 72 height 31
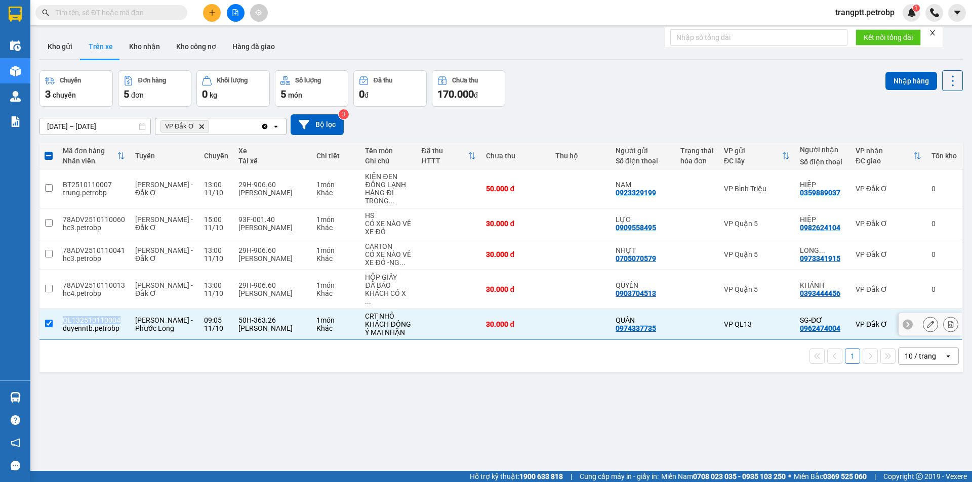
click at [48, 320] on input "checkbox" at bounding box center [49, 324] width 8 height 8
checkbox input "false"
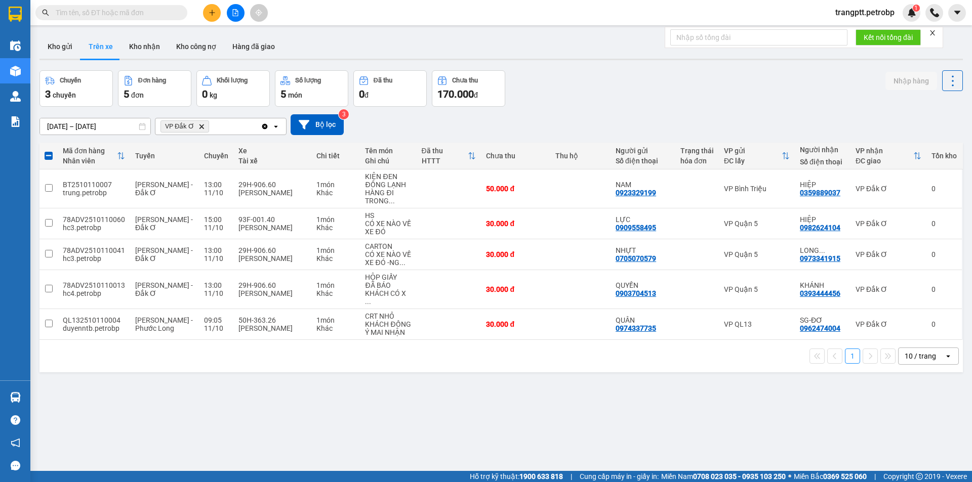
click at [151, 368] on div "ver 1.8.146 Kho gửi Trên xe Kho nhận Kho công nợ Hàng đã giao Chuyến 3 chuyến Đ…" at bounding box center [500, 271] width 931 height 482
click at [235, 14] on icon "file-add" at bounding box center [235, 12] width 7 height 7
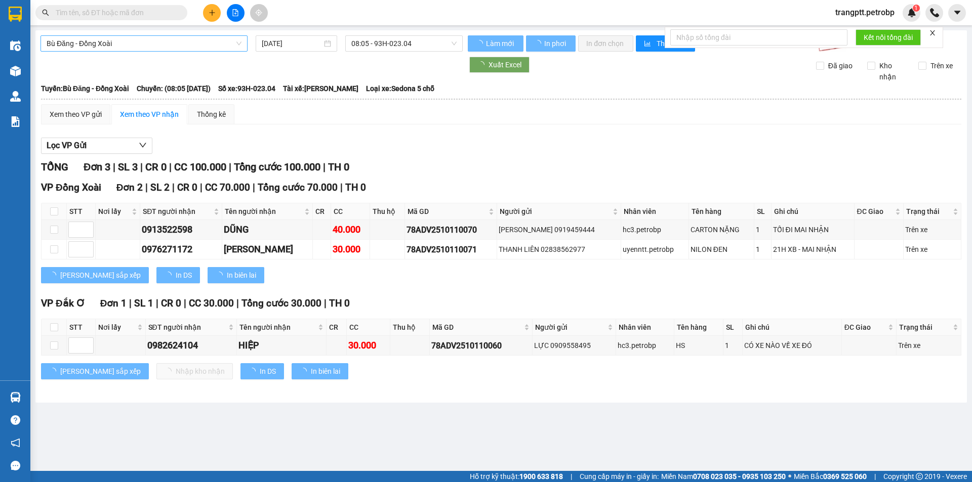
click at [142, 45] on span "Bù Đăng - Đồng Xoài" at bounding box center [144, 43] width 195 height 15
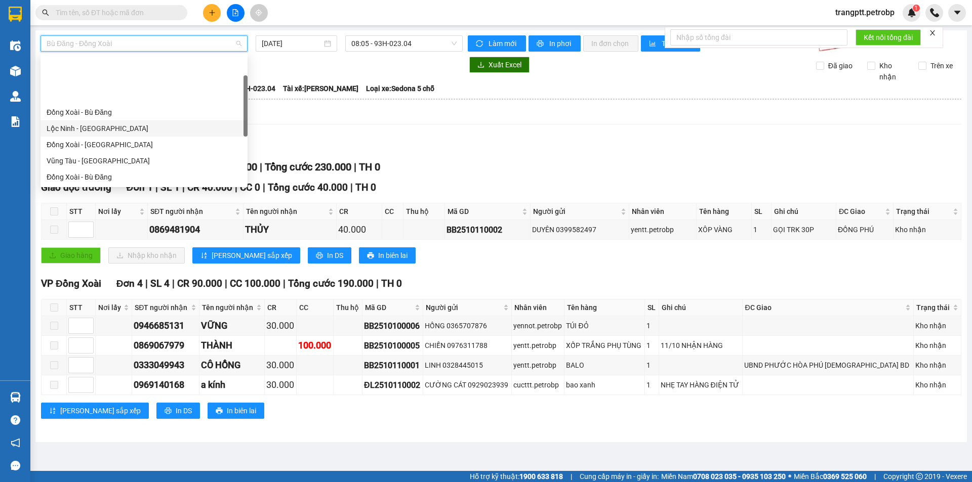
scroll to position [211, 0]
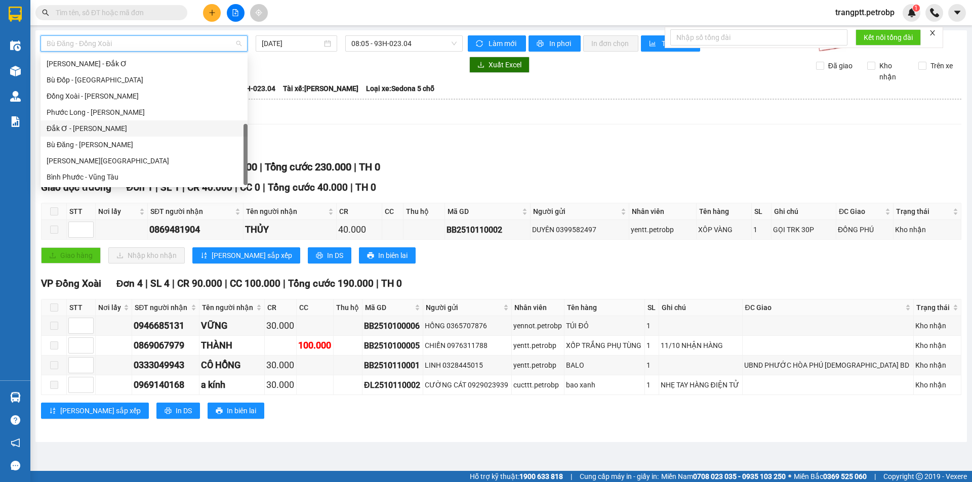
click at [97, 129] on div "Đắk Ơ - [PERSON_NAME]" at bounding box center [144, 128] width 195 height 11
type input "[DATE]"
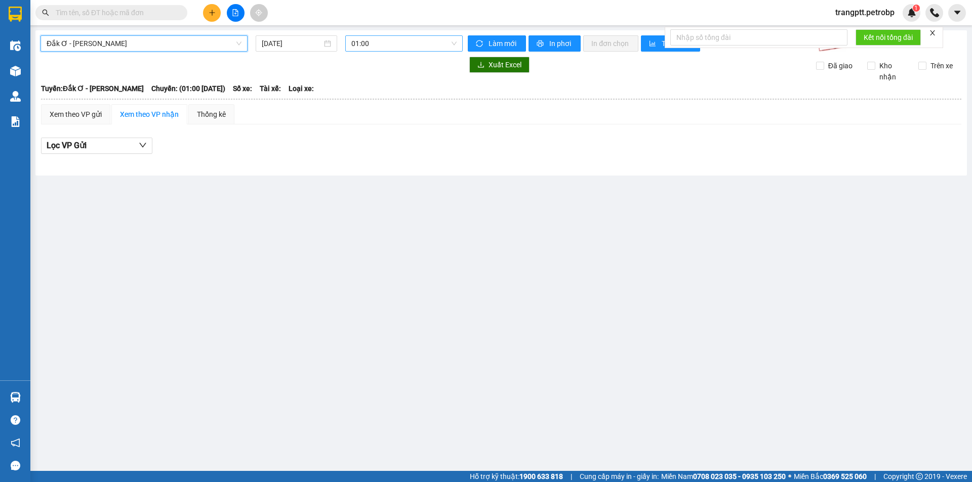
click at [376, 43] on span "01:00" at bounding box center [403, 43] width 105 height 15
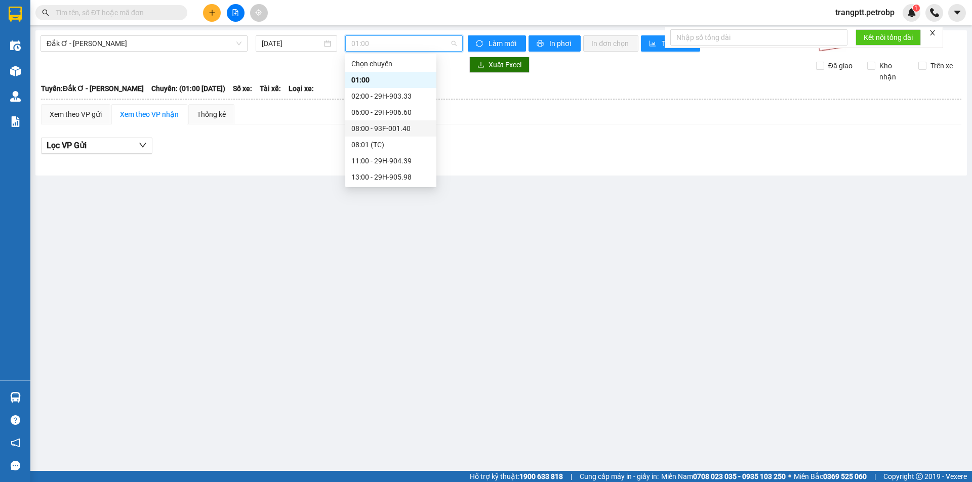
click at [385, 126] on div "08:00 - 93F-001.40" at bounding box center [390, 128] width 79 height 11
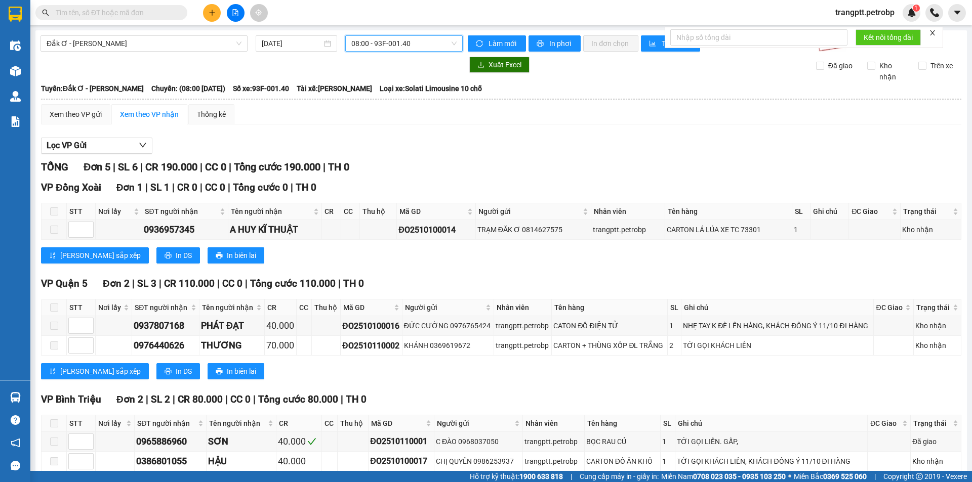
drag, startPoint x: 375, startPoint y: 37, endPoint x: 380, endPoint y: 44, distance: 8.3
click at [376, 37] on span "08:00 - 93F-001.40" at bounding box center [403, 43] width 105 height 15
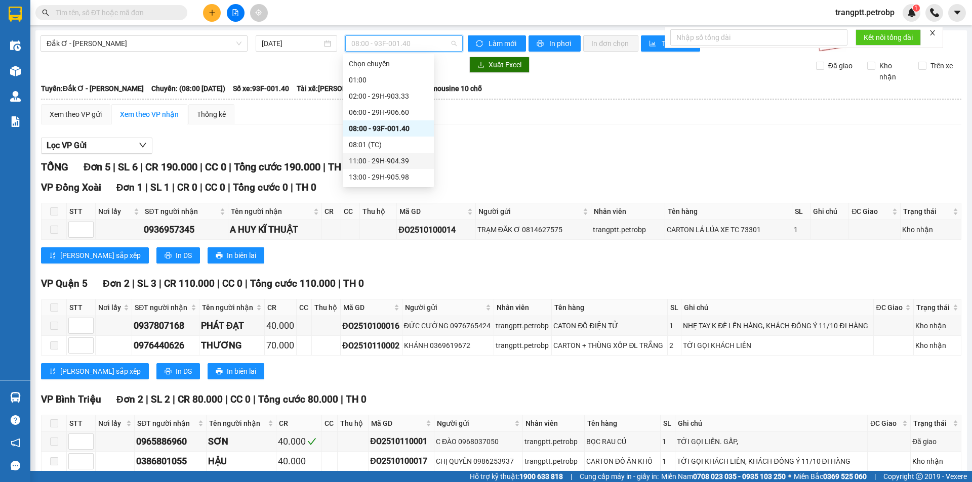
click at [384, 157] on div "11:00 - 29H-904.39" at bounding box center [388, 160] width 79 height 11
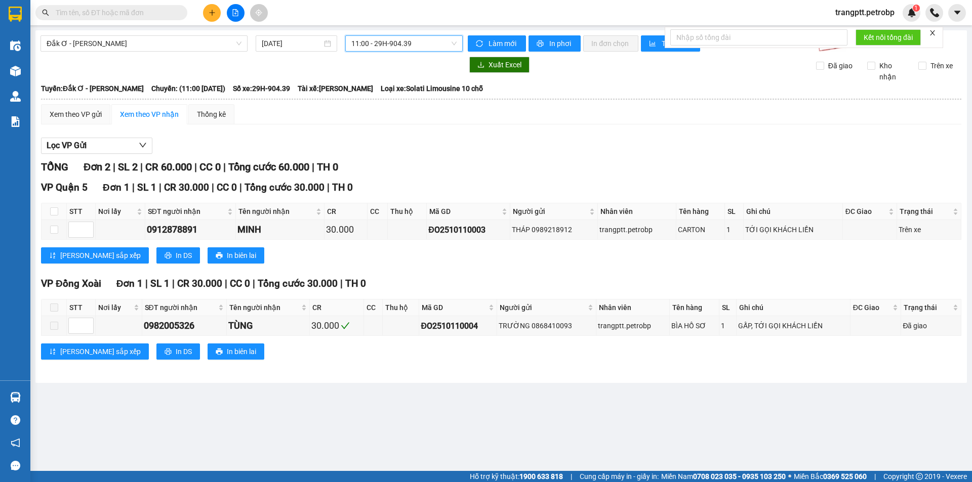
click at [384, 50] on span "11:00 - 29H-904.39" at bounding box center [403, 43] width 105 height 15
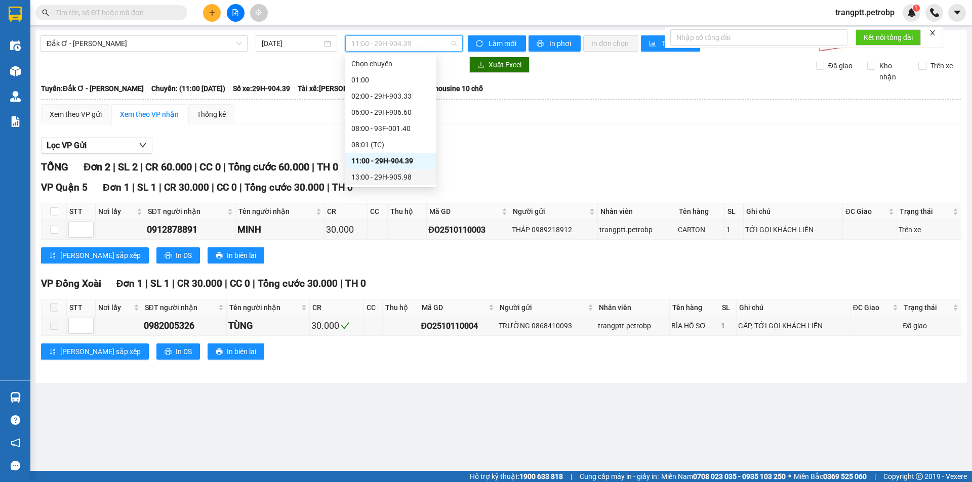
click at [391, 176] on div "13:00 - 29H-905.98" at bounding box center [390, 177] width 79 height 11
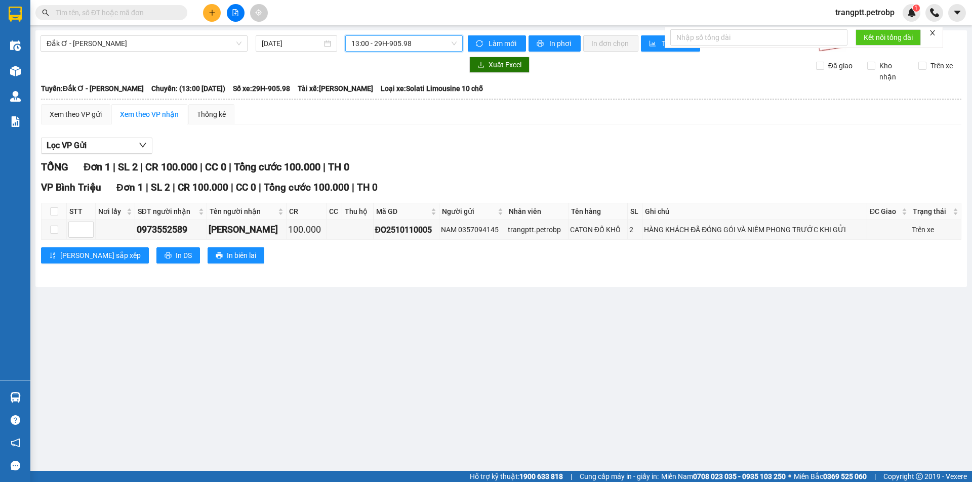
click at [389, 43] on span "13:00 - 29H-905.98" at bounding box center [403, 43] width 105 height 15
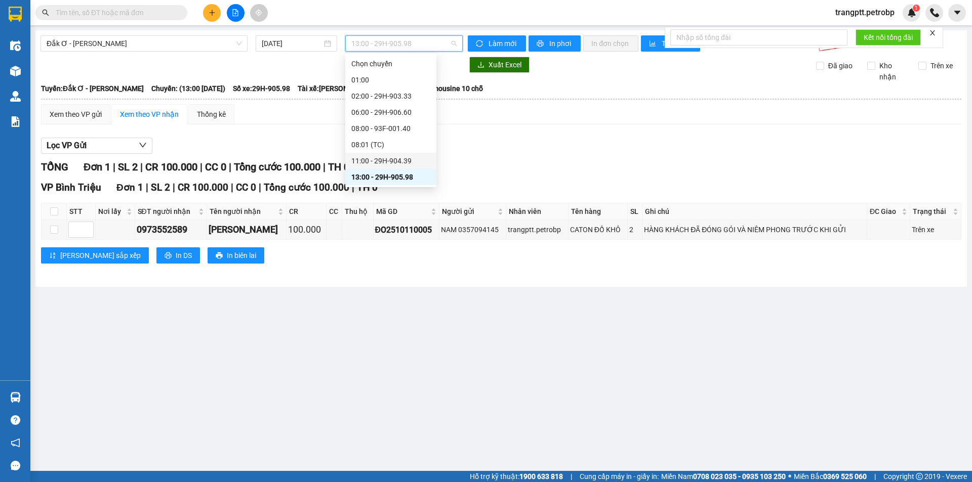
scroll to position [49, 0]
click at [379, 159] on div "15:00 - 29H-903.33" at bounding box center [390, 160] width 79 height 11
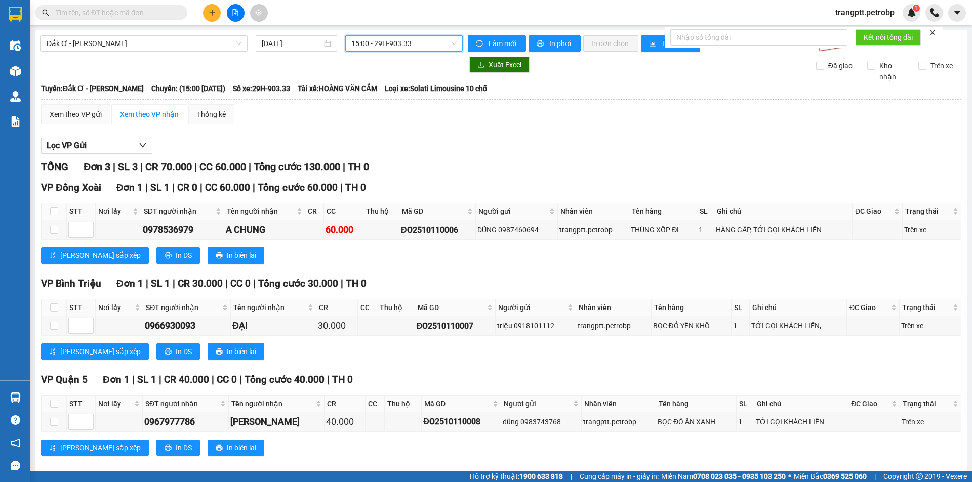
scroll to position [13, 0]
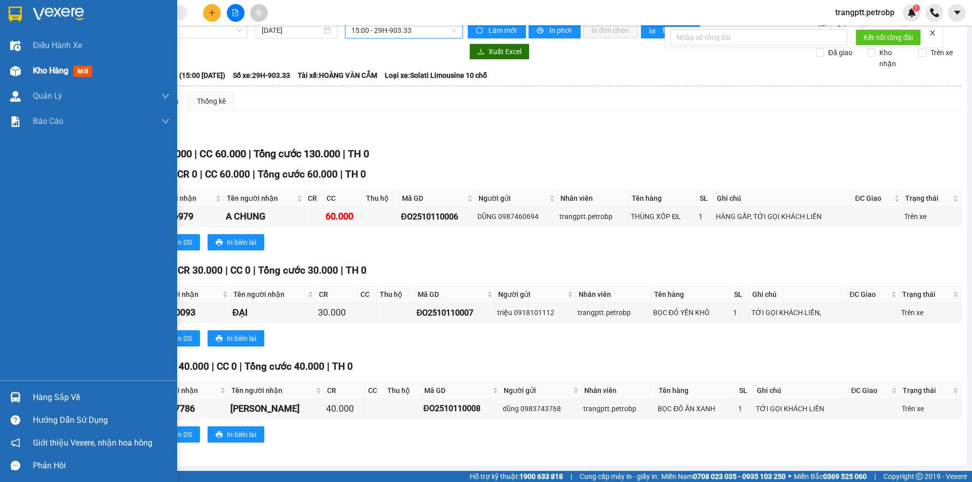
click at [48, 70] on span "Kho hàng" at bounding box center [50, 71] width 35 height 10
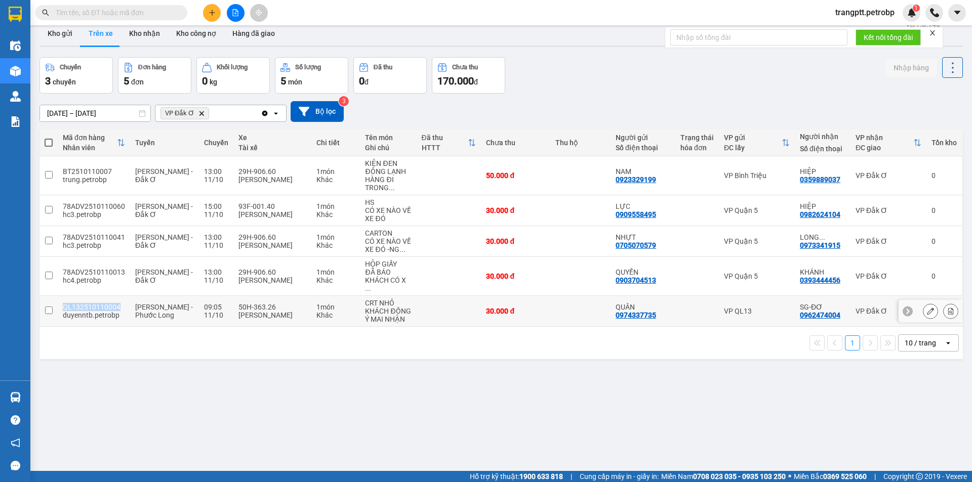
drag, startPoint x: 61, startPoint y: 297, endPoint x: 118, endPoint y: 298, distance: 57.2
click at [118, 298] on td "QL132510110004 duyenntb.petrobp" at bounding box center [94, 311] width 72 height 31
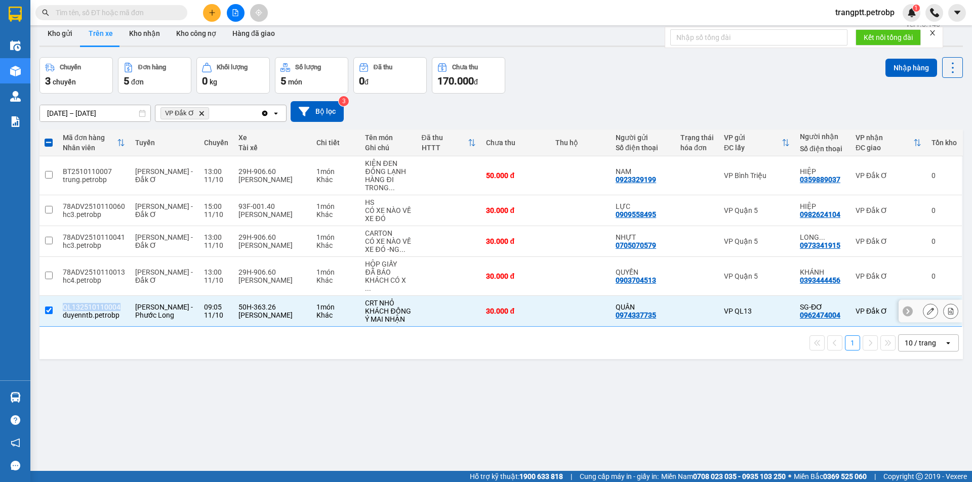
copy div "QL132510110004"
click at [47, 307] on input "checkbox" at bounding box center [49, 311] width 8 height 8
checkbox input "false"
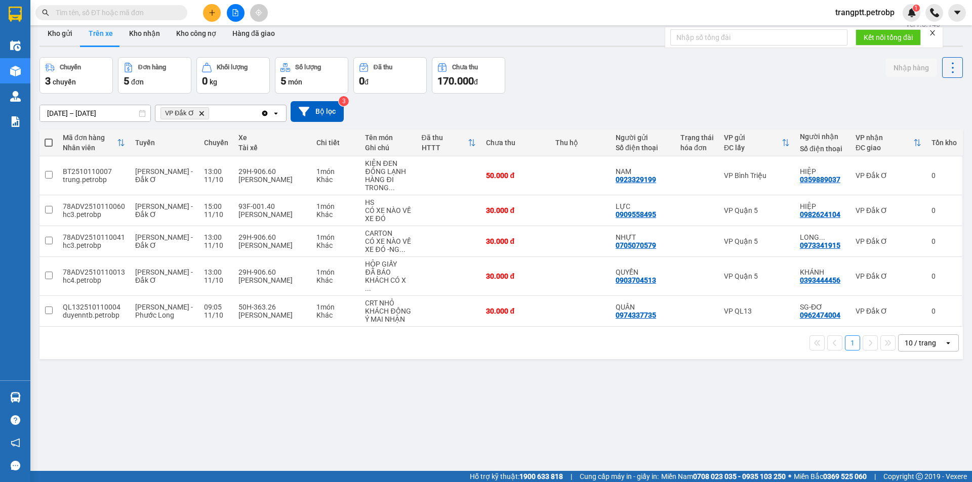
click at [127, 361] on div "ver 1.8.146 Kho gửi Trên xe Kho nhận Kho công nợ Hàng đã giao Chuyến 3 chuyến Đ…" at bounding box center [500, 258] width 931 height 482
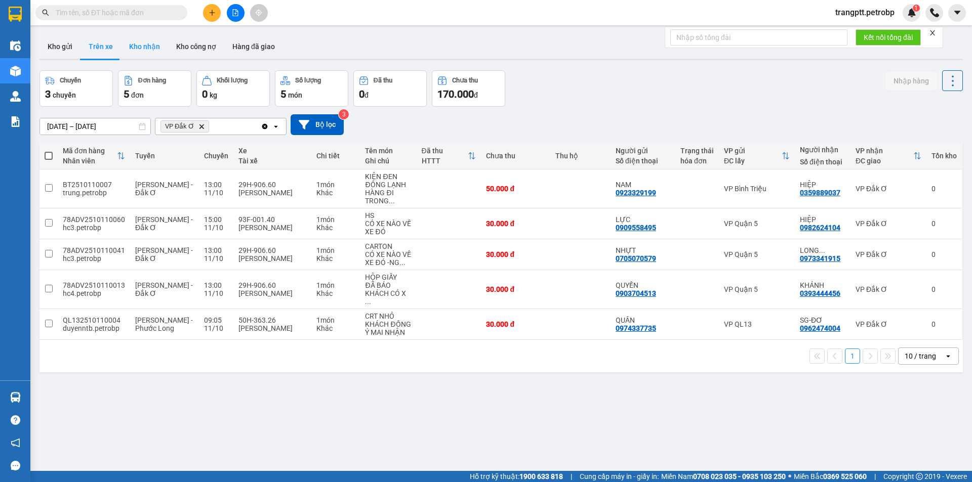
click at [136, 46] on button "Kho nhận" at bounding box center [144, 46] width 47 height 24
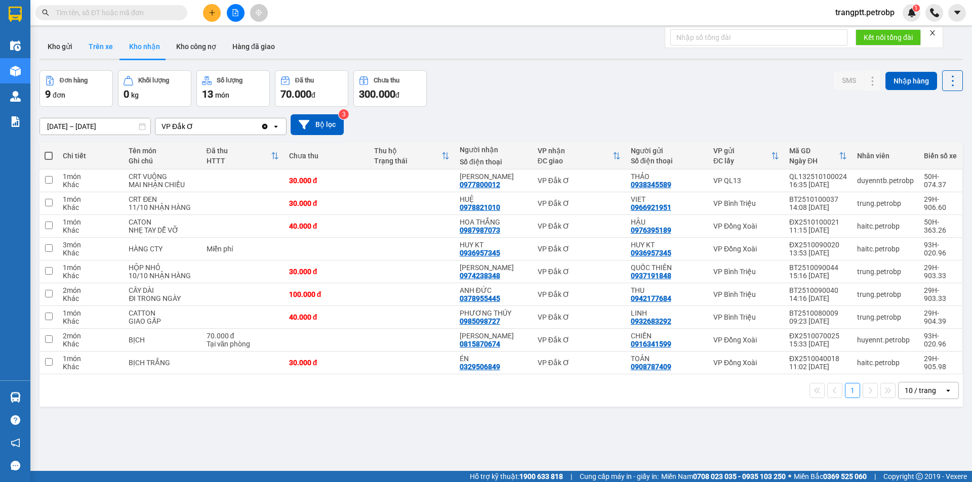
click at [93, 44] on button "Trên xe" at bounding box center [100, 46] width 40 height 24
type input "[DATE] – [DATE]"
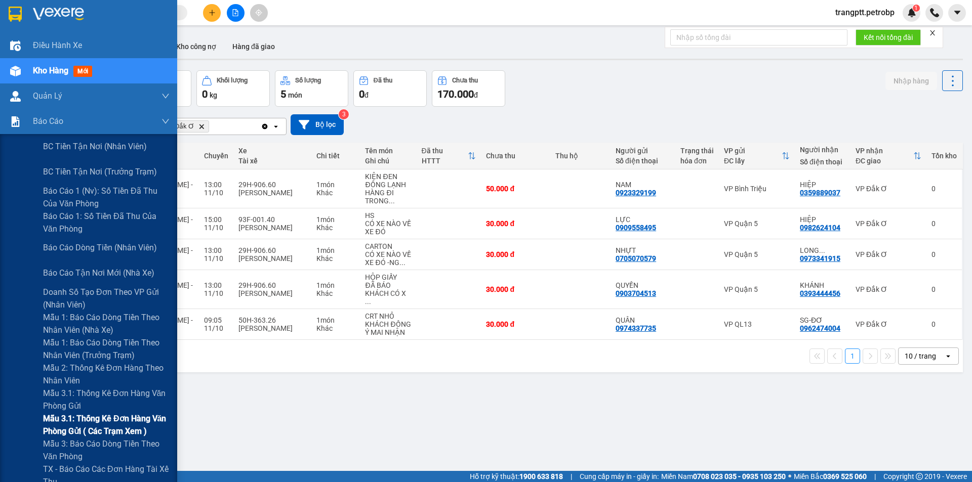
click at [108, 420] on span "Mẫu 3.1: Thống kê đơn hàng văn phòng gửi ( các trạm xem )" at bounding box center [106, 424] width 127 height 25
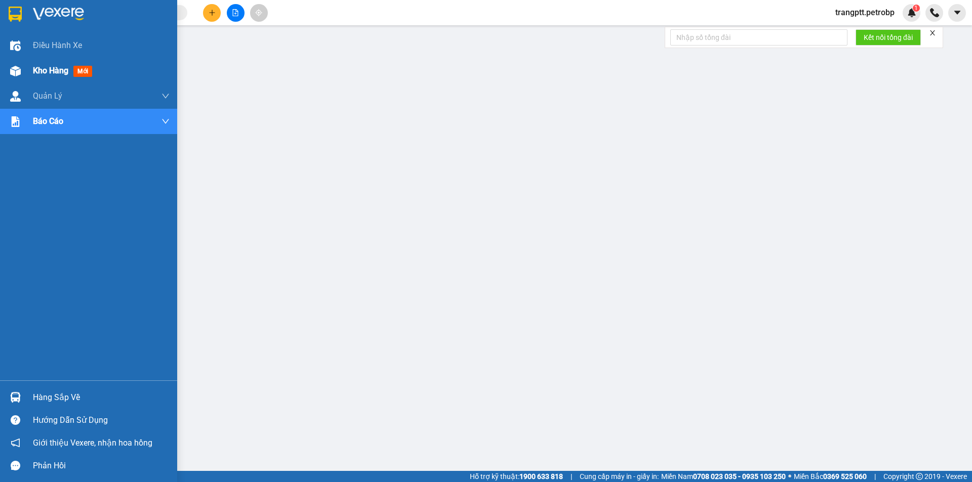
click at [16, 67] on img at bounding box center [15, 71] width 11 height 11
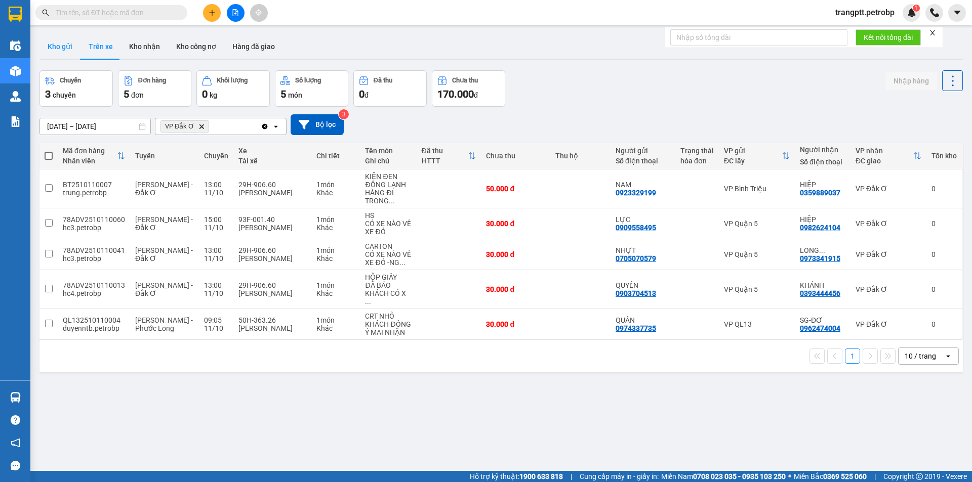
click at [62, 44] on button "Kho gửi" at bounding box center [59, 46] width 41 height 24
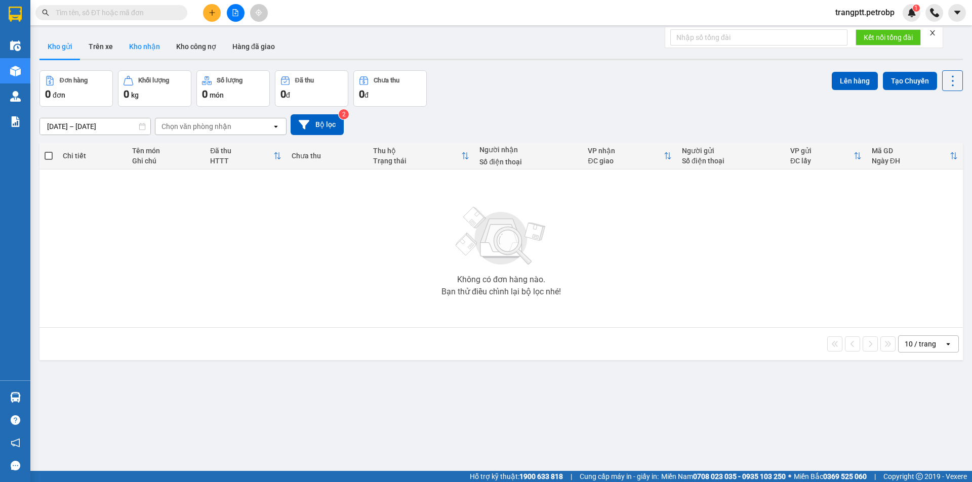
click at [148, 44] on button "Kho nhận" at bounding box center [144, 46] width 47 height 24
